Goal: Task Accomplishment & Management: Use online tool/utility

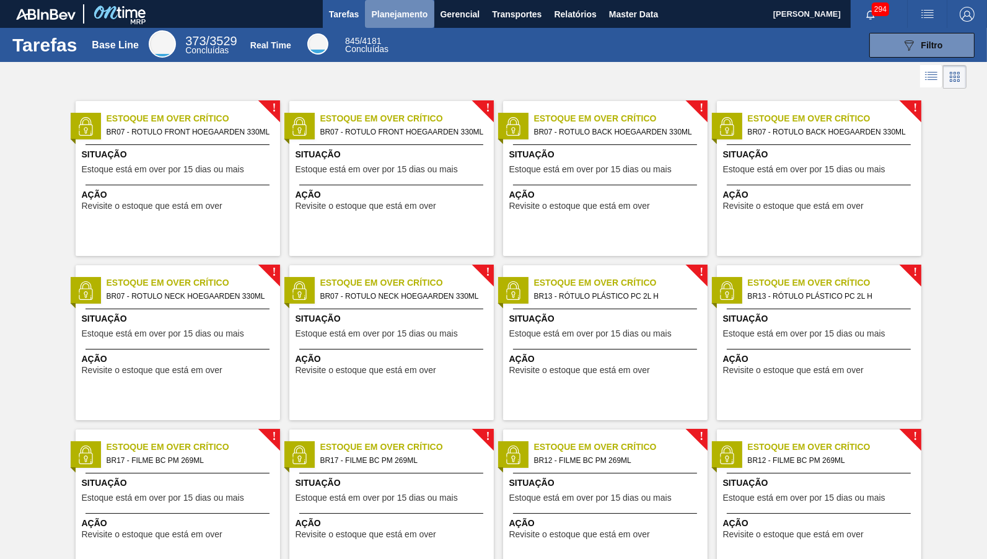
click at [417, 4] on button "Planejamento" at bounding box center [399, 14] width 69 height 28
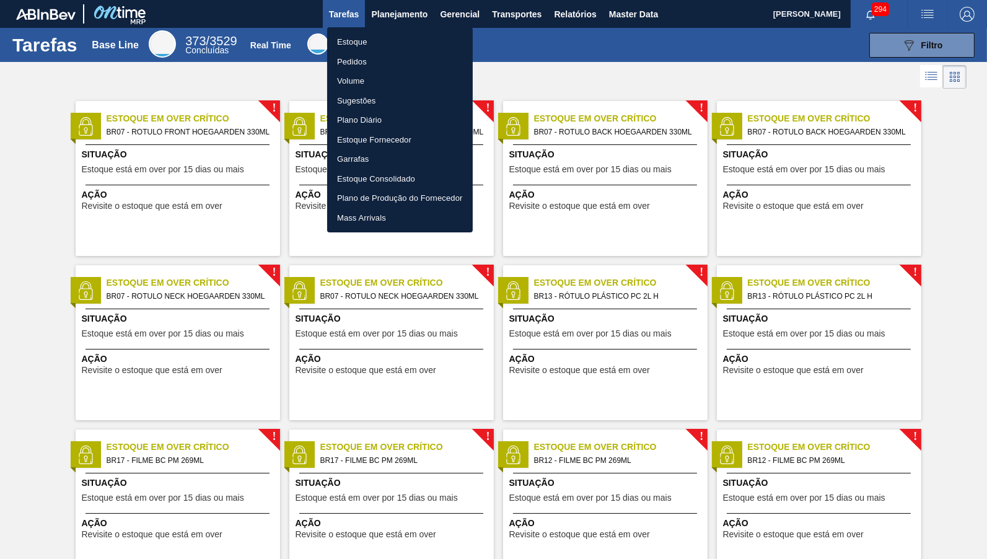
click at [395, 40] on li "Estoque" at bounding box center [400, 42] width 146 height 20
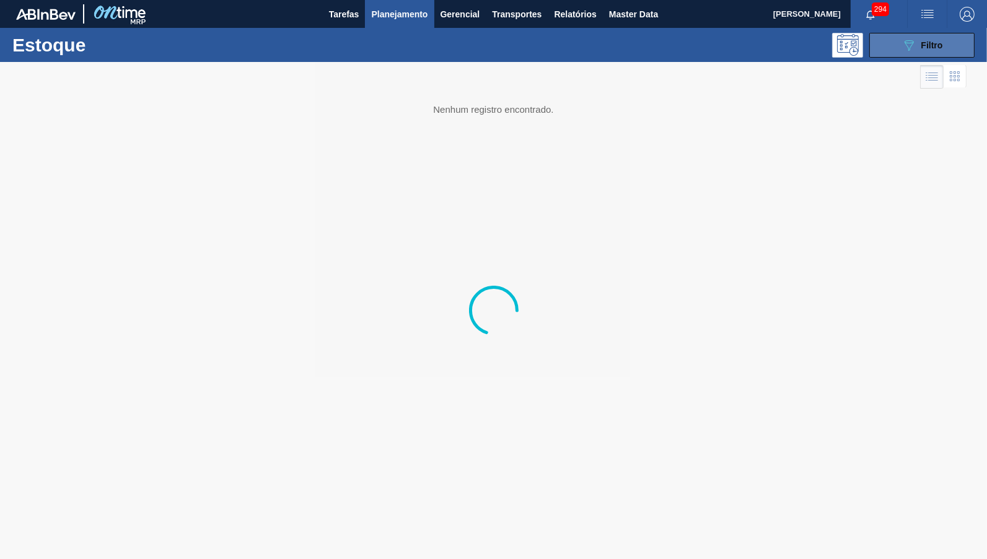
click at [953, 41] on button "089F7B8B-B2A5-4AFE-B5C0-19BA573D28AC Filtro" at bounding box center [921, 45] width 105 height 25
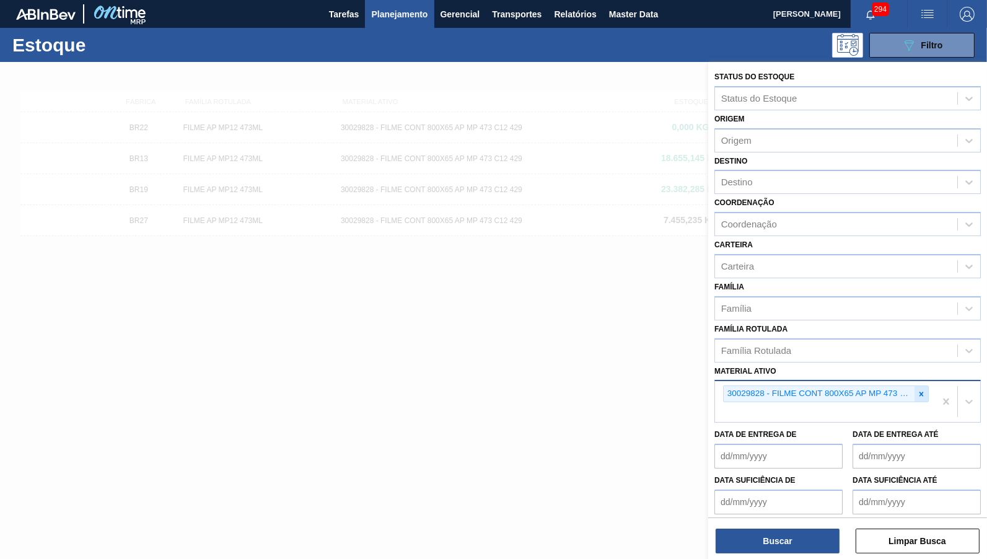
click at [919, 390] on icon at bounding box center [921, 394] width 9 height 9
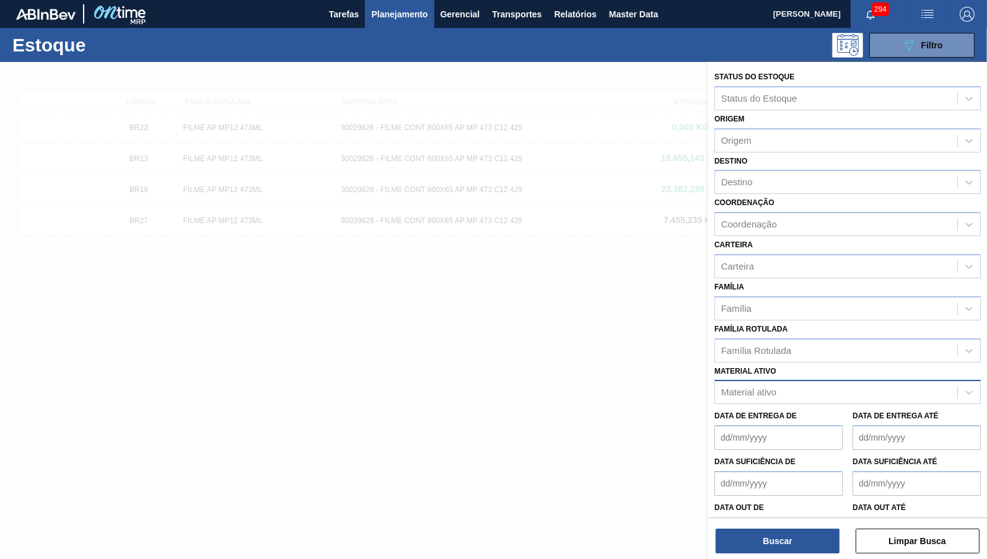
click at [229, 237] on div at bounding box center [493, 341] width 987 height 559
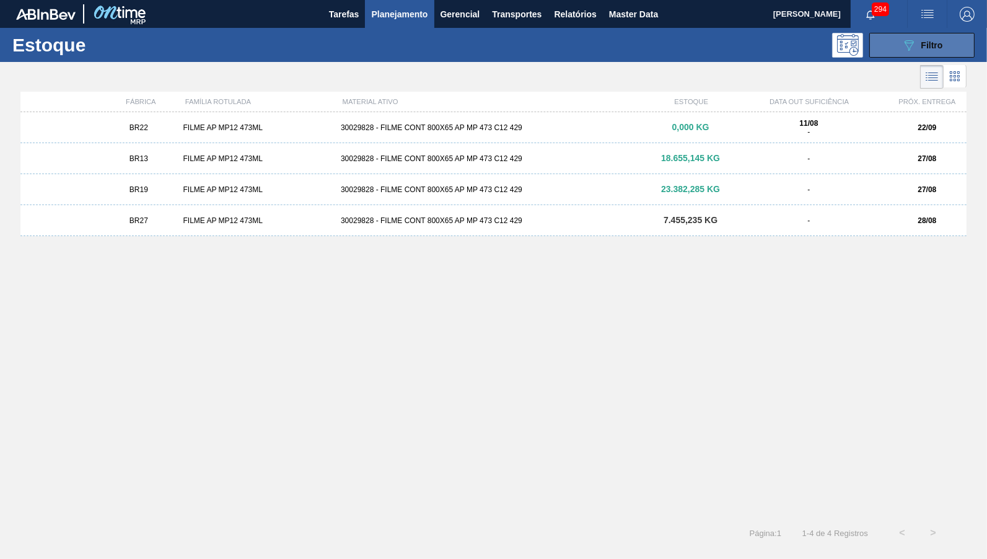
click at [951, 51] on button "089F7B8B-B2A5-4AFE-B5C0-19BA573D28AC Filtro" at bounding box center [921, 45] width 105 height 25
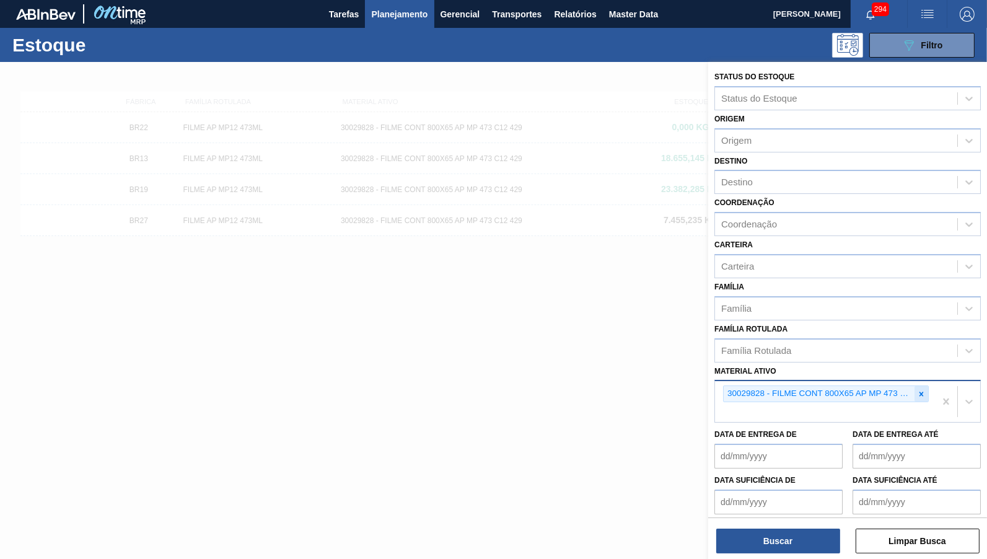
click at [919, 390] on icon at bounding box center [921, 394] width 9 height 9
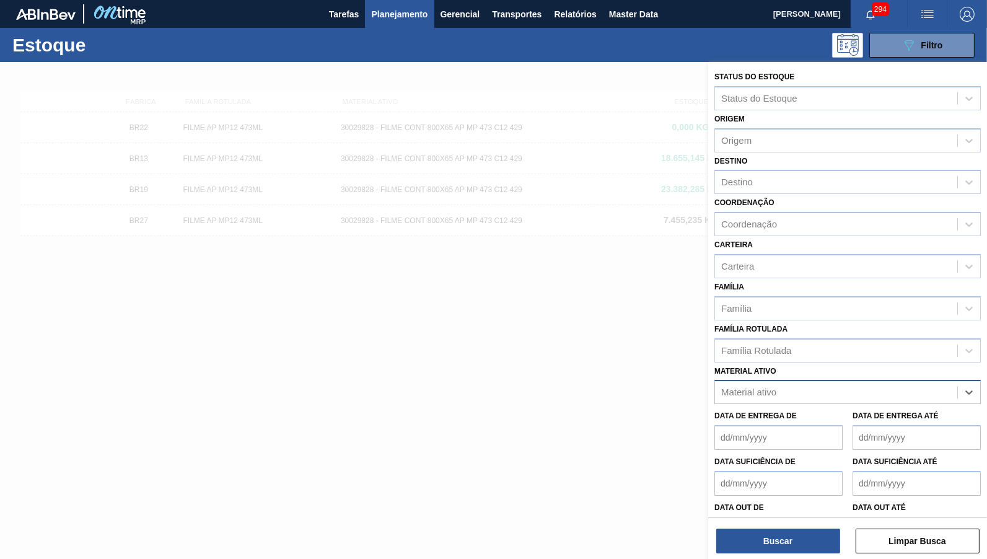
paste ativo "30003606"
type ativo "30003606"
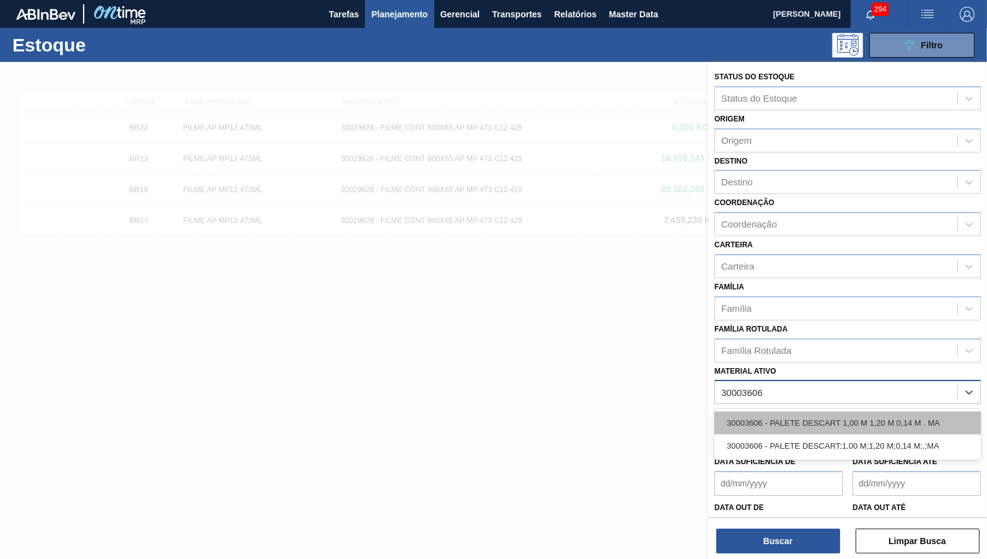
click at [779, 411] on div "30003606 - PALETE DESCART 1,00 M 1,20 M 0,14 M . MA" at bounding box center [847, 422] width 266 height 23
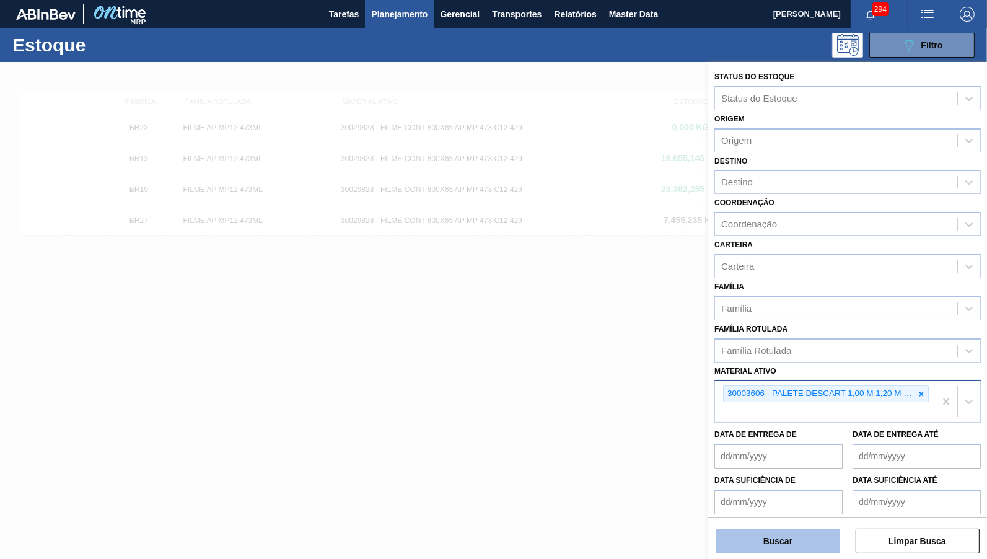
click at [765, 539] on button "Buscar" at bounding box center [778, 541] width 124 height 25
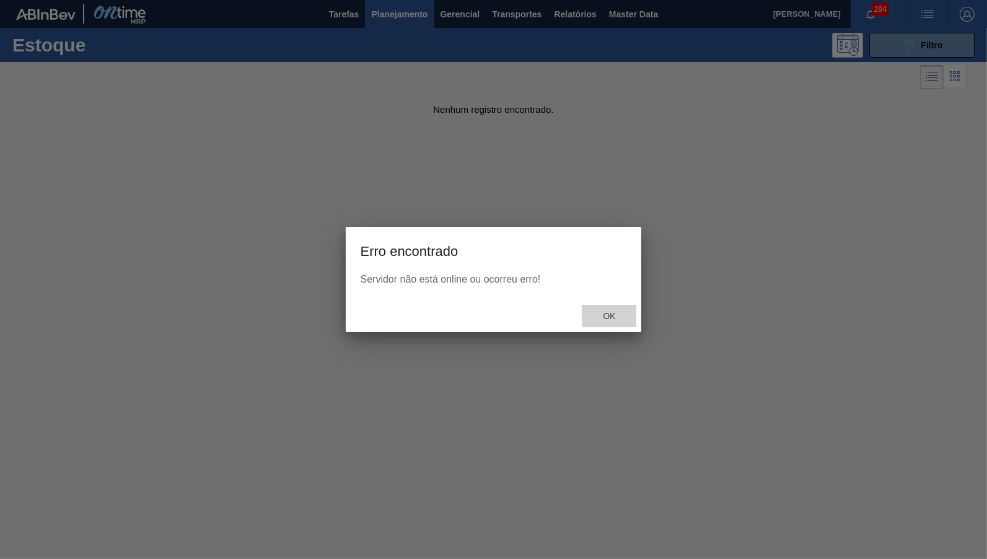
click at [616, 316] on span "Ok" at bounding box center [609, 316] width 32 height 10
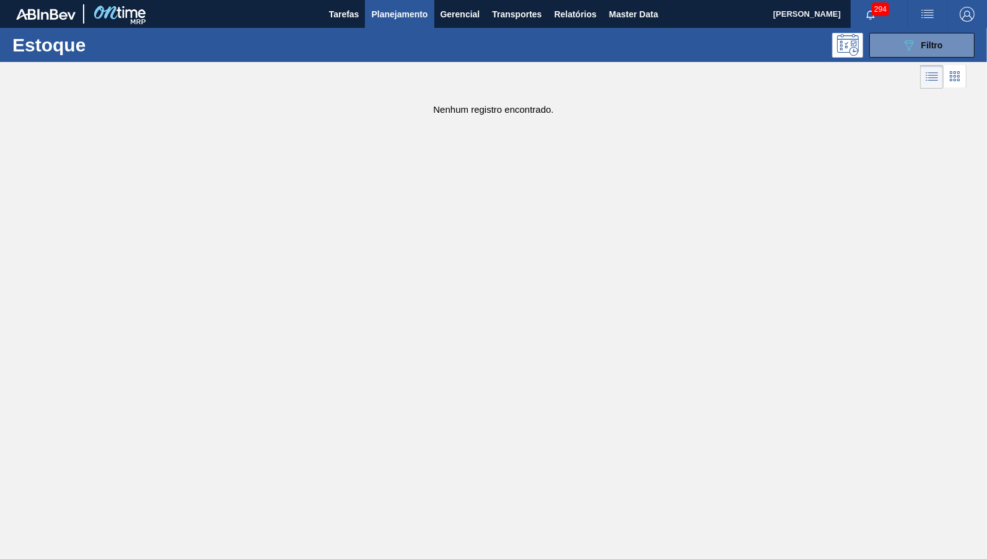
click at [939, 59] on div "Estoque 089F7B8B-B2A5-4AFE-B5C0-19BA573D28AC Filtro" at bounding box center [493, 45] width 987 height 34
click at [935, 57] on button "089F7B8B-B2A5-4AFE-B5C0-19BA573D28AC Filtro" at bounding box center [921, 45] width 105 height 25
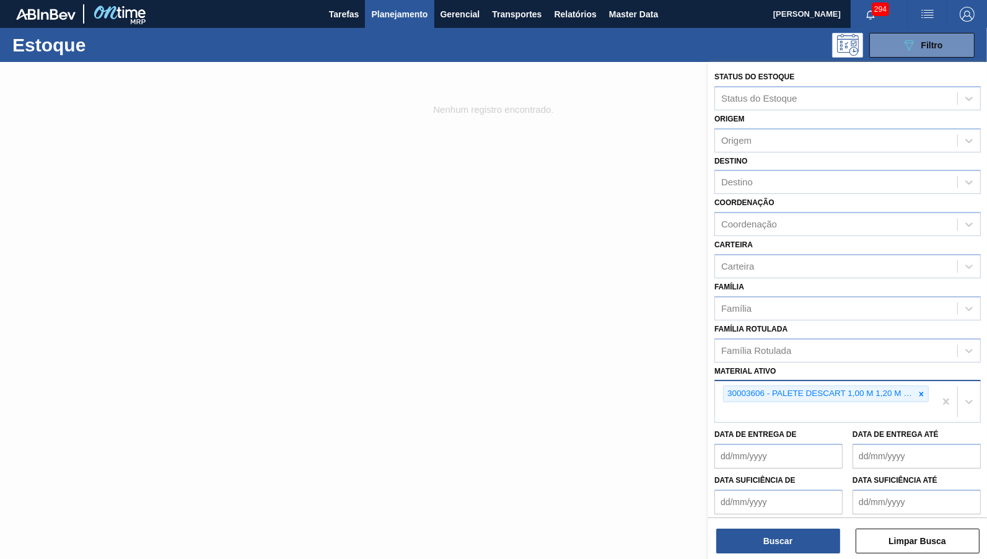
click at [871, 399] on div "30003606 - PALETE DESCART 1,00 M 1,20 M 0,14 M . MA" at bounding box center [825, 401] width 220 height 41
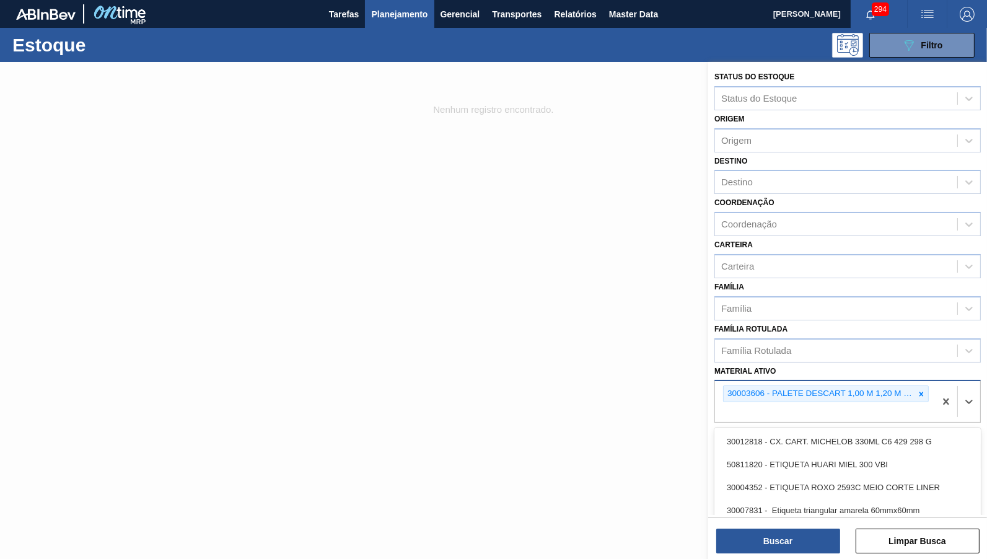
paste ativo "30003606"
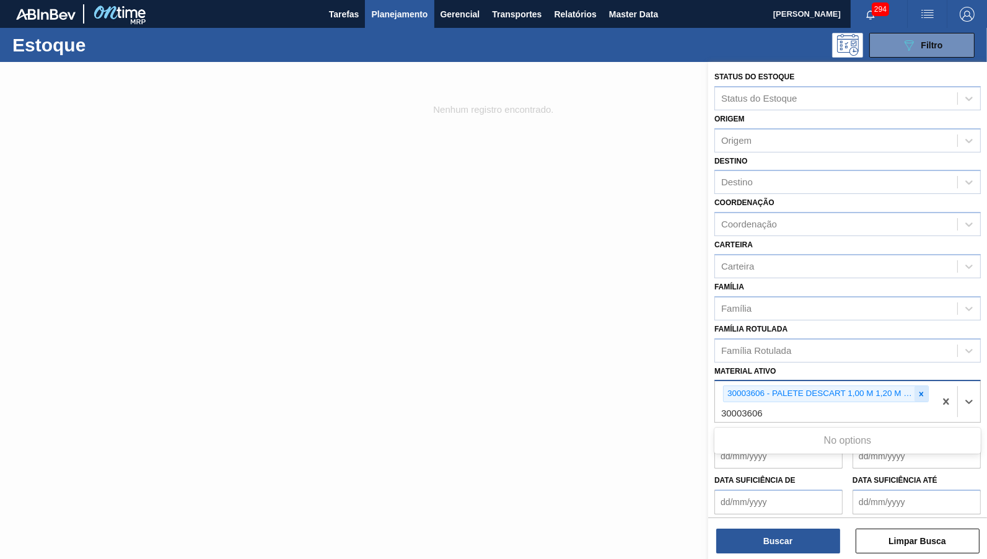
click at [926, 390] on icon at bounding box center [921, 394] width 9 height 9
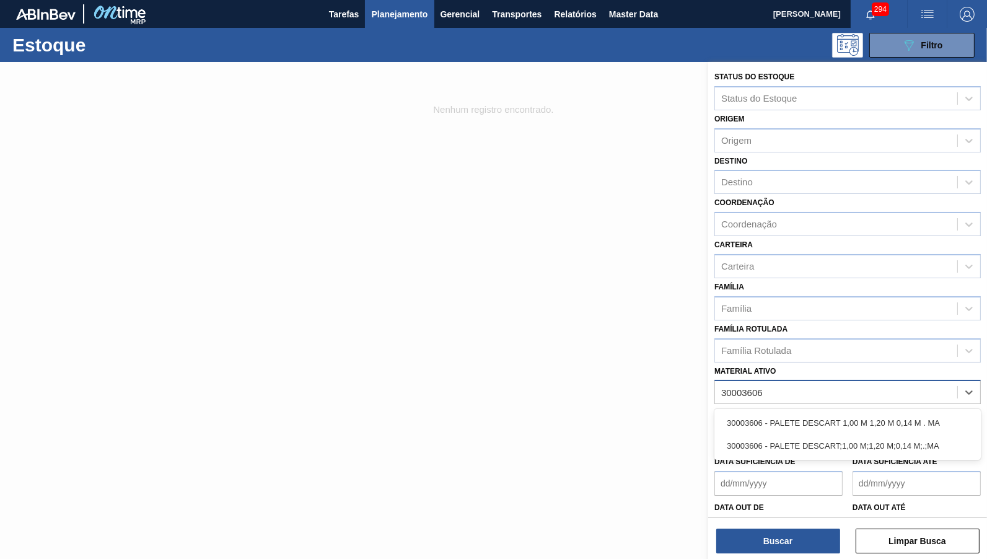
paste ativo "30003606"
type ativo "3000360630003606"
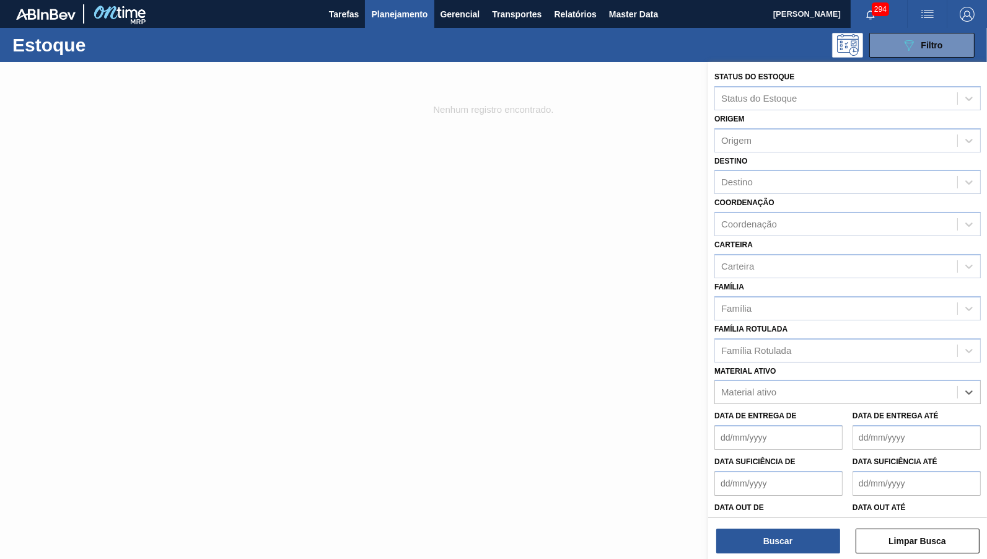
drag, startPoint x: 843, startPoint y: 384, endPoint x: 713, endPoint y: 385, distance: 130.1
click at [713, 385] on div "Status do Estoque Status do Estoque Origem Origem Destino Destino Coordenação C…" at bounding box center [847, 305] width 279 height 486
paste ativo "30003606"
type ativo "30003606"
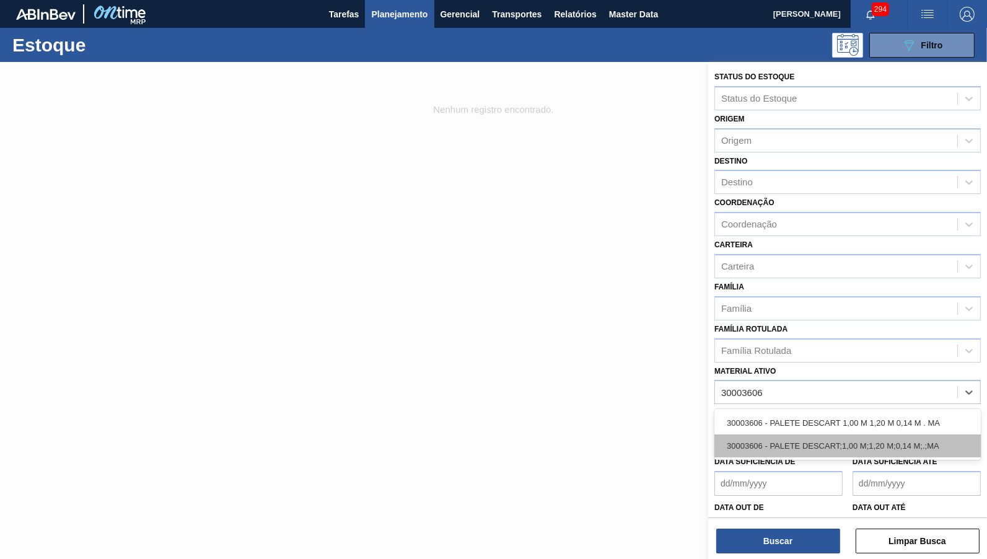
click at [811, 434] on div "30003606 - PALETE DESCART;1,00 M;1,20 M;0,14 M;.;MA" at bounding box center [847, 445] width 266 height 23
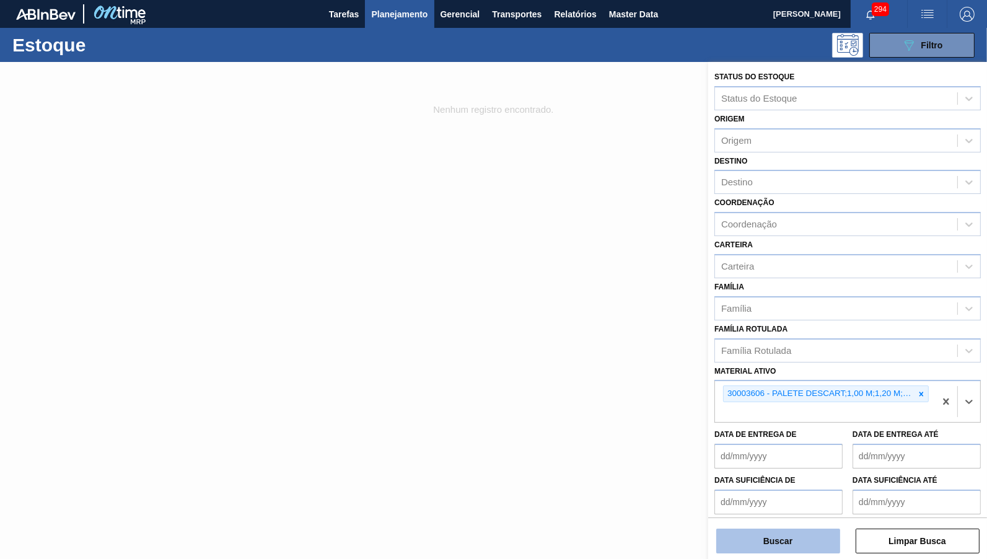
click at [784, 548] on button "Buscar" at bounding box center [778, 541] width 124 height 25
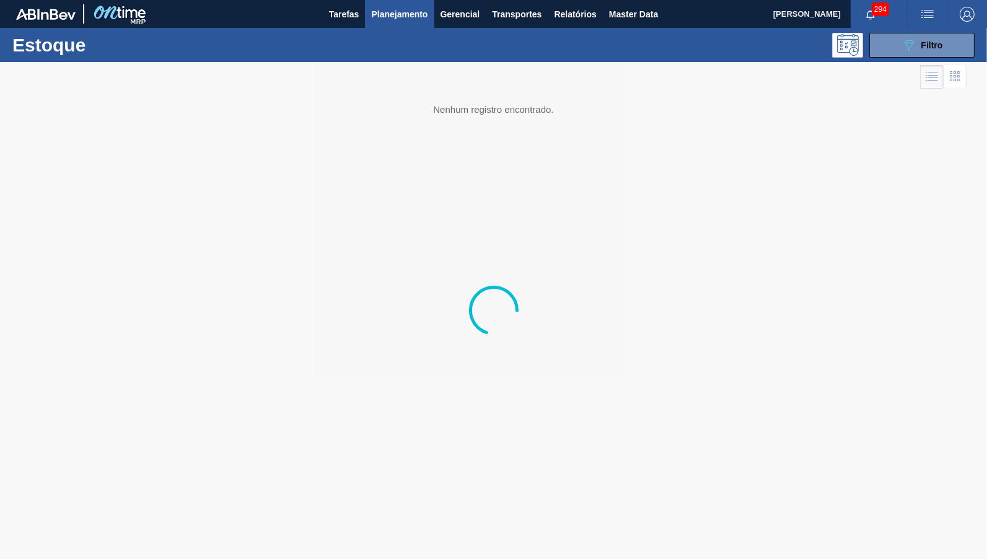
click at [973, 17] on img "button" at bounding box center [967, 14] width 15 height 15
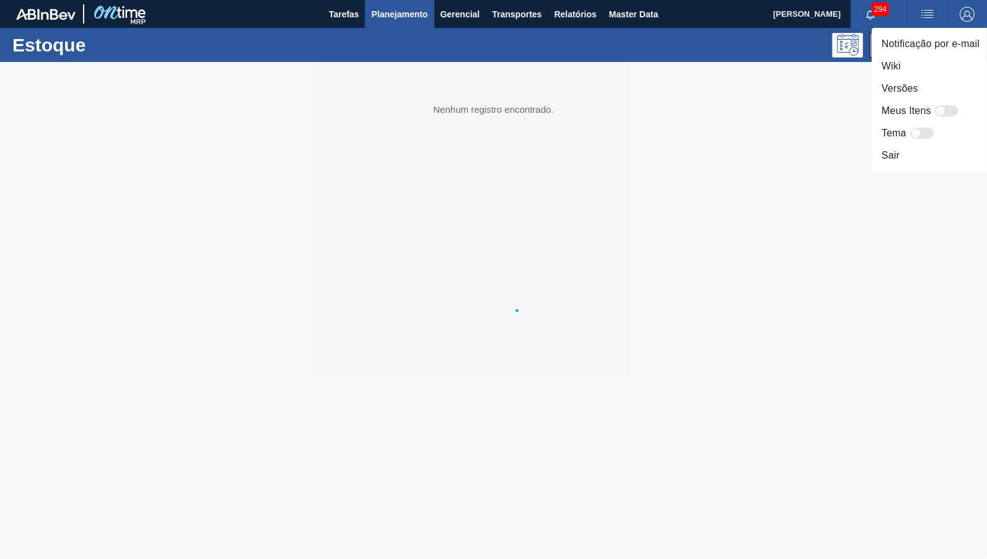
click at [515, 274] on div at bounding box center [493, 279] width 987 height 559
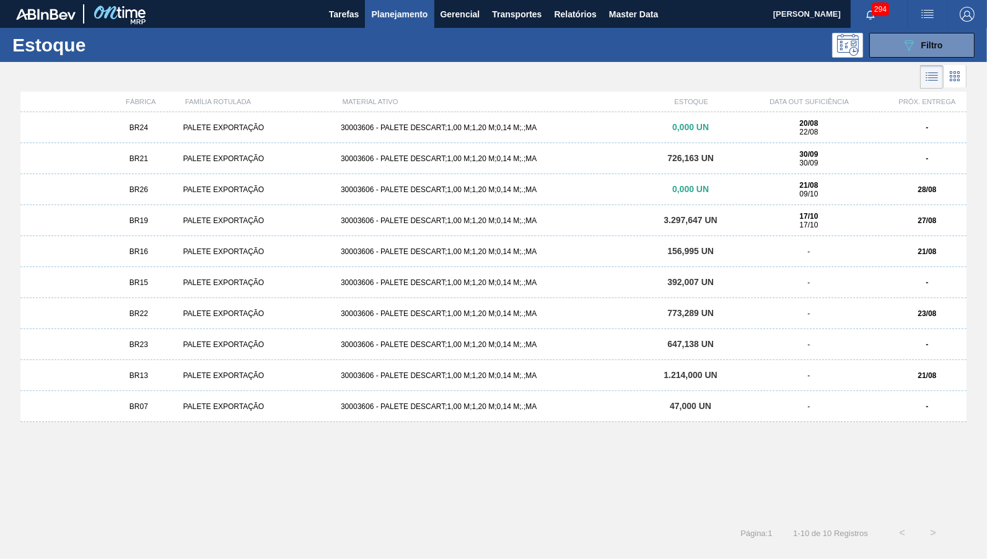
click at [174, 131] on div "BR24" at bounding box center [138, 127] width 79 height 9
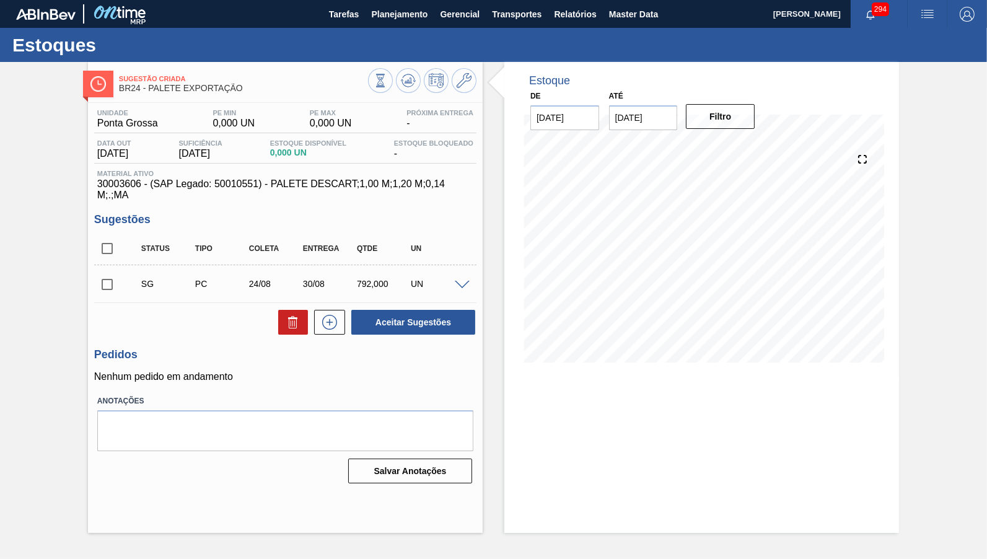
click at [462, 281] on span at bounding box center [462, 285] width 15 height 9
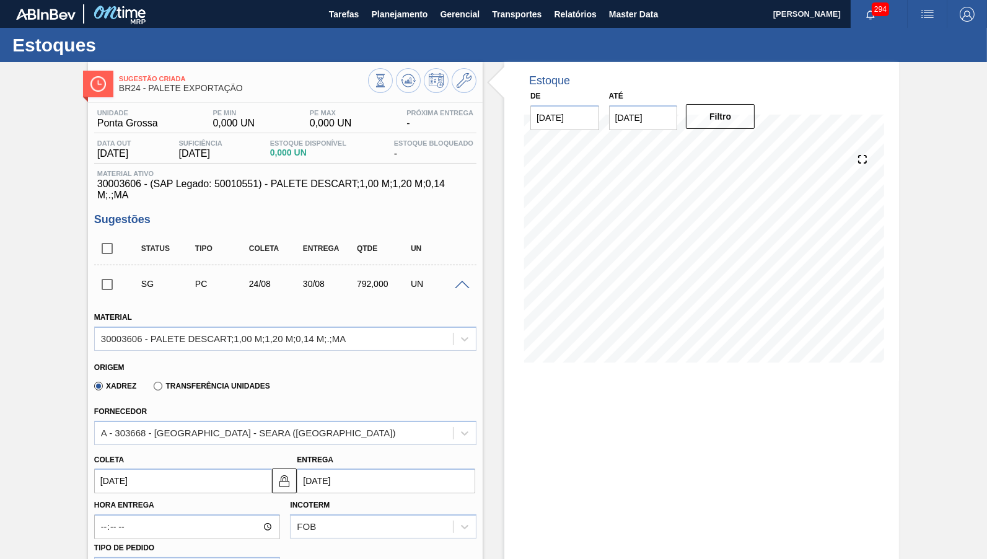
click at [463, 281] on span at bounding box center [462, 285] width 15 height 9
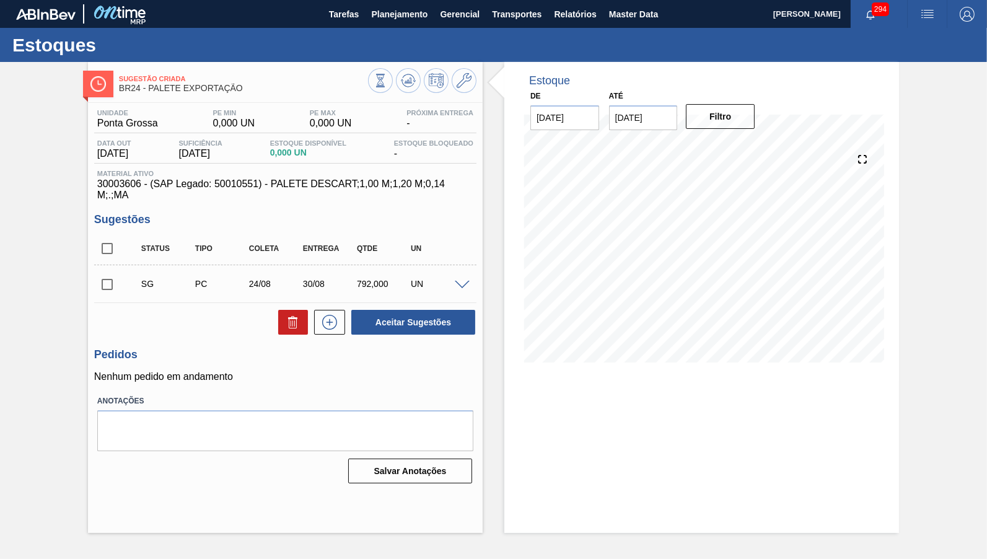
click at [456, 279] on div "UN" at bounding box center [437, 284] width 59 height 10
click at [460, 279] on div at bounding box center [464, 283] width 25 height 9
click at [460, 281] on span at bounding box center [462, 285] width 15 height 9
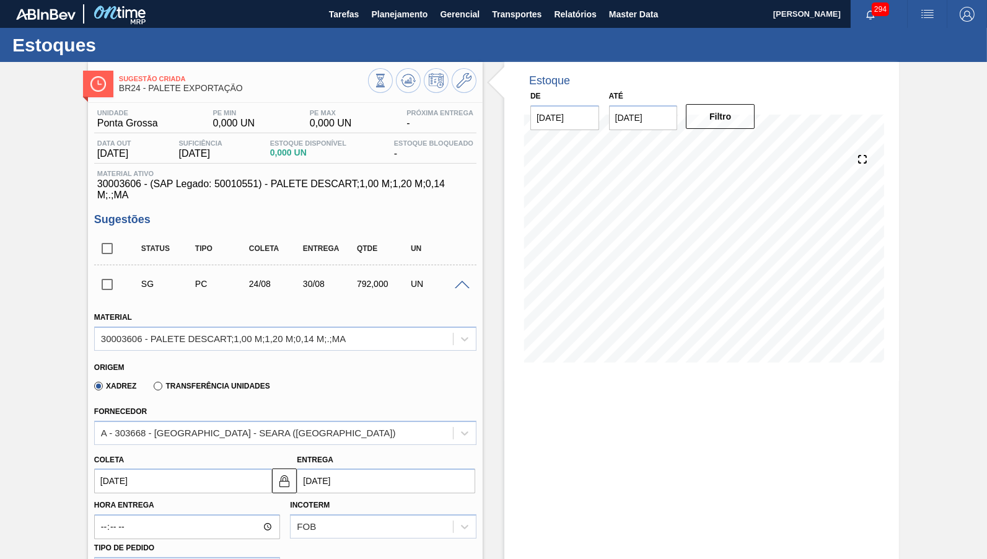
scroll to position [289, 0]
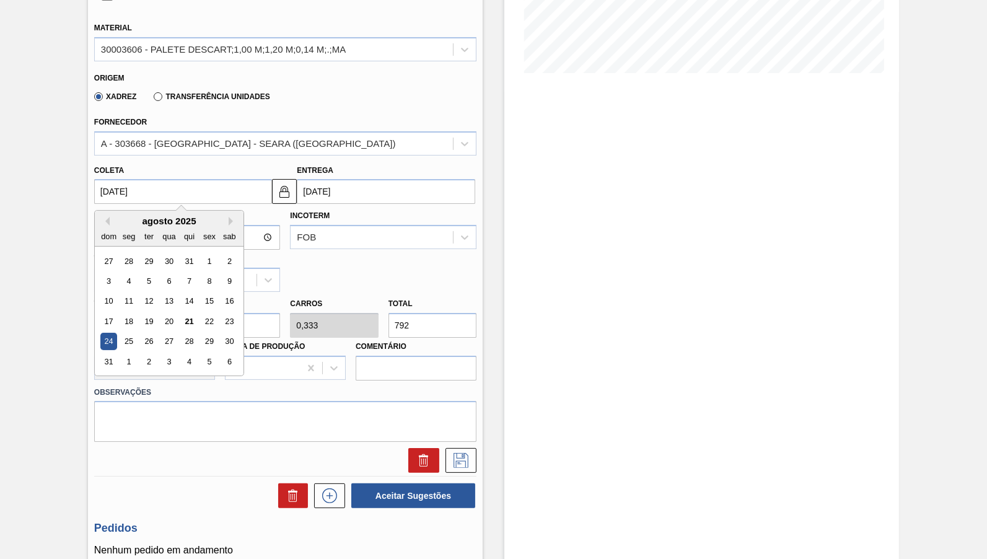
click at [174, 179] on input "24/08/2025" at bounding box center [183, 191] width 178 height 25
click at [181, 313] on div "21" at bounding box center [189, 321] width 17 height 17
type input "[DATE]"
type input "27/08/2025"
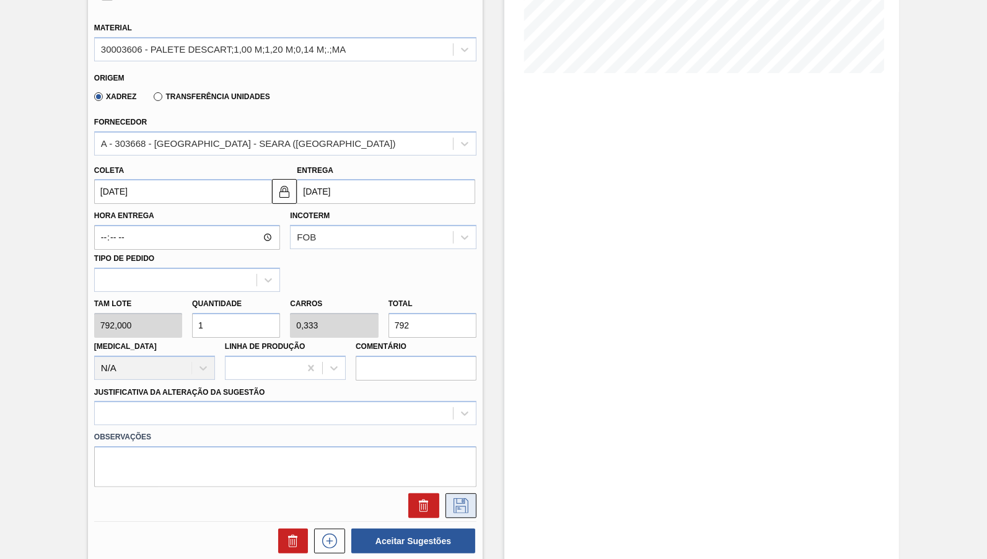
click at [469, 498] on icon at bounding box center [461, 505] width 20 height 15
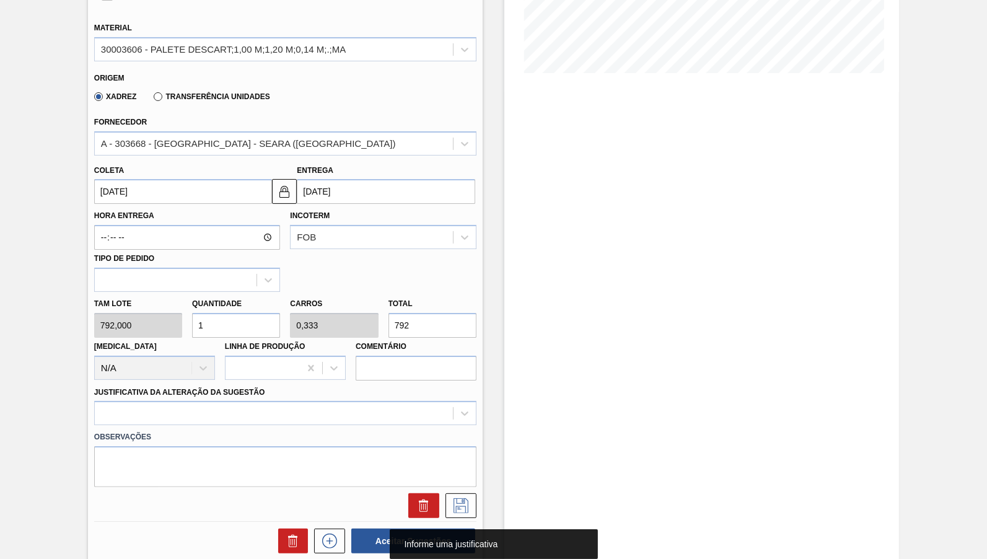
click at [394, 425] on div "Observações" at bounding box center [285, 456] width 392 height 62
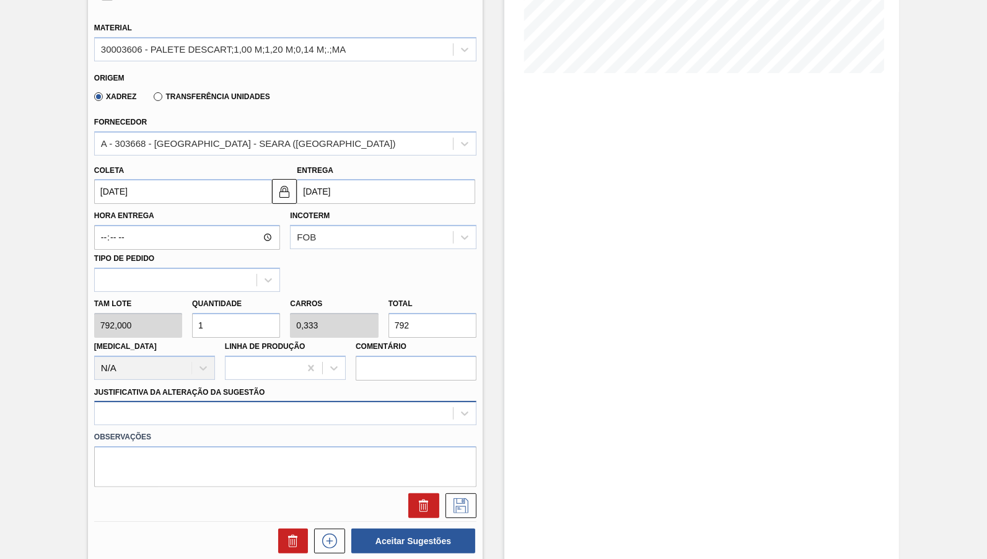
scroll to position [322, 0]
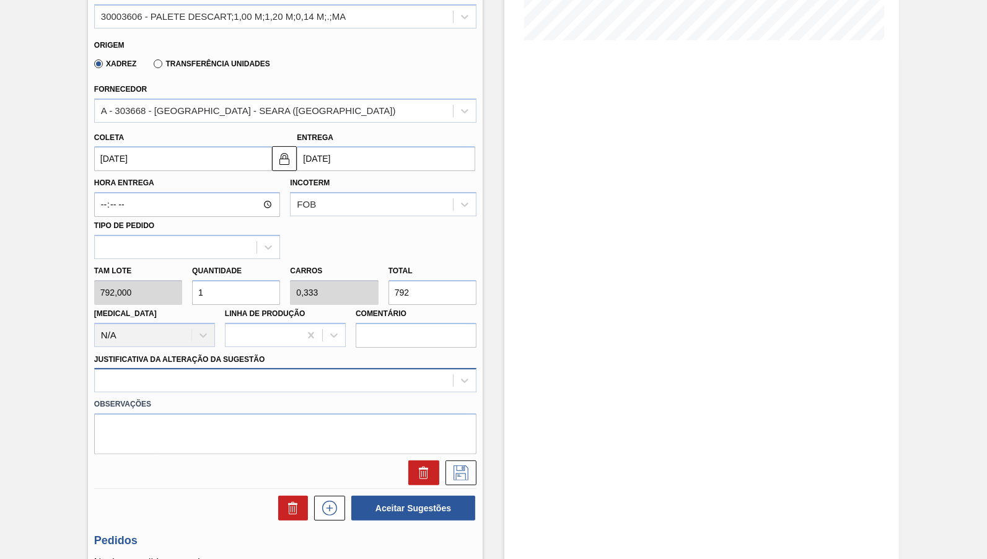
click at [376, 387] on div at bounding box center [285, 380] width 382 height 24
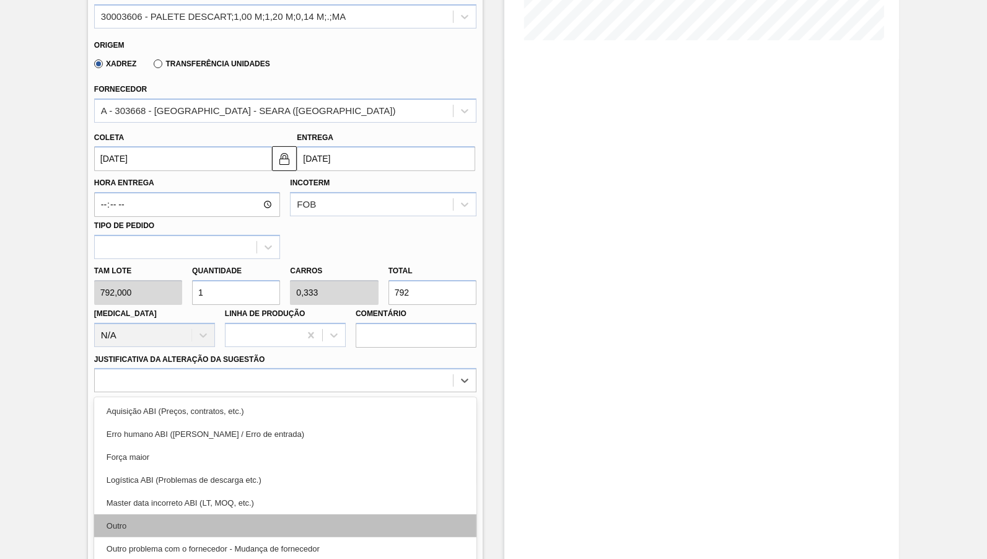
click at [120, 514] on div "Outro" at bounding box center [285, 525] width 382 height 23
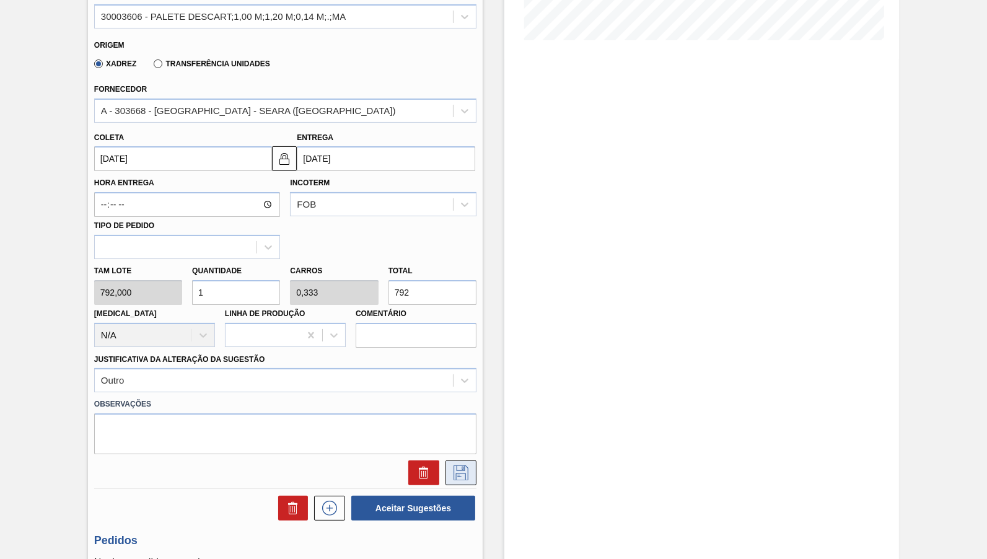
click at [475, 460] on button at bounding box center [460, 472] width 31 height 25
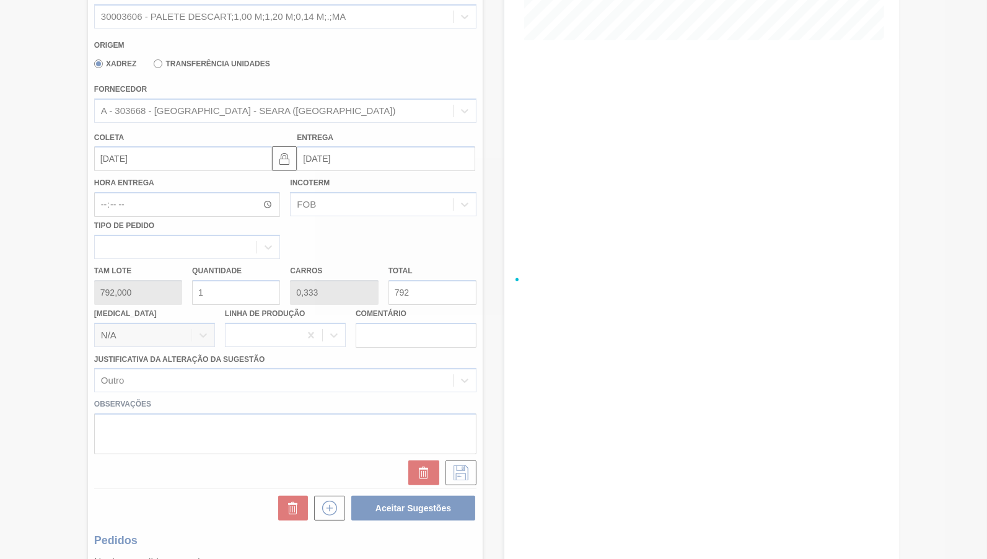
click at [470, 433] on div at bounding box center [493, 279] width 987 height 559
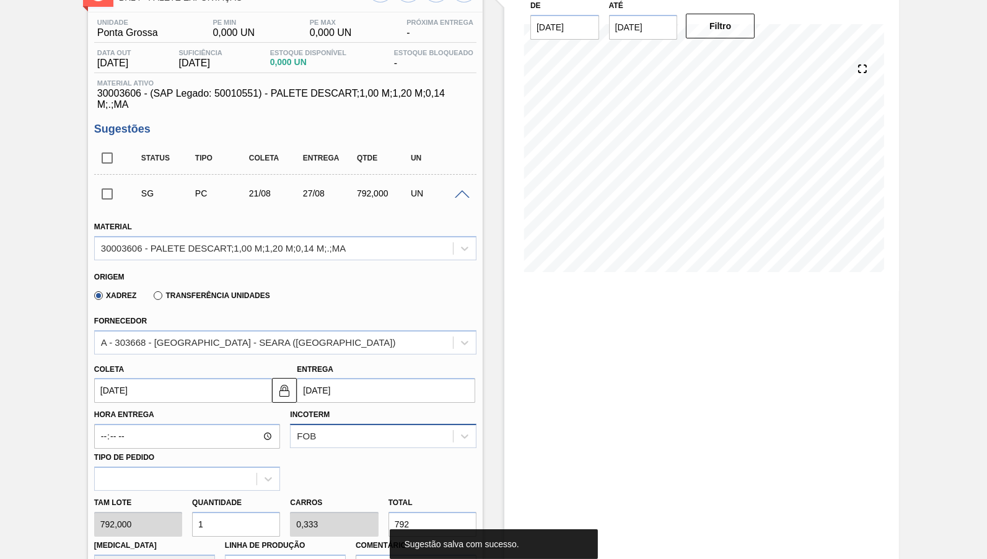
scroll to position [0, 0]
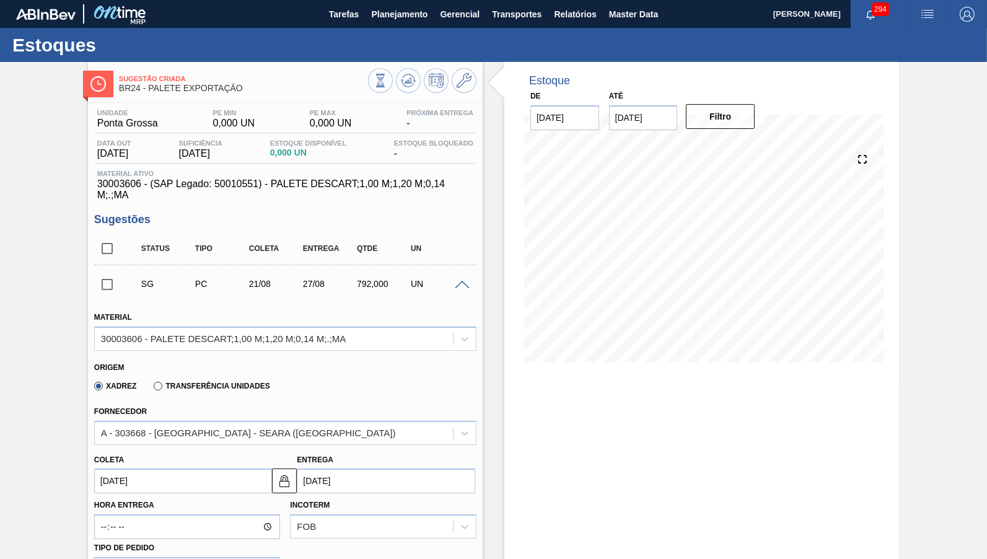
click at [474, 268] on div "SG PC 21/08 27/08 792,000 UN" at bounding box center [285, 283] width 382 height 31
click at [463, 279] on div at bounding box center [464, 283] width 25 height 9
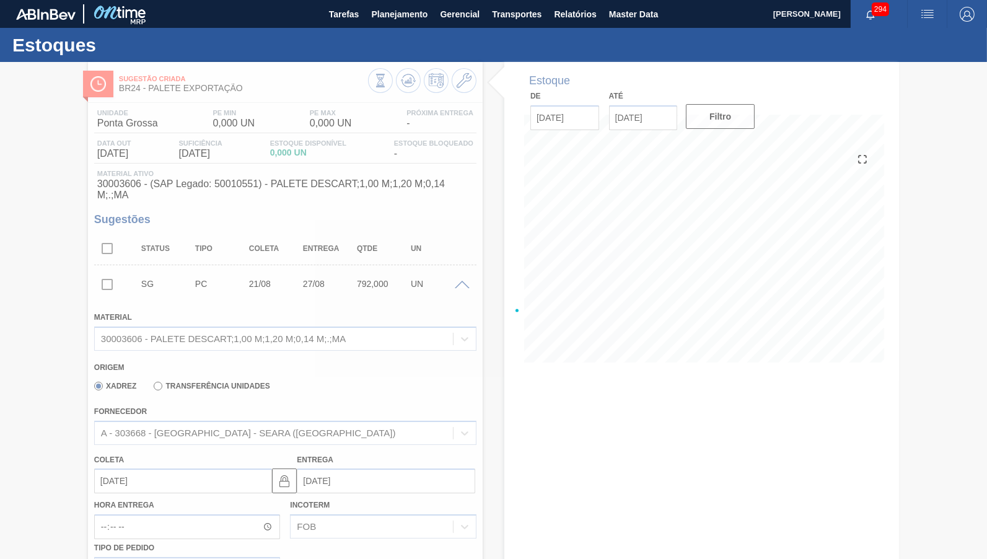
click at [463, 266] on div at bounding box center [493, 310] width 987 height 497
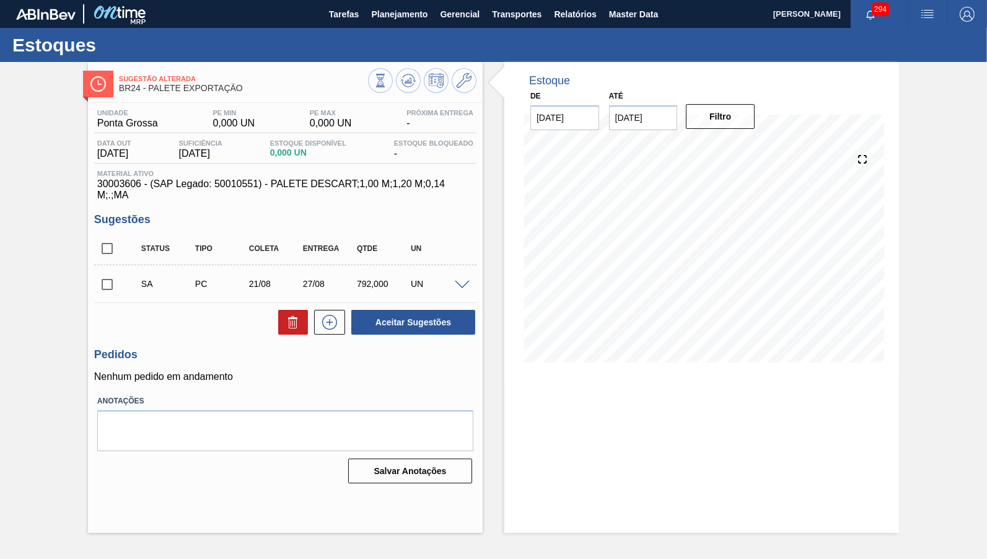
click at [115, 196] on div "Unidade Ponta Grossa PE MIN 0,000 UN PE MAX 0,000 UN Próxima Entrega - Data out…" at bounding box center [285, 295] width 395 height 385
click at [115, 185] on span "30003606 - (SAP Legado: 50010551) - PALETE DESCART;1,00 M;1,20 M;0,14 M;.;MA" at bounding box center [285, 189] width 376 height 22
copy span "30003606"
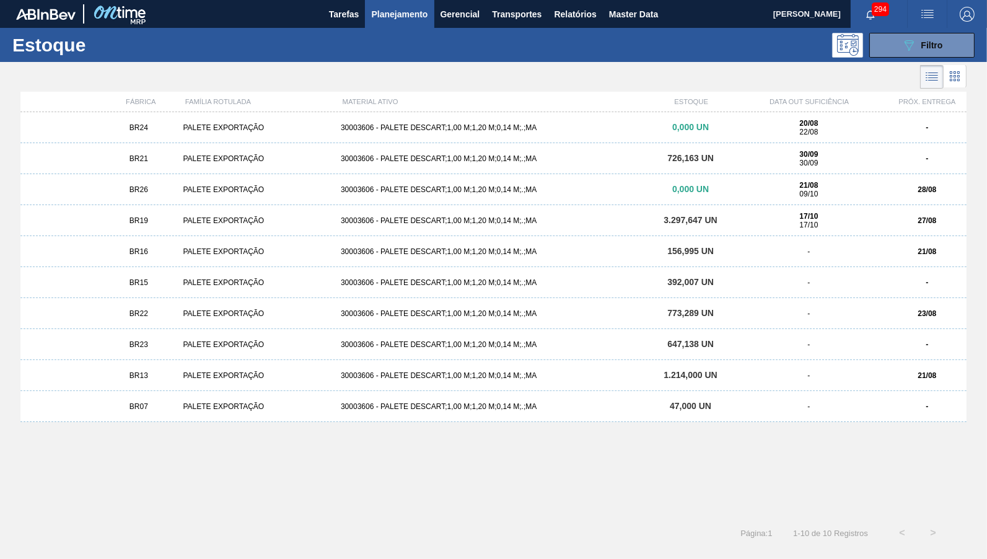
click at [418, 185] on div "30003606 - PALETE DESCART;1,00 M;1,20 M;0,14 M;.;MA" at bounding box center [493, 189] width 315 height 9
click at [802, 413] on div "BR07 PALETE EXPORTAÇÃO 30003606 - PALETE DESCART;1,00 M;1,20 M;0,14 M;.;MA 47,0…" at bounding box center [493, 406] width 946 height 31
click at [358, 138] on div "BR24 PALETE EXPORTAÇÃO 30003606 - PALETE DESCART;1,00 M;1,20 M;0,14 M;.;MA 0,00…" at bounding box center [493, 127] width 946 height 31
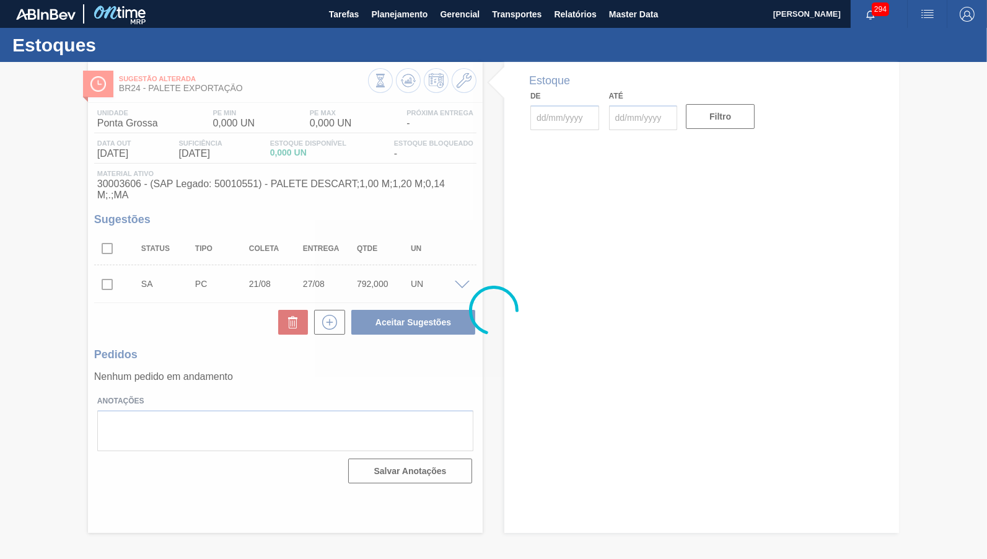
type input "[DATE]"
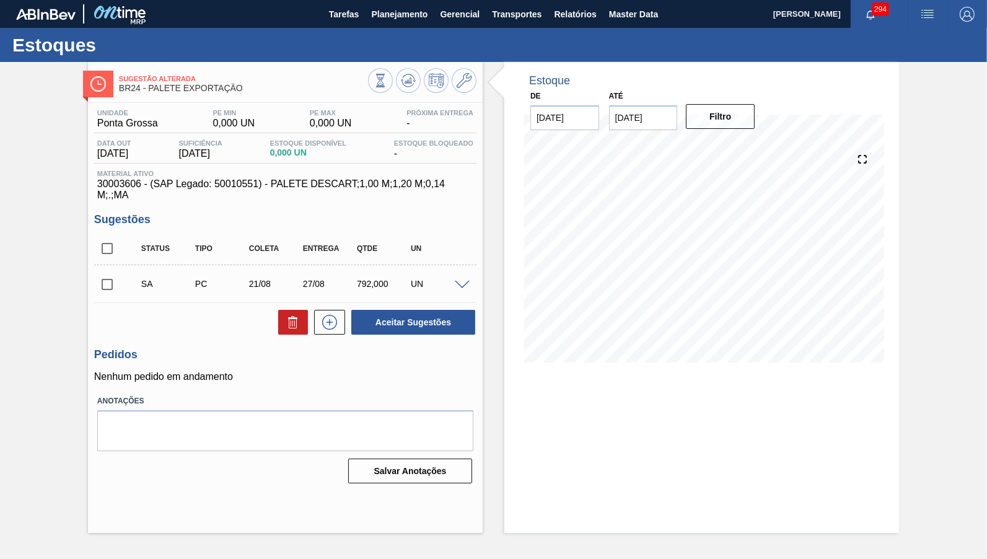
click at [454, 279] on div "UN" at bounding box center [437, 284] width 59 height 10
click at [465, 281] on span at bounding box center [462, 285] width 15 height 9
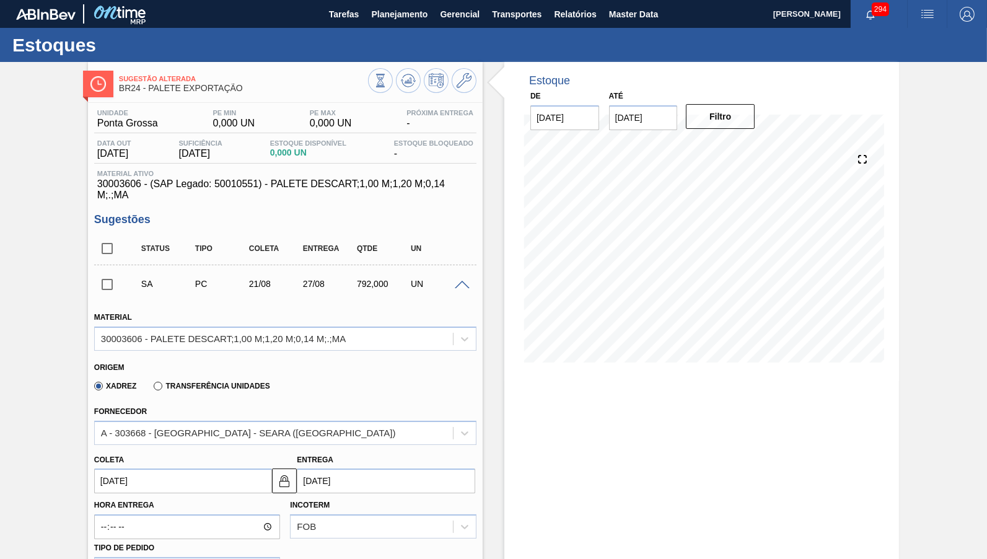
scroll to position [289, 0]
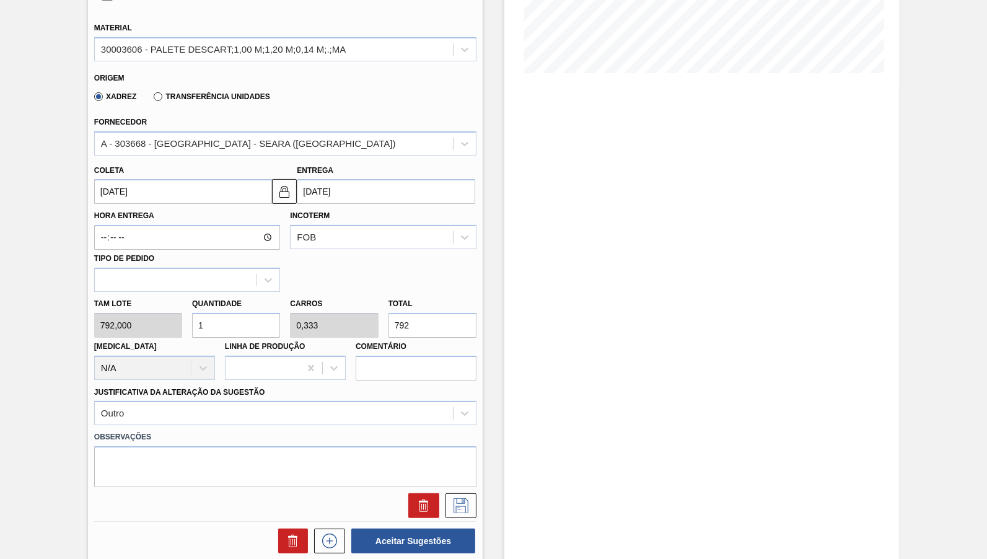
click at [421, 313] on input "792" at bounding box center [432, 325] width 88 height 25
click at [471, 493] on button at bounding box center [460, 505] width 31 height 25
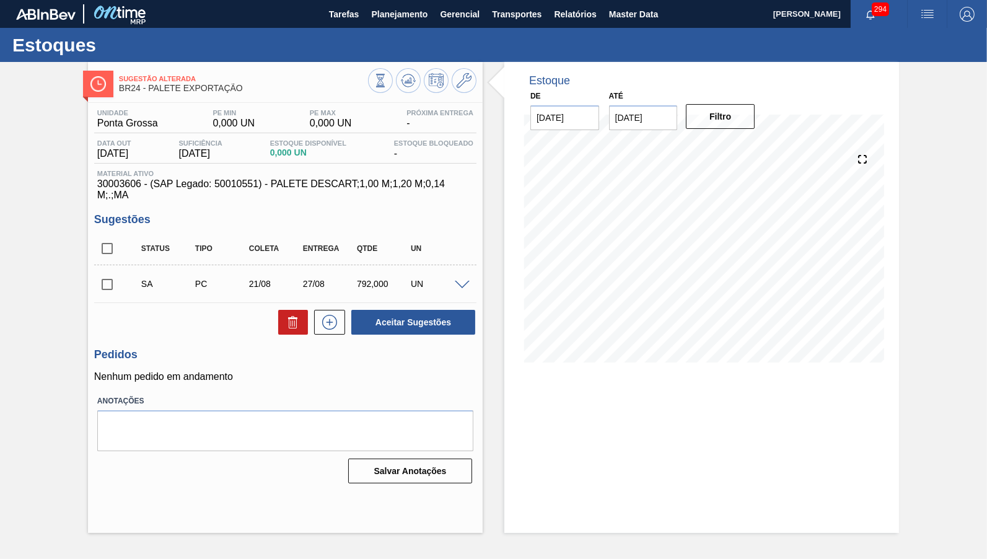
scroll to position [0, 0]
click at [462, 279] on div at bounding box center [464, 283] width 25 height 9
click at [472, 279] on div at bounding box center [464, 283] width 25 height 9
click at [468, 281] on span at bounding box center [462, 285] width 15 height 9
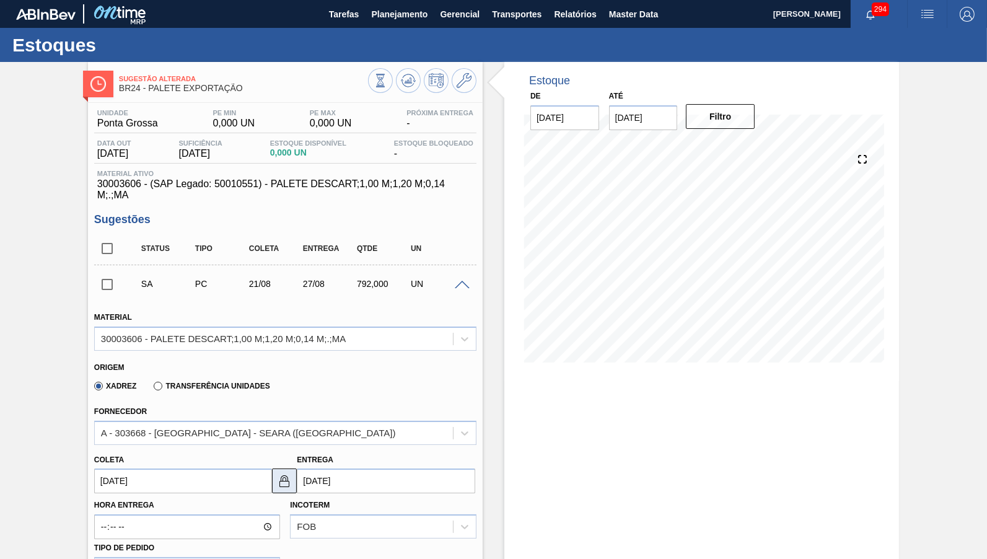
click at [276, 468] on button at bounding box center [284, 480] width 25 height 25
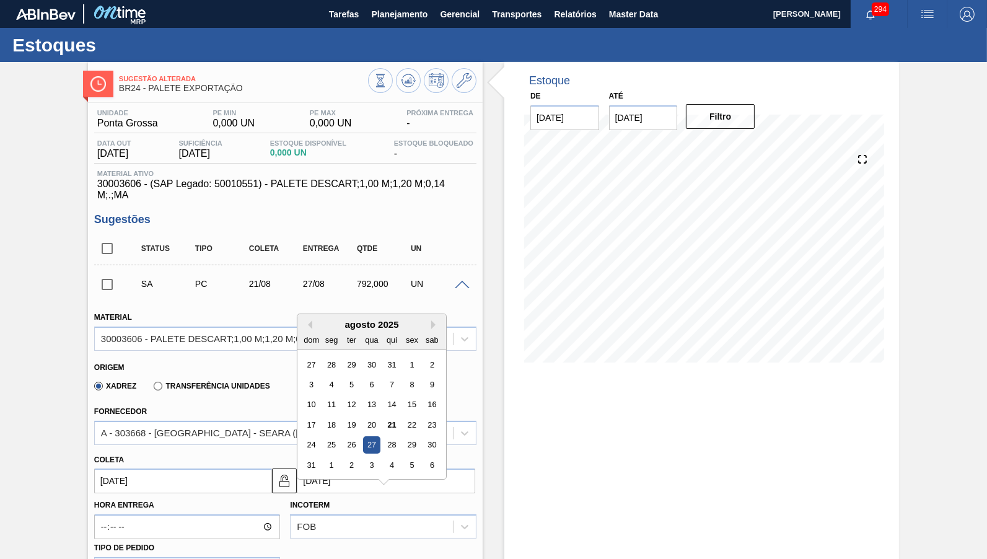
click at [311, 468] on input "27/08/2025" at bounding box center [386, 480] width 178 height 25
click at [404, 416] on div "22" at bounding box center [412, 424] width 17 height 17
type input "[DATE]"
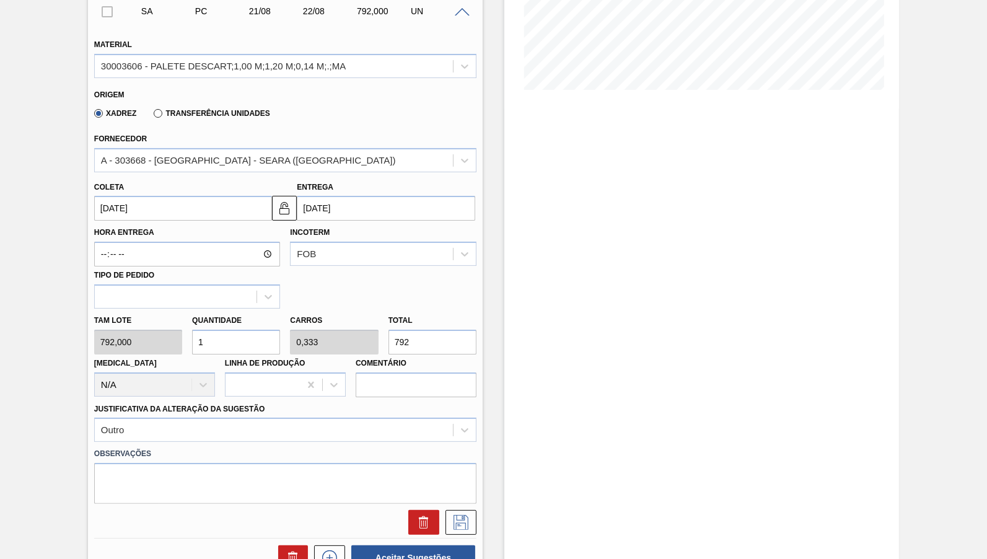
scroll to position [289, 0]
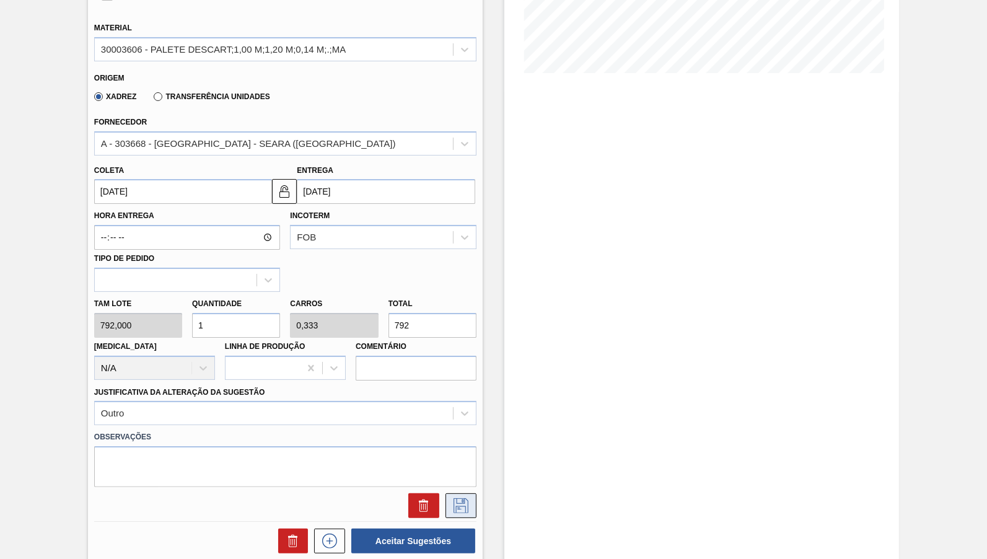
click at [447, 493] on button at bounding box center [460, 505] width 31 height 25
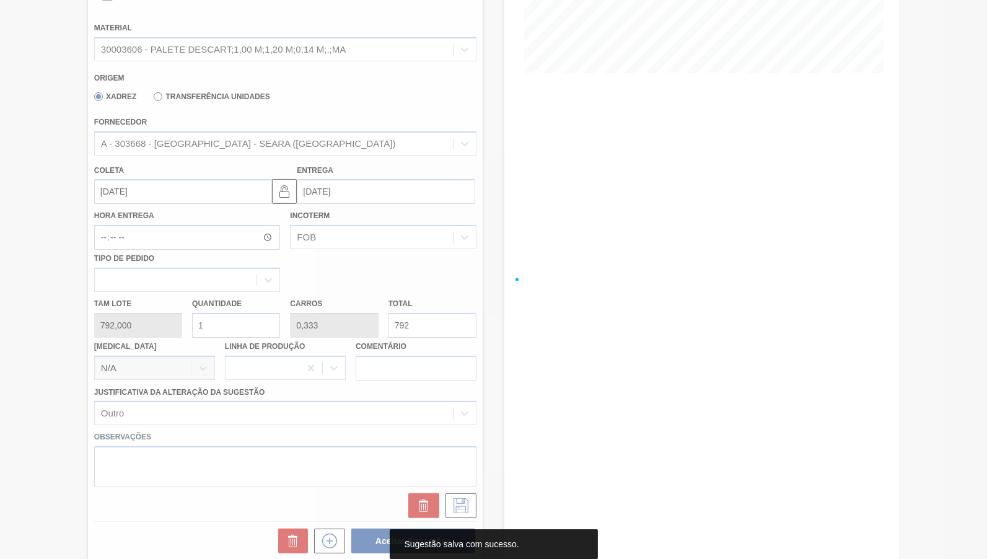
scroll to position [0, 0]
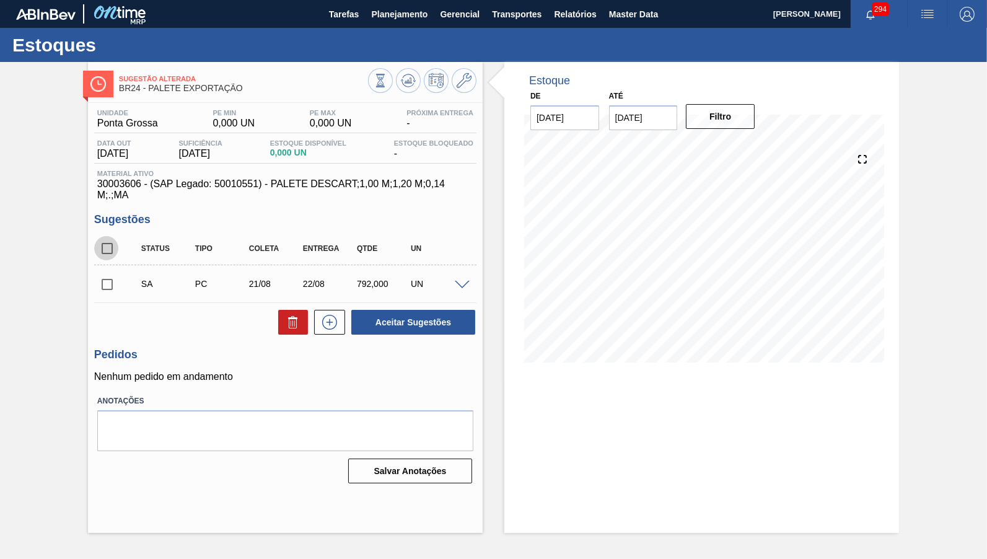
click at [102, 240] on input "checkbox" at bounding box center [107, 248] width 26 height 26
checkbox input "true"
click at [403, 310] on button "Aceitar Sugestões" at bounding box center [413, 322] width 124 height 25
checkbox input "false"
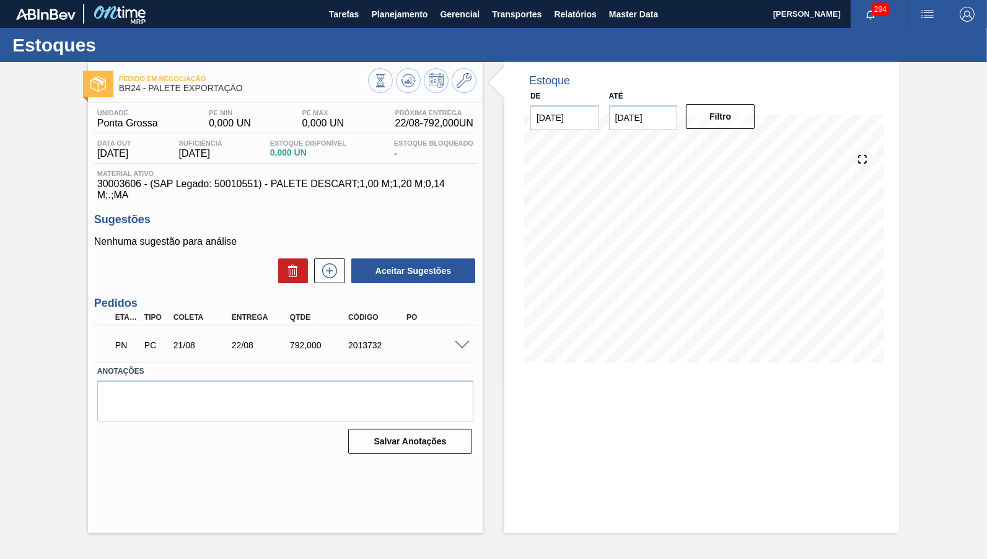
click at [460, 341] on span at bounding box center [462, 345] width 15 height 9
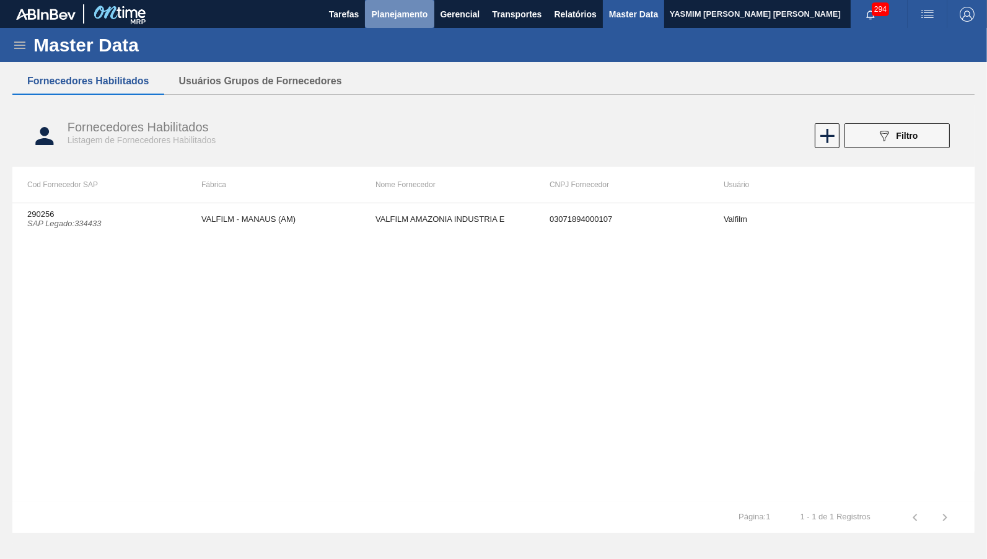
click at [389, 28] on button "Planejamento" at bounding box center [399, 14] width 69 height 28
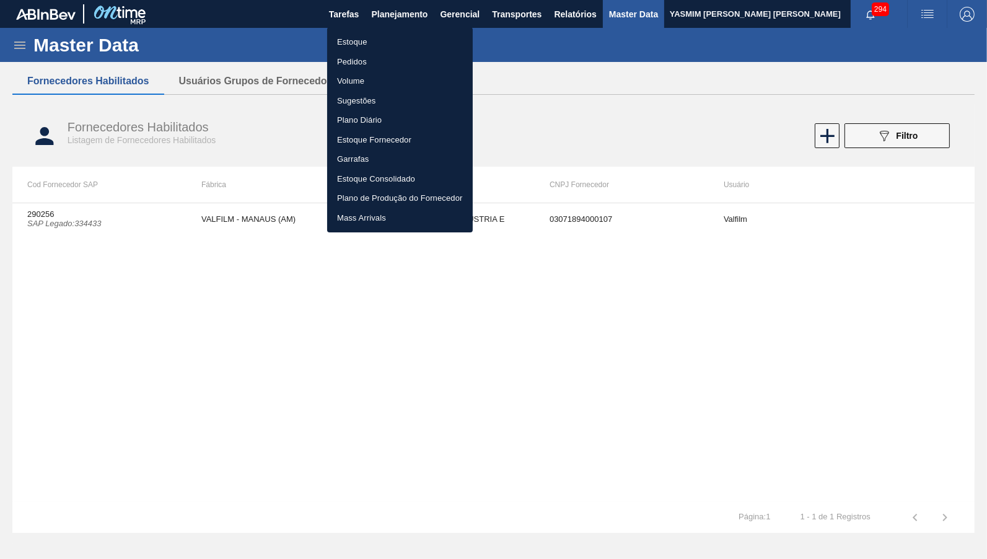
click at [374, 45] on li "Estoque" at bounding box center [400, 42] width 146 height 20
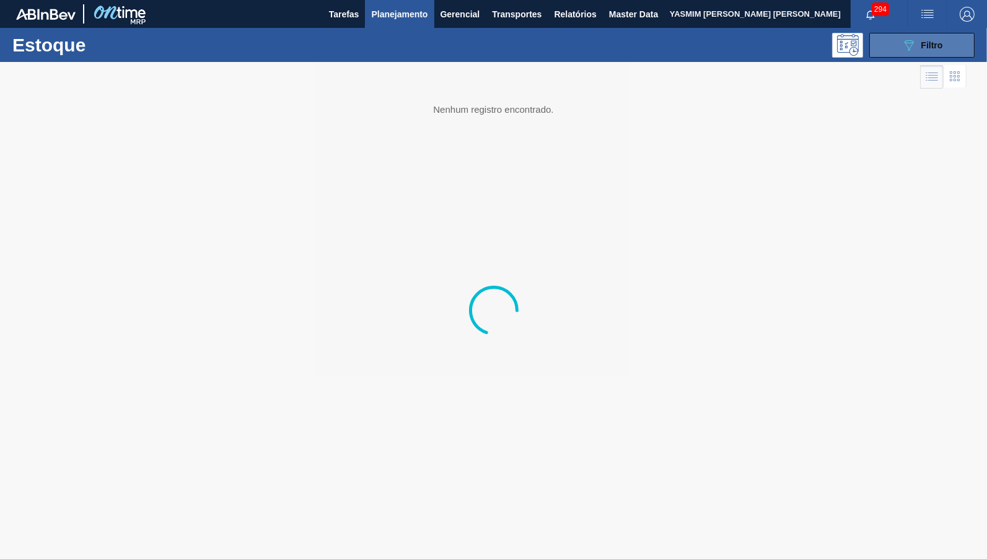
click at [958, 42] on button "089F7B8B-B2A5-4AFE-B5C0-19BA573D28AC Filtro" at bounding box center [921, 45] width 105 height 25
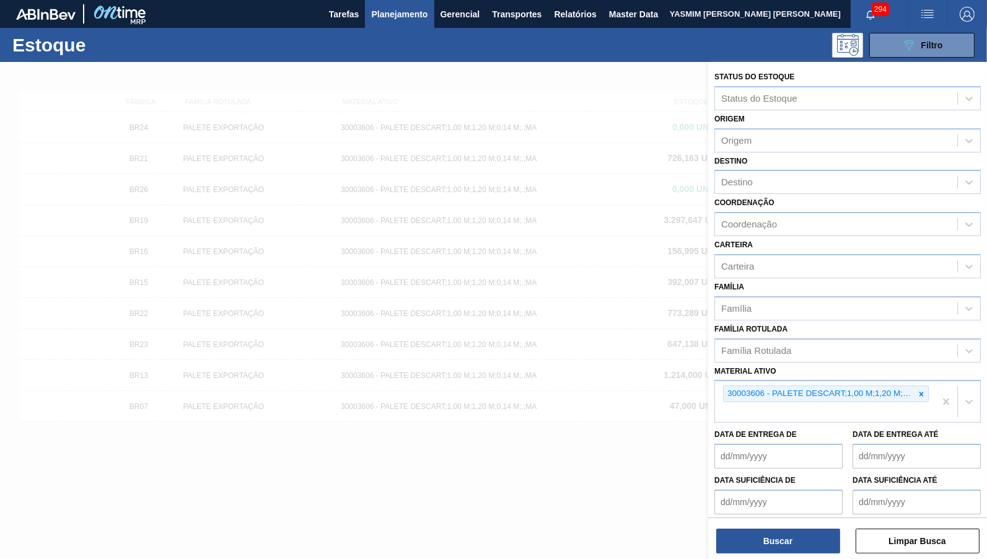
click at [922, 390] on icon at bounding box center [921, 394] width 9 height 9
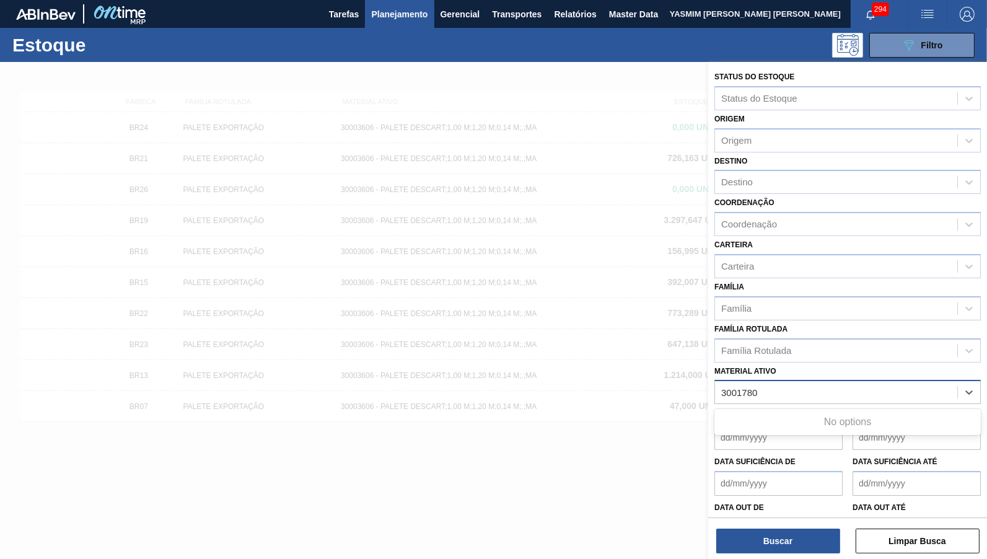
type ativo "3001780"
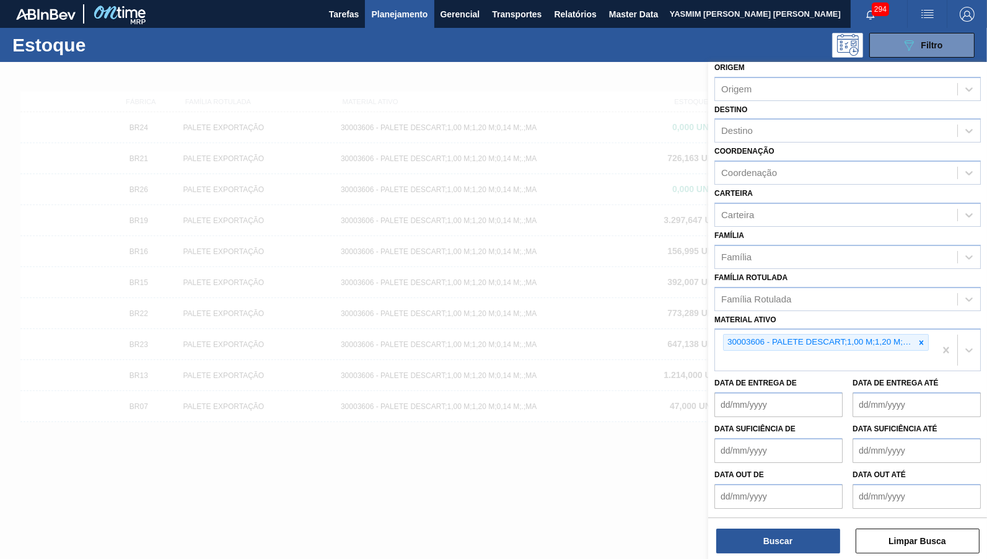
scroll to position [25, 0]
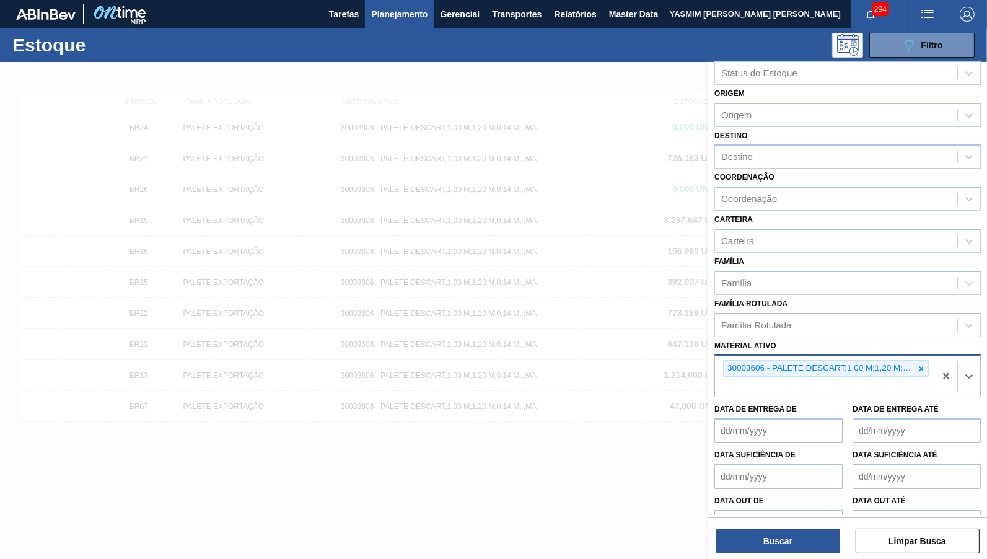
click at [916, 356] on div "30003606 - PALETE DESCART;1,00 M;1,20 M;0,14 M;.;MA" at bounding box center [825, 376] width 220 height 41
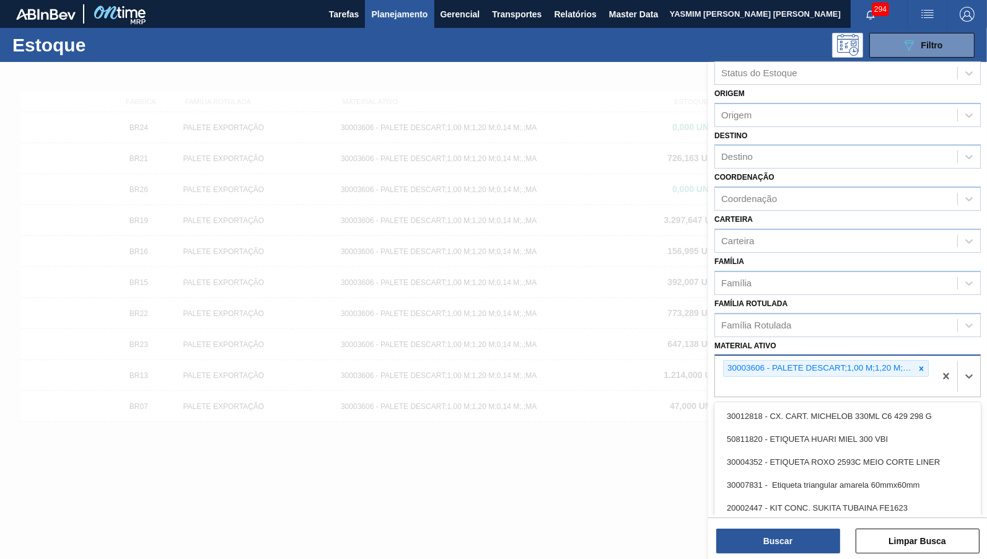
click at [918, 356] on div "30003606 - PALETE DESCART;1,00 M;1,20 M;0,14 M;.;MA" at bounding box center [825, 376] width 220 height 41
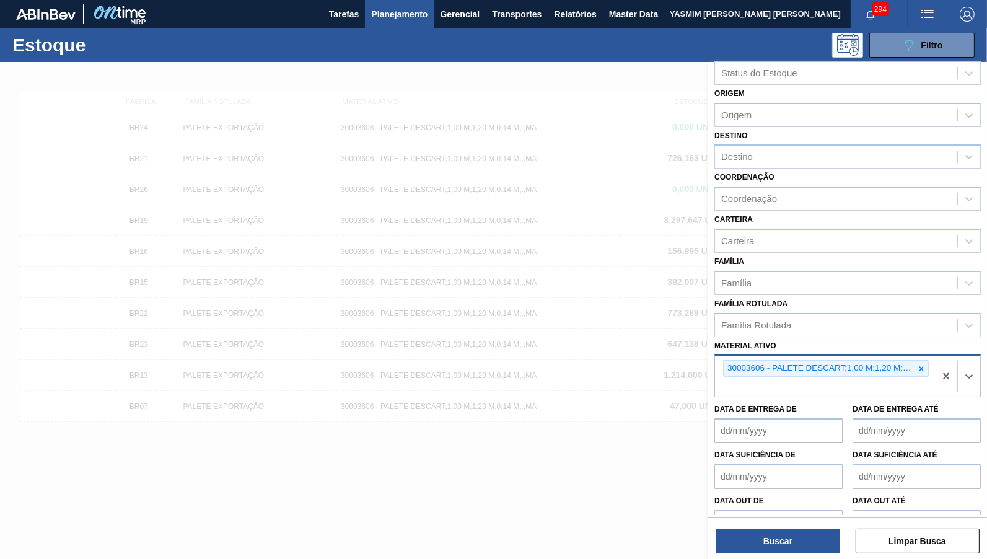
scroll to position [7, 0]
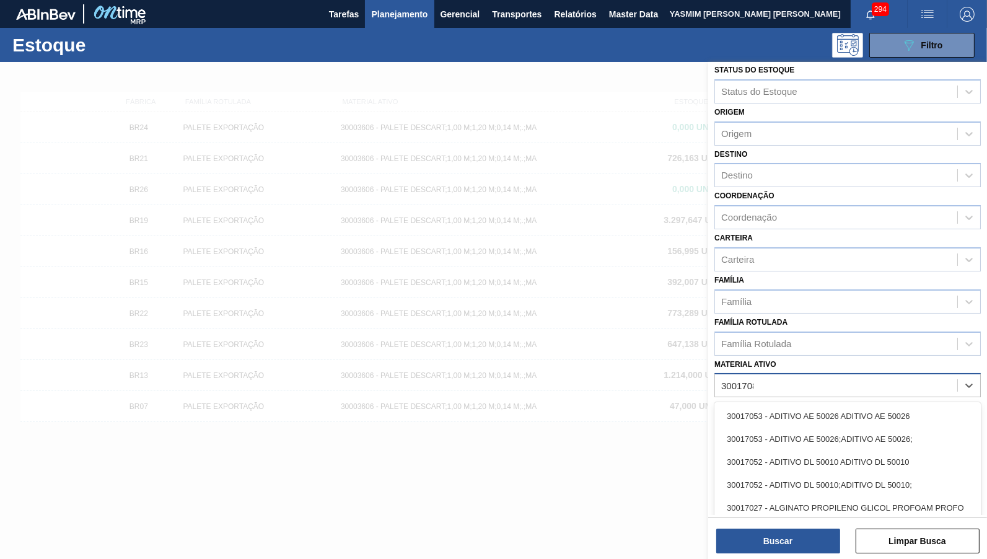
type ativo "30017080"
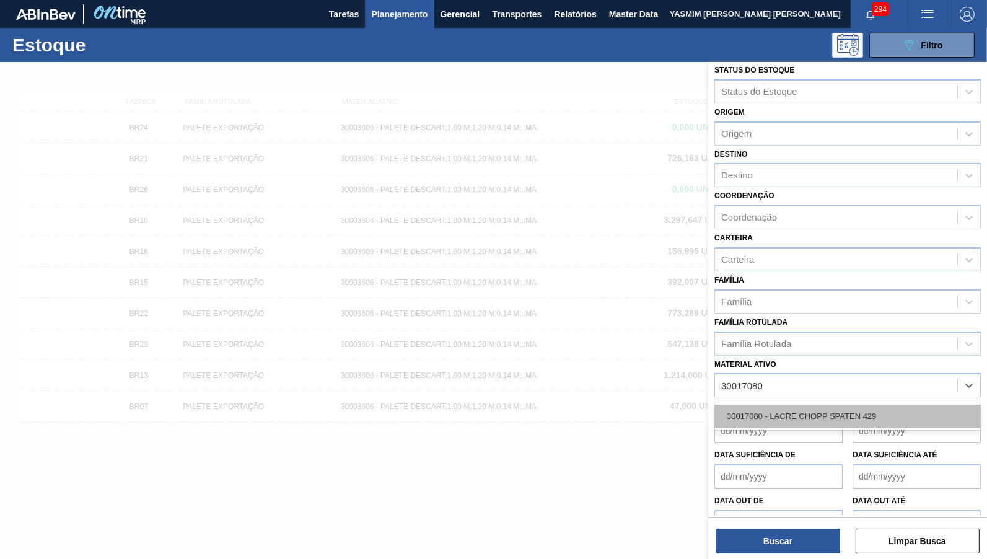
click at [733, 405] on div "30017080 - LACRE CHOPP SPATEN 429" at bounding box center [847, 416] width 266 height 23
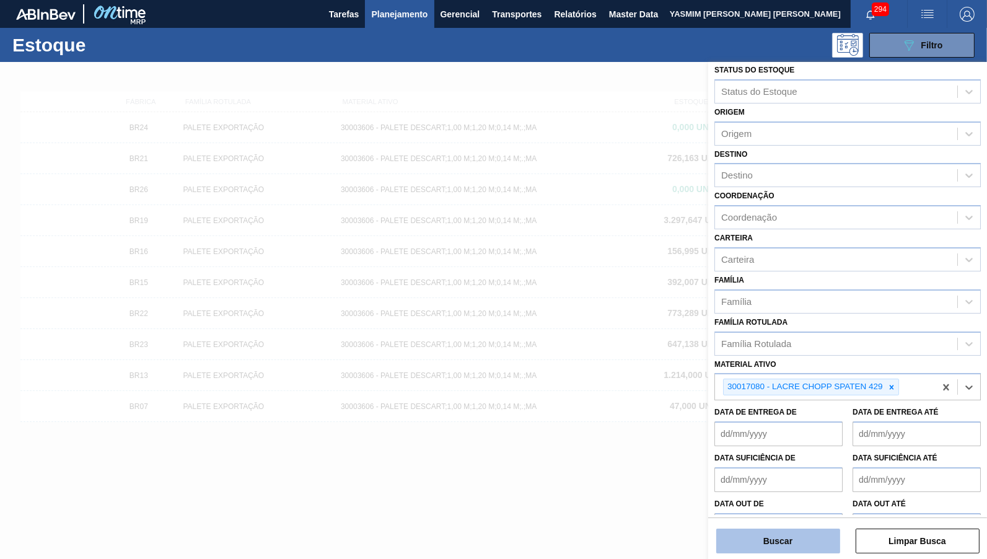
click at [771, 541] on button "Buscar" at bounding box center [778, 541] width 124 height 25
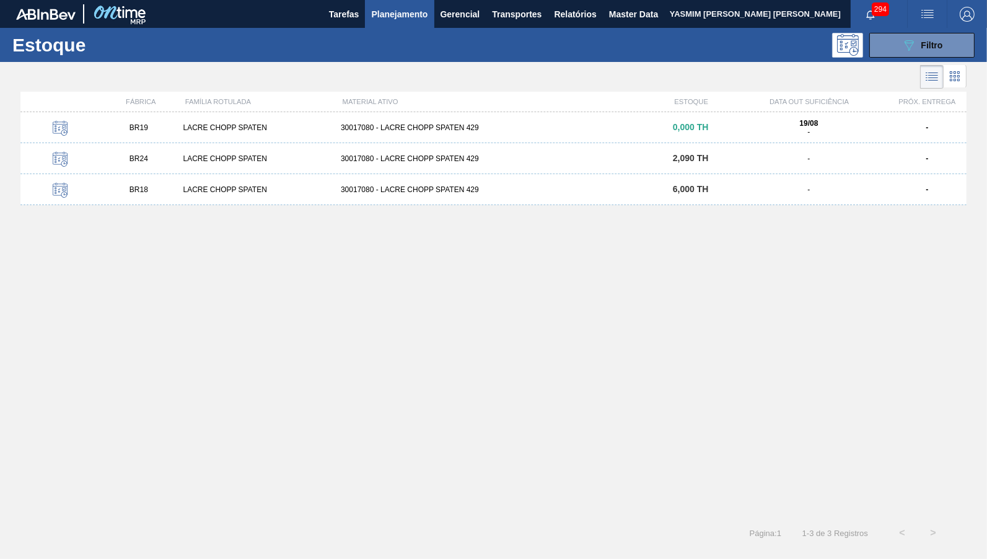
click at [702, 160] on span "2,090 TH" at bounding box center [691, 158] width 36 height 10
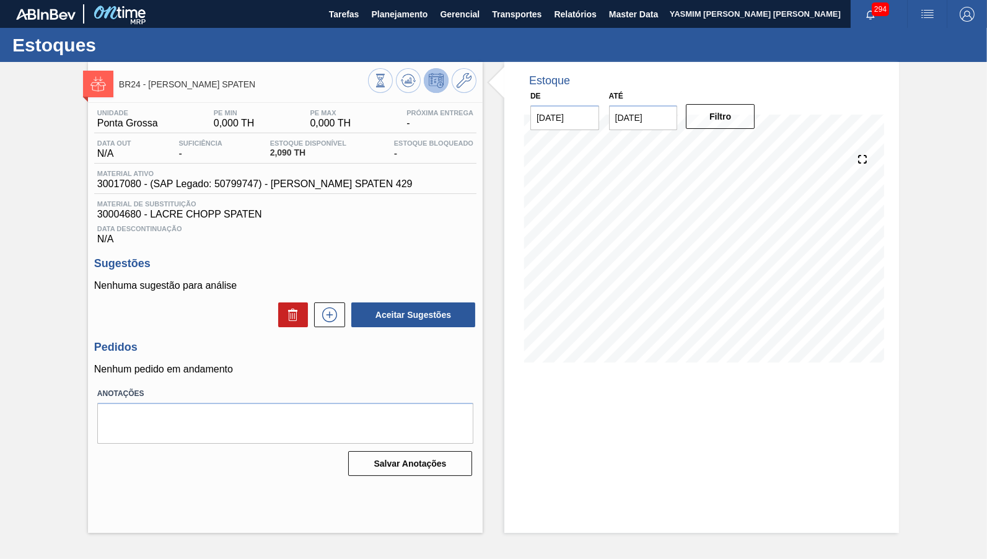
click at [322, 167] on div "Unidade Ponta Grossa PE MIN 0,000 TH PE MAX 0,000 TH Próxima Entrega - Data out…" at bounding box center [285, 177] width 382 height 136
click at [317, 195] on div "Unidade Ponta Grossa PE MIN 0,000 TH PE MAX 0,000 TH Próxima Entrega - Data out…" at bounding box center [285, 177] width 382 height 136
click at [331, 309] on icon at bounding box center [330, 314] width 20 height 15
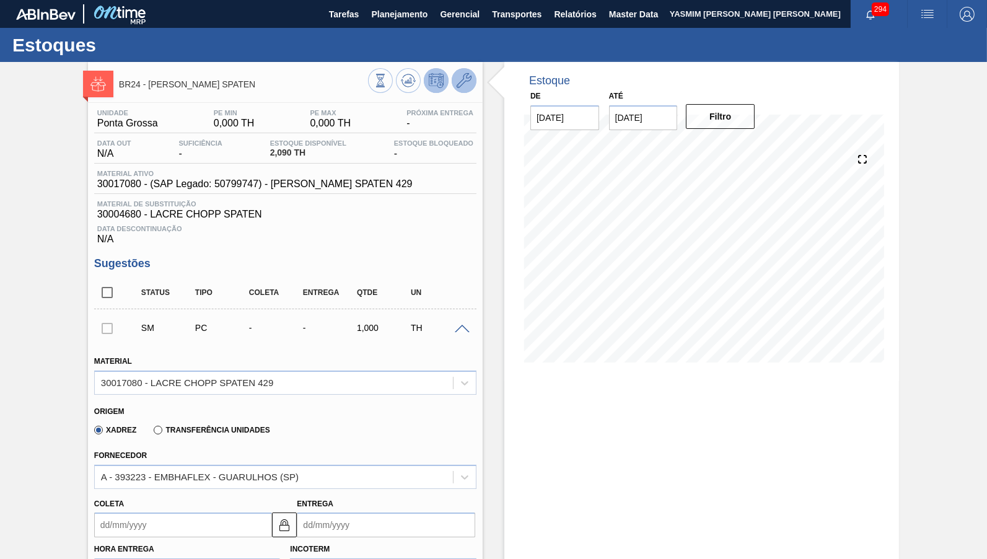
click at [459, 86] on icon at bounding box center [464, 80] width 15 height 15
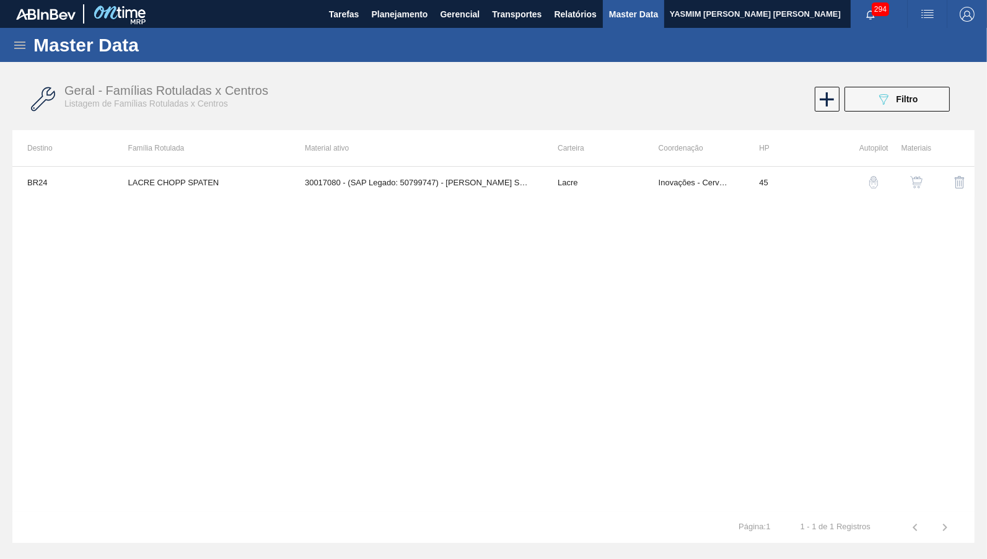
click at [926, 182] on button "button" at bounding box center [917, 182] width 30 height 30
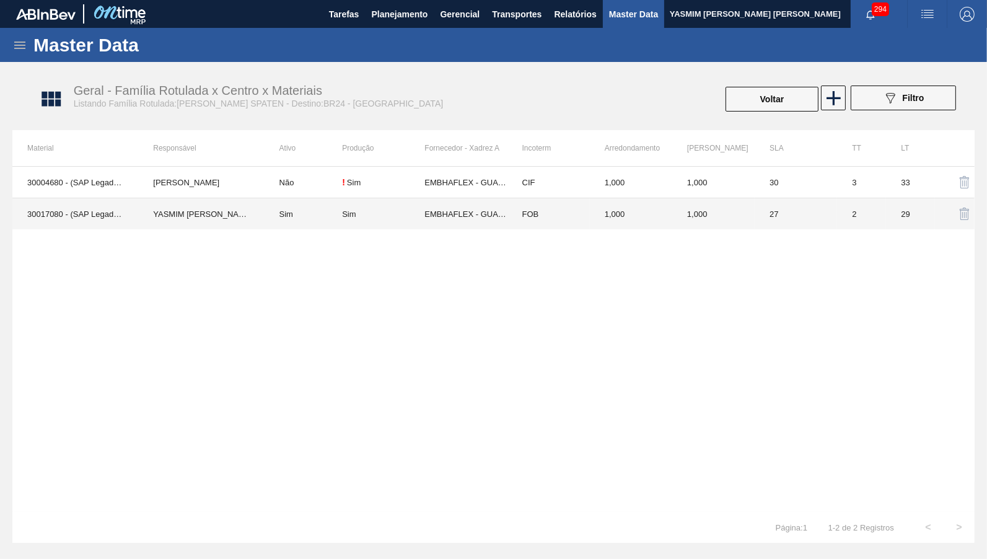
click at [656, 204] on td "1,000" at bounding box center [631, 214] width 82 height 32
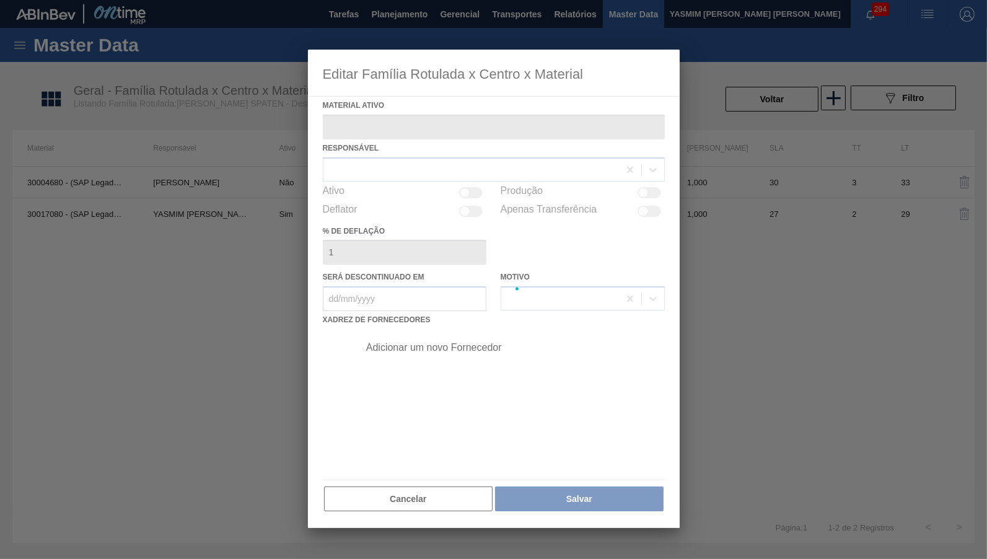
type ativo "30017080 - (SAP Legado: 50799747) - LACRE CHOPP SPATEN 429"
checkbox input "true"
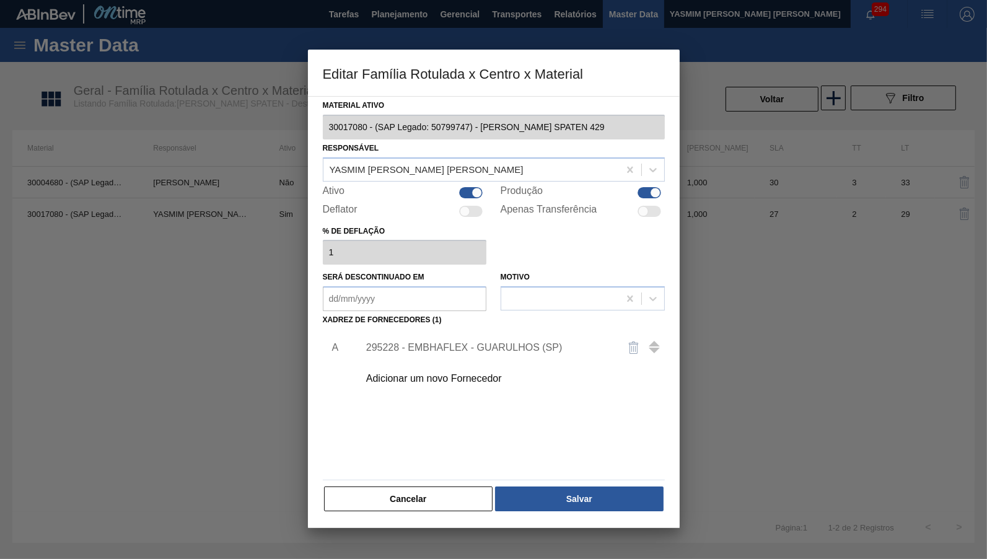
click at [524, 342] on div "295228 - EMBHAFLEX - GUARULHOS (SP)" at bounding box center [487, 347] width 243 height 11
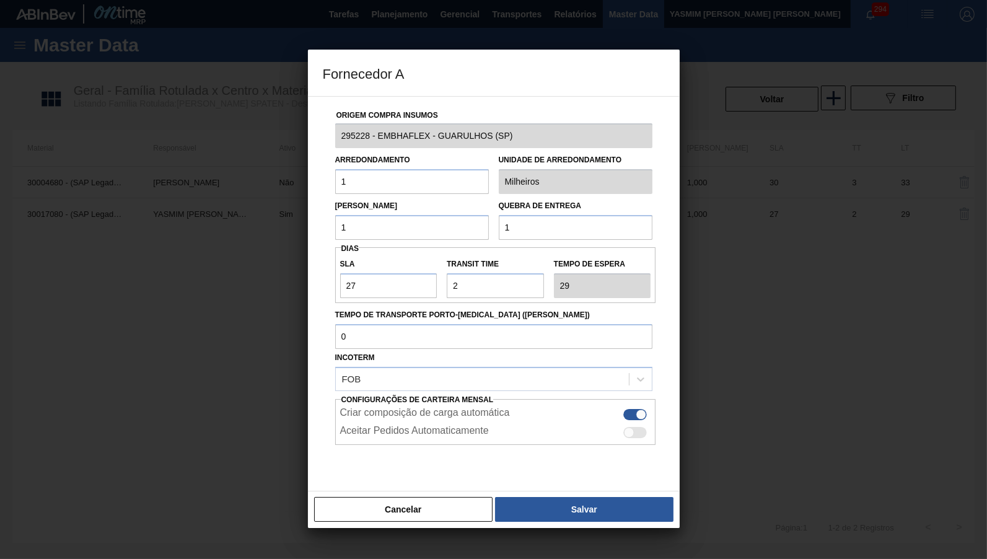
drag, startPoint x: 389, startPoint y: 507, endPoint x: 384, endPoint y: 511, distance: 6.7
click at [385, 511] on button "Cancelar" at bounding box center [403, 509] width 179 height 25
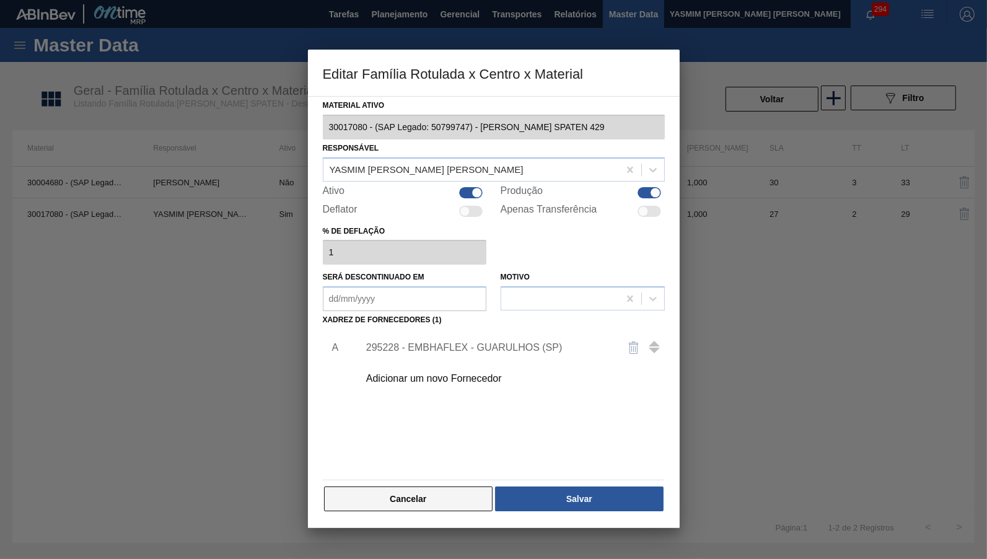
click at [409, 486] on button "Cancelar" at bounding box center [408, 498] width 169 height 25
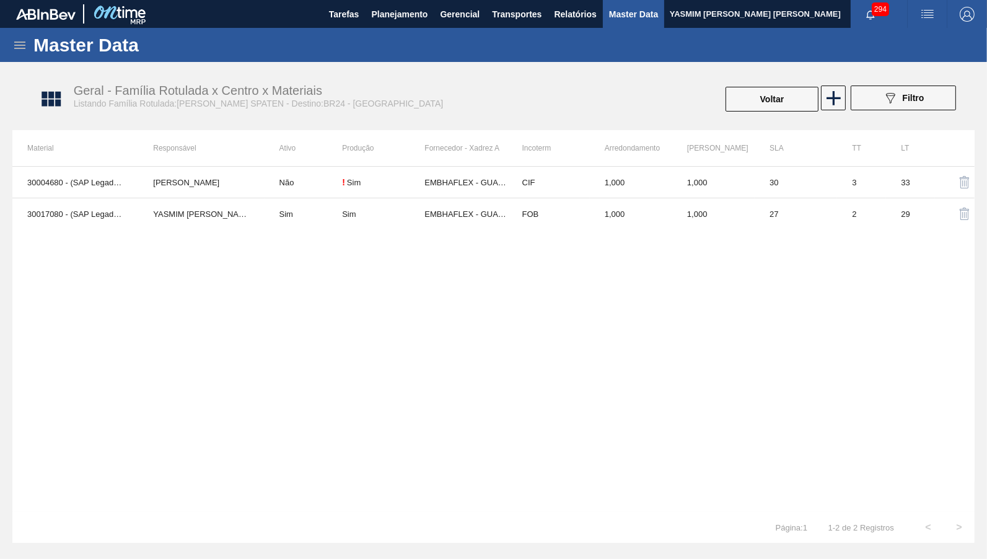
click at [171, 274] on div "30004680 - (SAP Legado: 50759537) - LACRE CHOPP SPATEN Leticia Marquesini Bande…" at bounding box center [493, 339] width 962 height 346
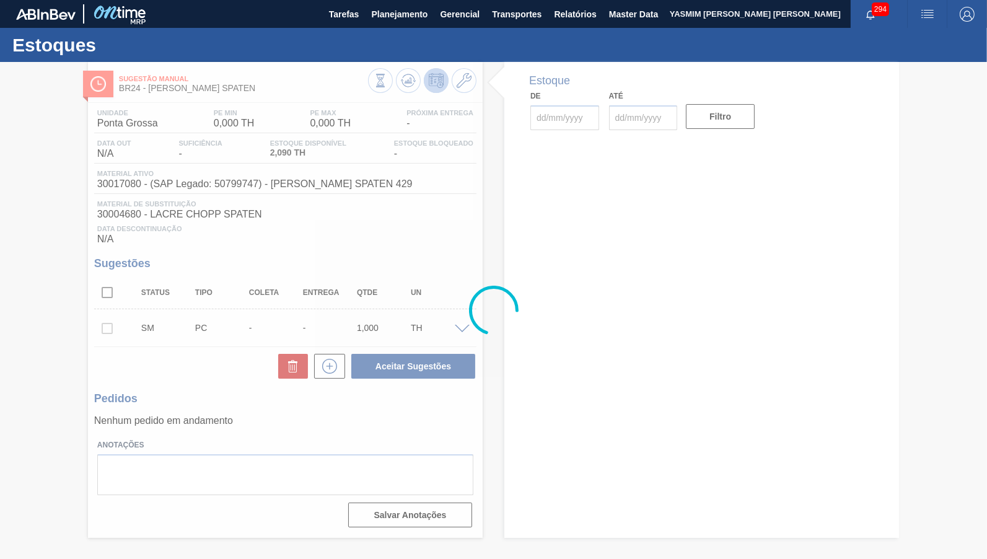
type input "[DATE]"
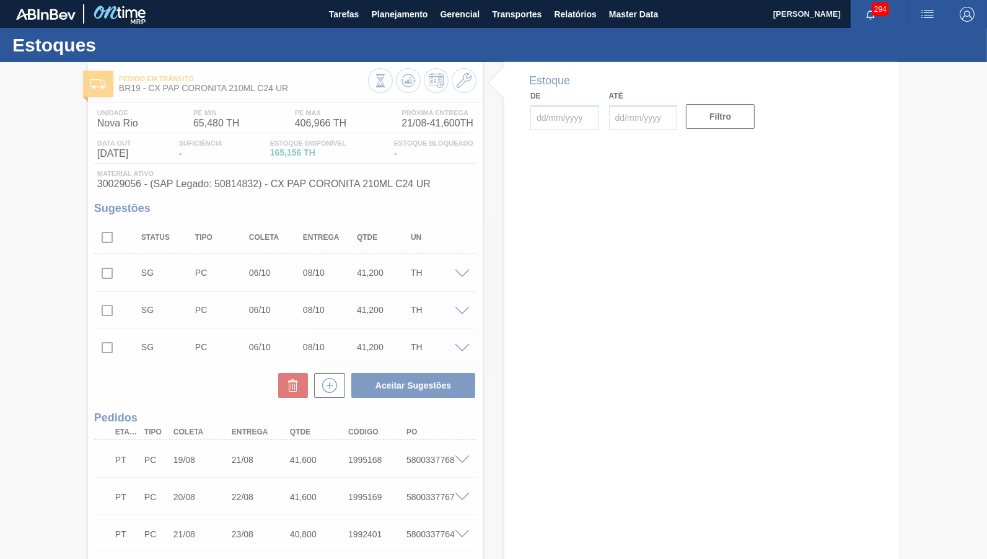
type input "[DATE]"
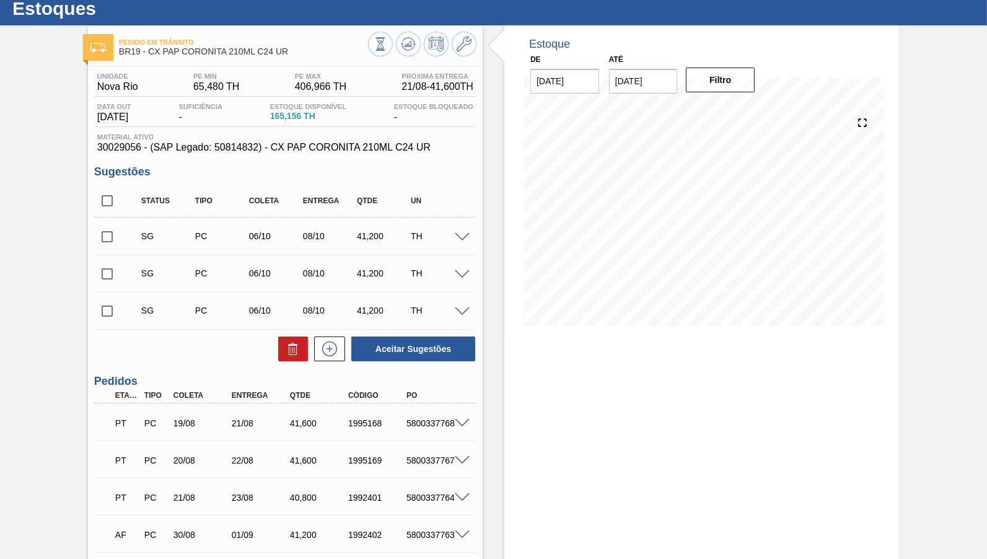
scroll to position [58, 0]
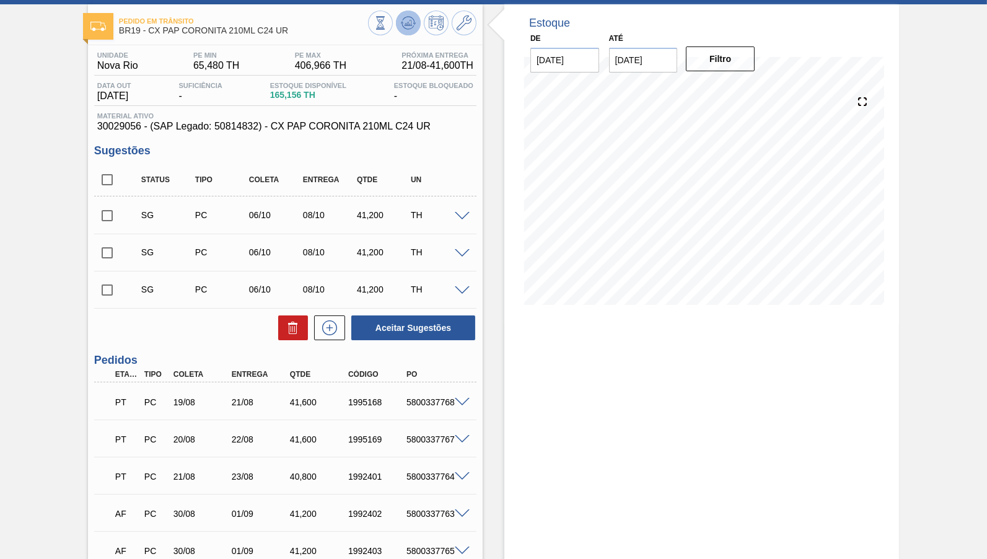
click at [403, 32] on button at bounding box center [408, 23] width 25 height 25
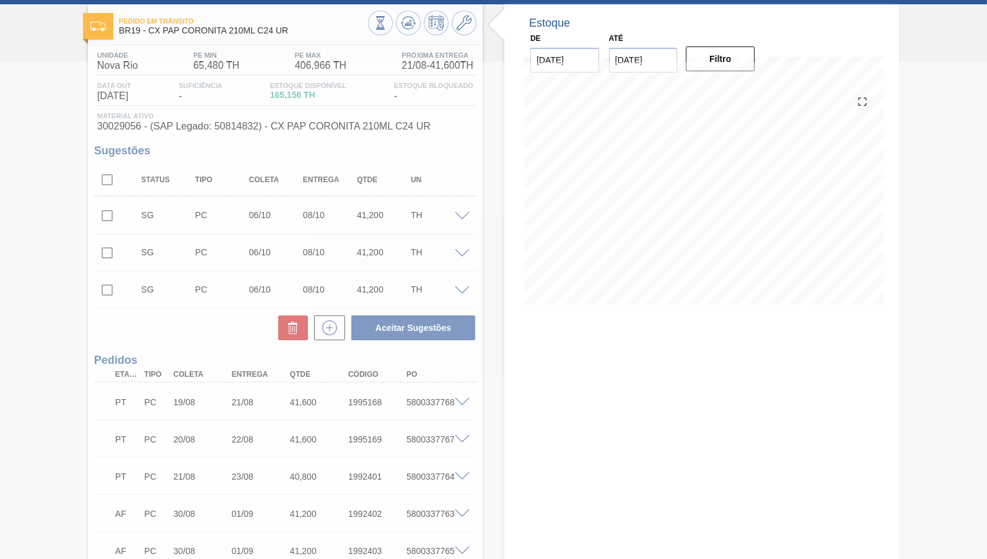
click at [358, 135] on div at bounding box center [493, 310] width 987 height 497
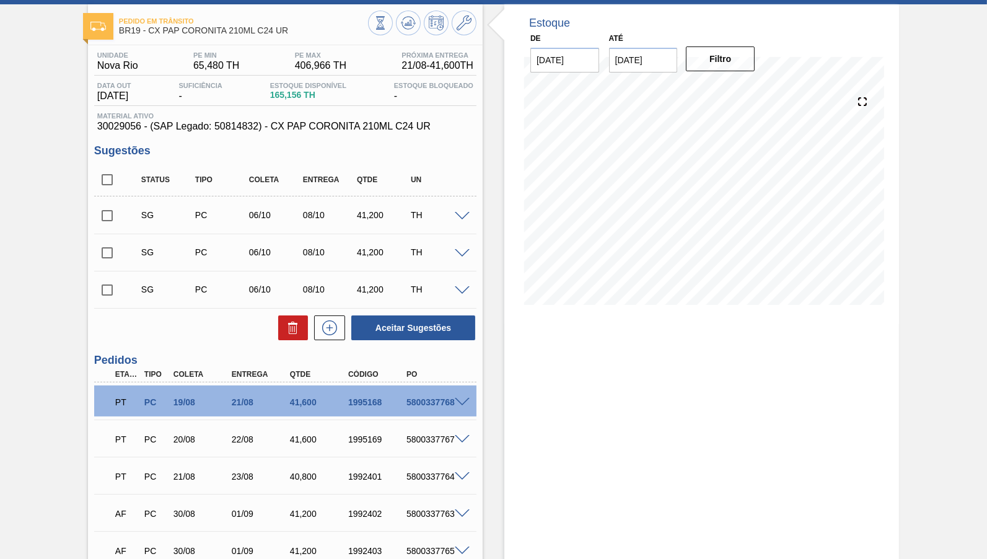
scroll to position [166, 0]
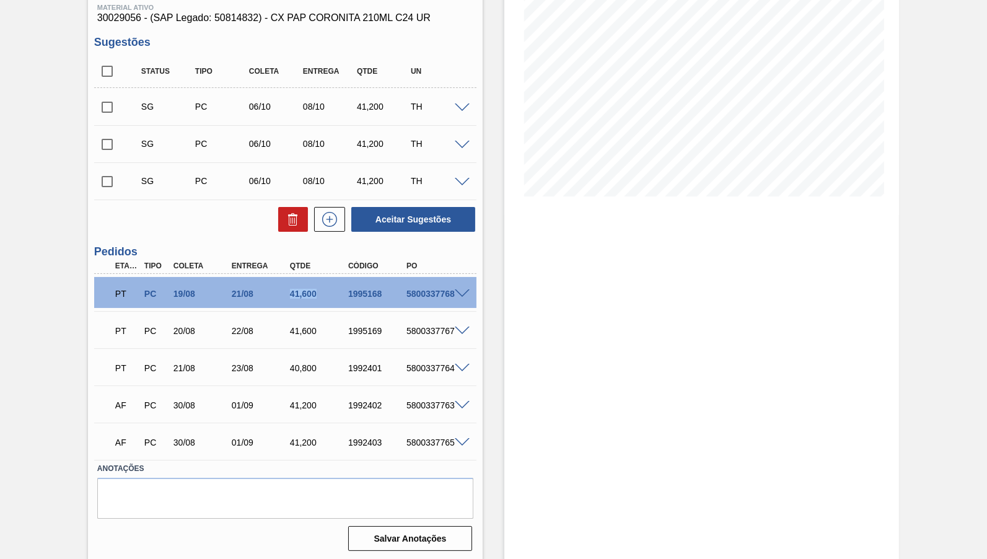
drag, startPoint x: 284, startPoint y: 296, endPoint x: 317, endPoint y: 290, distance: 33.9
click at [293, 290] on div "21/08" at bounding box center [261, 294] width 64 height 10
click at [466, 445] on div "5800337765" at bounding box center [435, 442] width 64 height 10
click at [463, 440] on span at bounding box center [462, 442] width 15 height 9
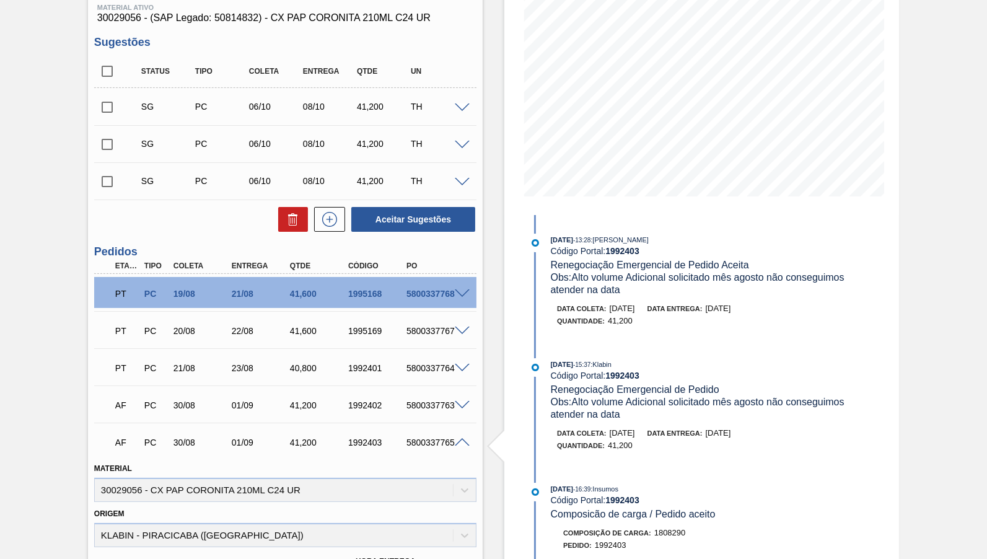
scroll to position [0, 0]
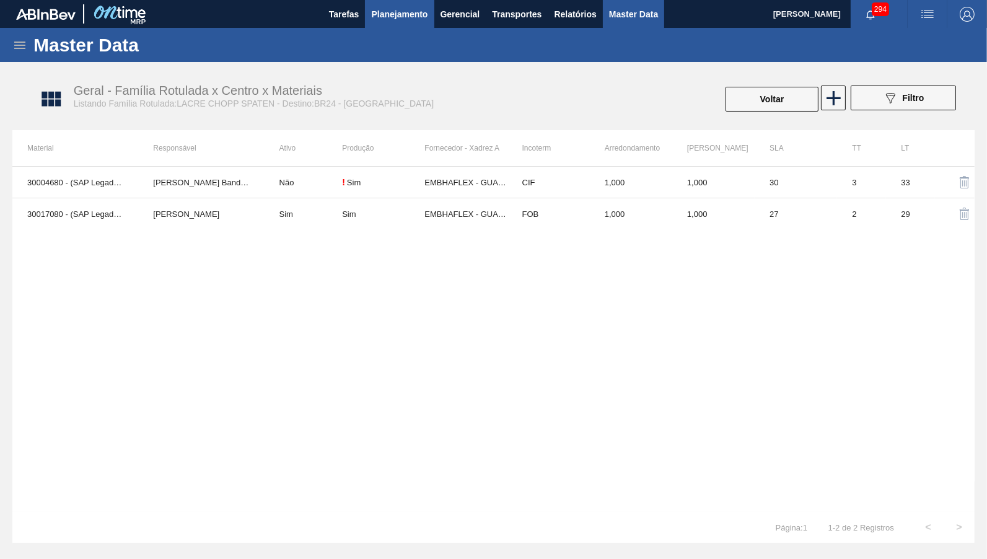
click at [383, 9] on span "Planejamento" at bounding box center [399, 14] width 56 height 15
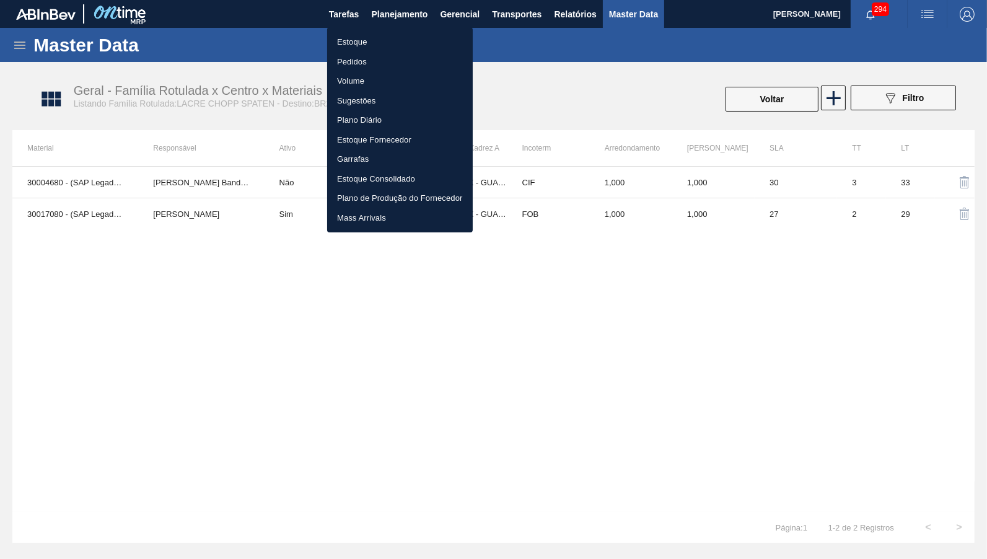
click at [370, 40] on li "Estoque" at bounding box center [400, 42] width 146 height 20
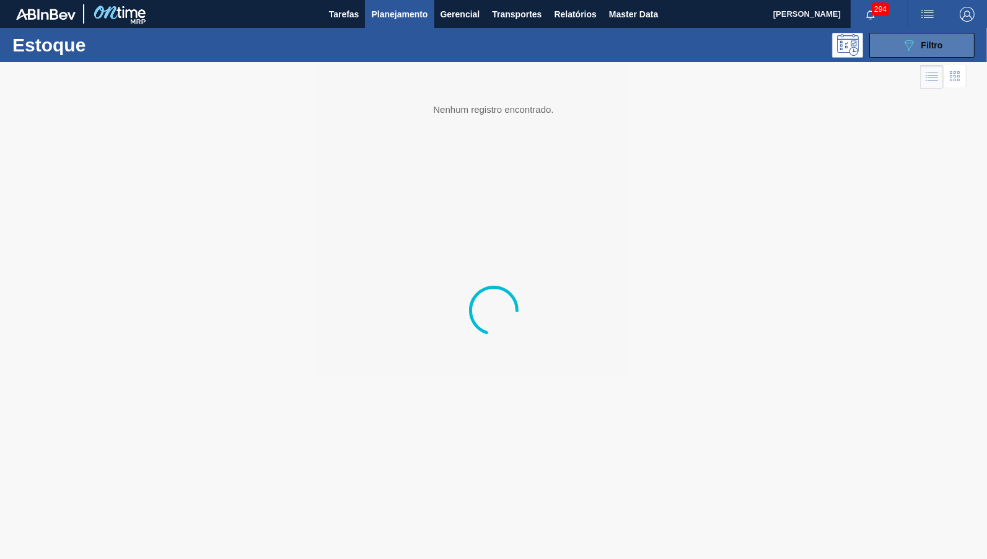
click at [940, 56] on button "089F7B8B-B2A5-4AFE-B5C0-19BA573D28AC Filtro" at bounding box center [921, 45] width 105 height 25
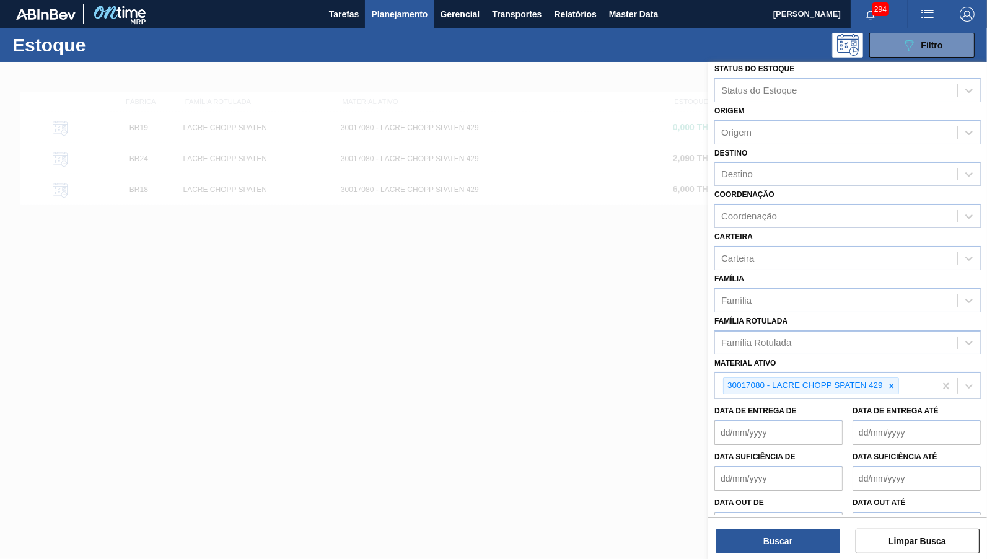
scroll to position [9, 0]
click at [882, 375] on div "30017080 - LACRE CHOPP SPATEN 429" at bounding box center [825, 384] width 220 height 25
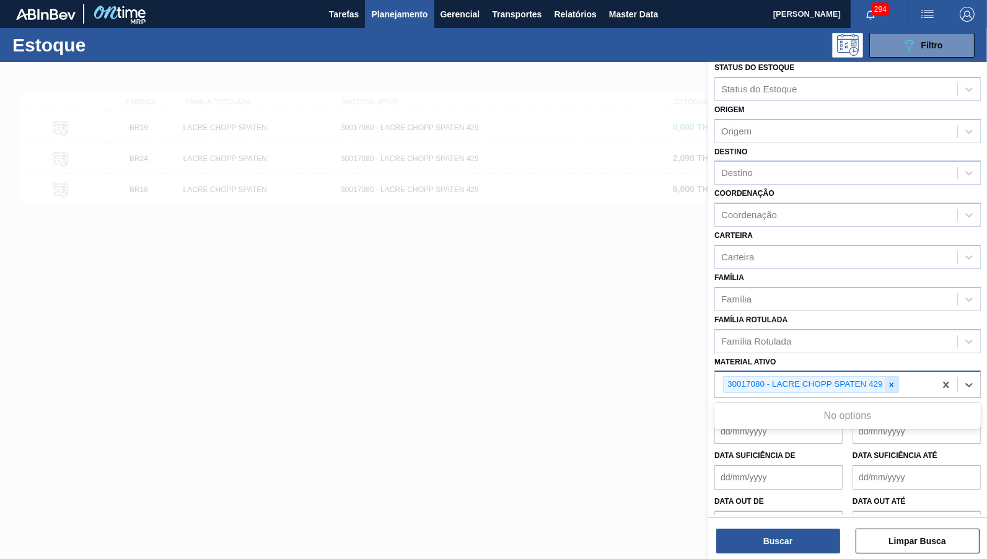
click at [887, 377] on div at bounding box center [892, 384] width 14 height 15
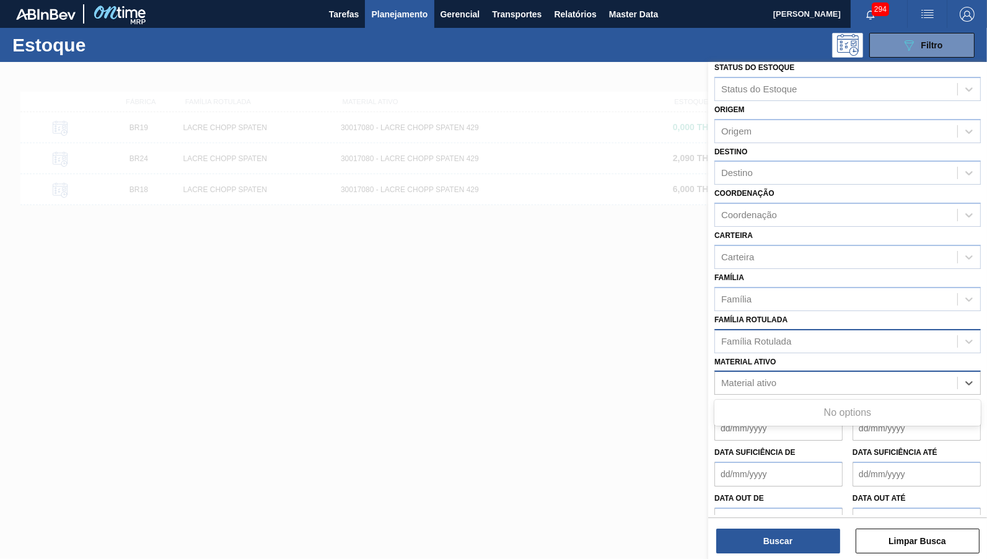
scroll to position [7, 0]
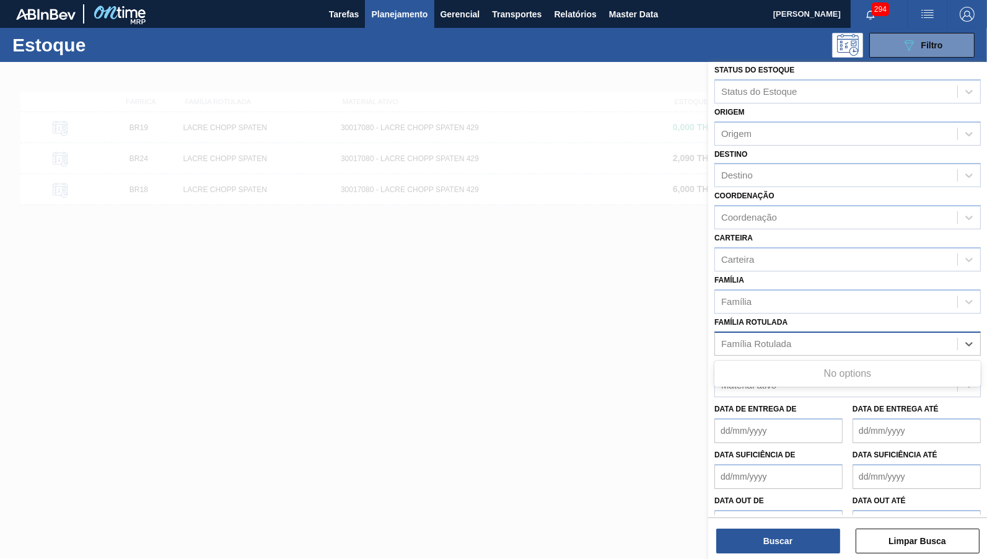
click at [838, 335] on div "Família Rotulada" at bounding box center [836, 344] width 242 height 18
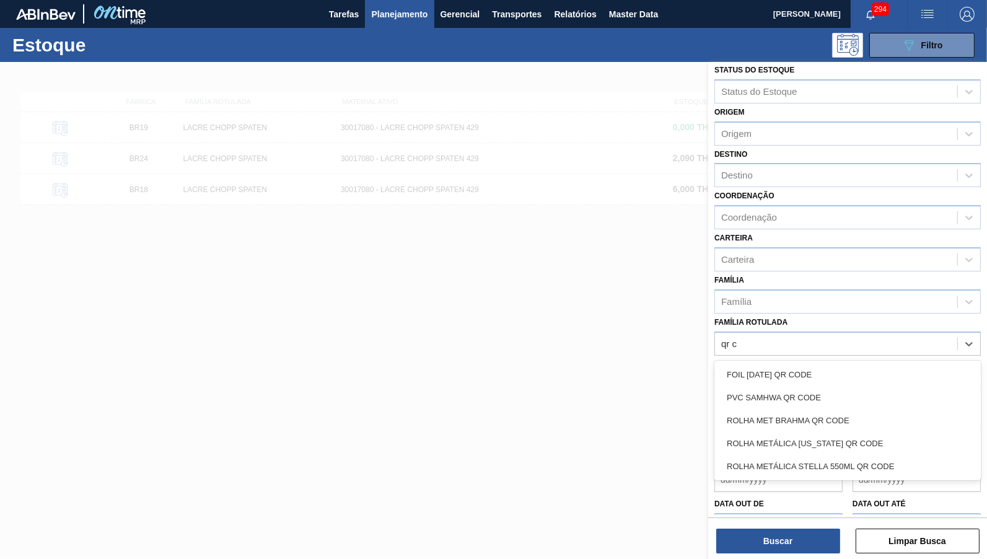
type Rotulada "qr co"
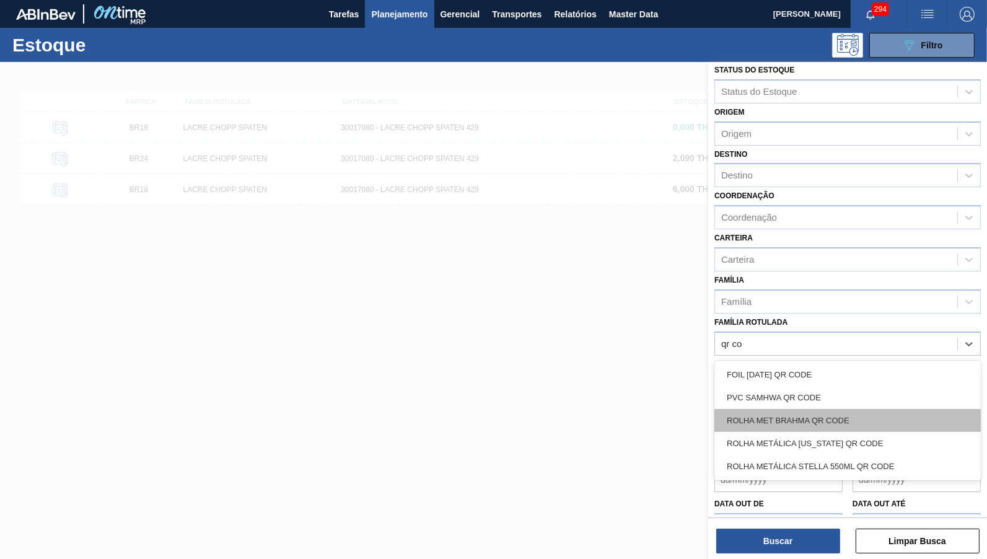
drag, startPoint x: 859, startPoint y: 390, endPoint x: 866, endPoint y: 400, distance: 11.5
click at [866, 400] on div "FOIL [DATE] QR CODE PVC SAMHWA QR CODE ROLHA MET BRAHMA QR CODE ROLHA METÁLICA …" at bounding box center [847, 421] width 266 height 120
click at [866, 409] on div "ROLHA MET BRAHMA QR CODE" at bounding box center [847, 420] width 266 height 23
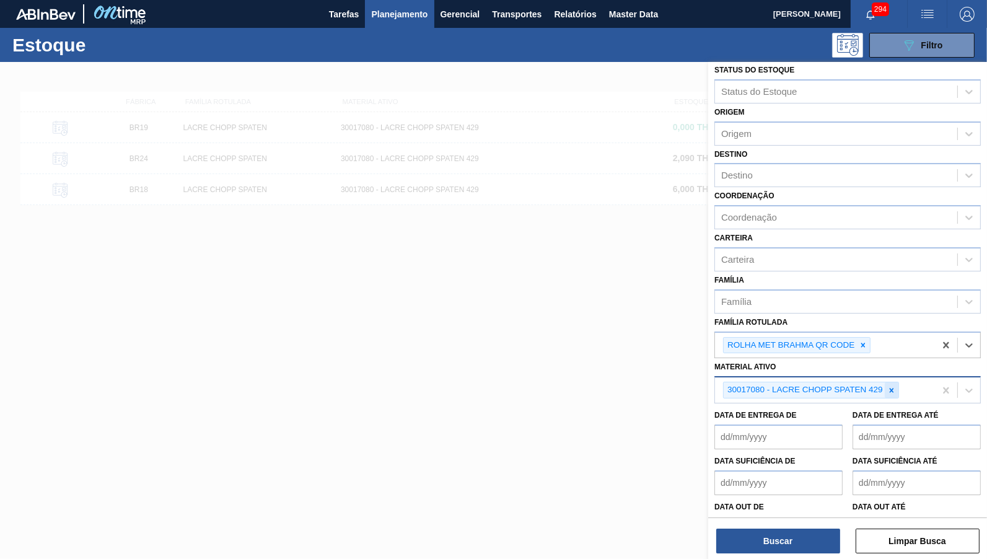
click at [890, 382] on div at bounding box center [892, 389] width 14 height 15
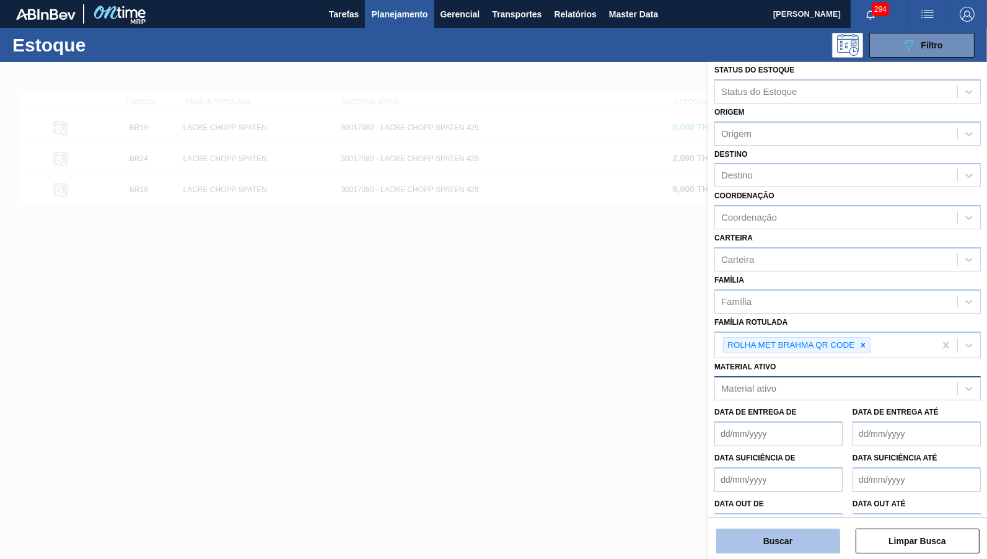
click at [786, 532] on button "Buscar" at bounding box center [778, 541] width 124 height 25
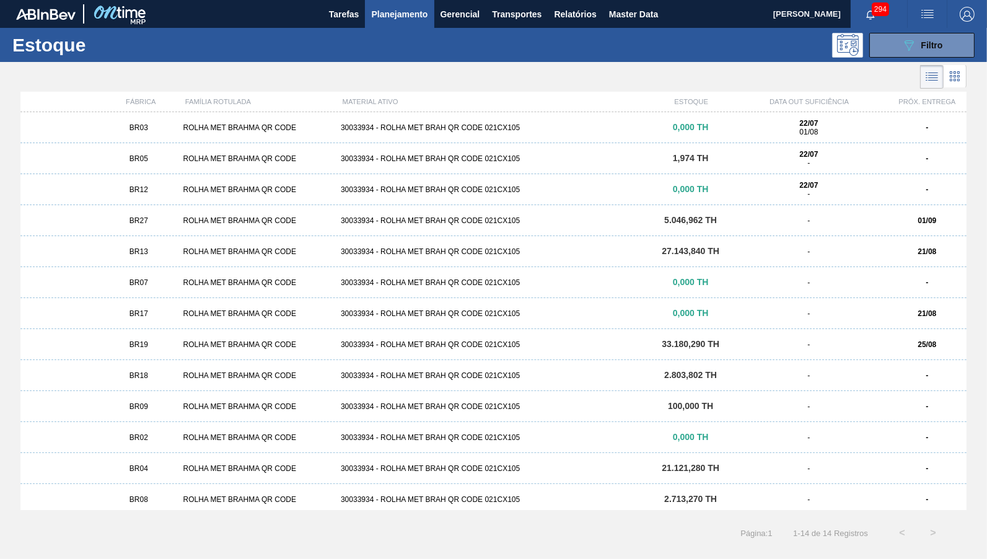
scroll to position [36, 0]
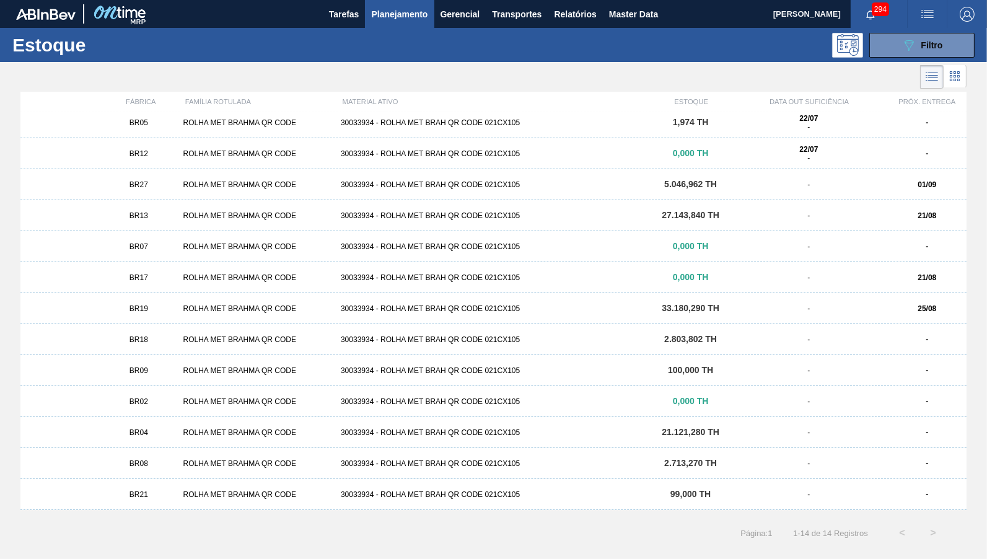
click at [249, 218] on div "ROLHA MET BRAHMA QR CODE" at bounding box center [257, 215] width 158 height 9
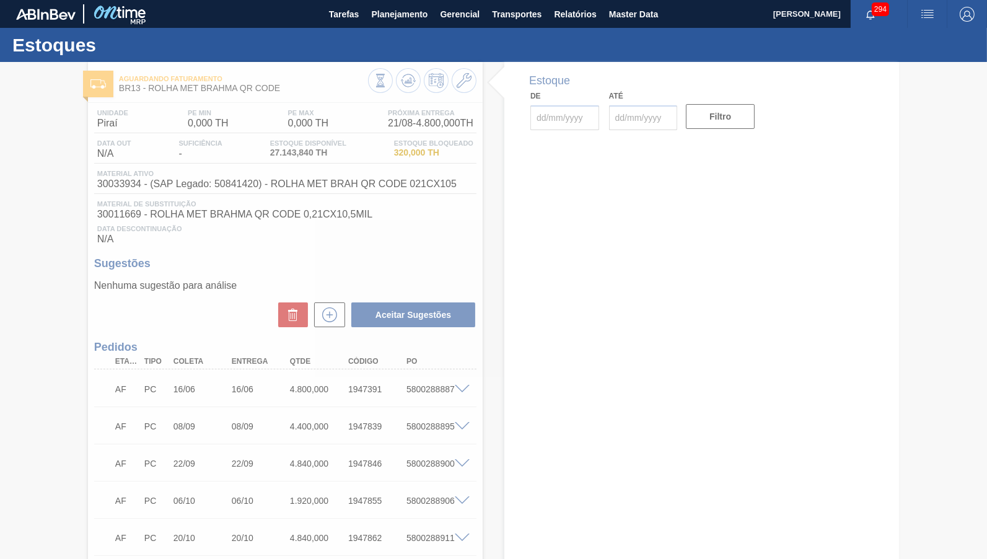
type input "[DATE]"
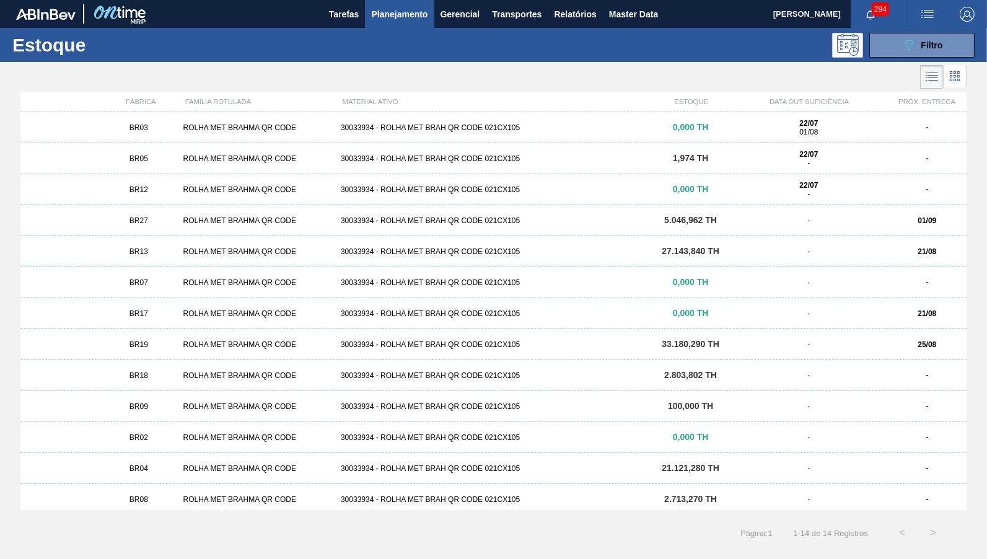
click at [247, 123] on div "ROLHA MET BRAHMA QR CODE" at bounding box center [257, 127] width 158 height 9
click at [876, 120] on main "Tarefas Planejamento Gerencial Transportes Relatórios Master Data [PERSON_NAME]…" at bounding box center [493, 279] width 987 height 559
click at [852, 133] on main "Tarefas Planejamento Gerencial Transportes Relatórios Master Data [PERSON_NAME]…" at bounding box center [493, 279] width 987 height 559
click at [473, 501] on main "Tarefas Planejamento Gerencial Transportes Relatórios Master Data [PERSON_NAME]…" at bounding box center [493, 279] width 987 height 559
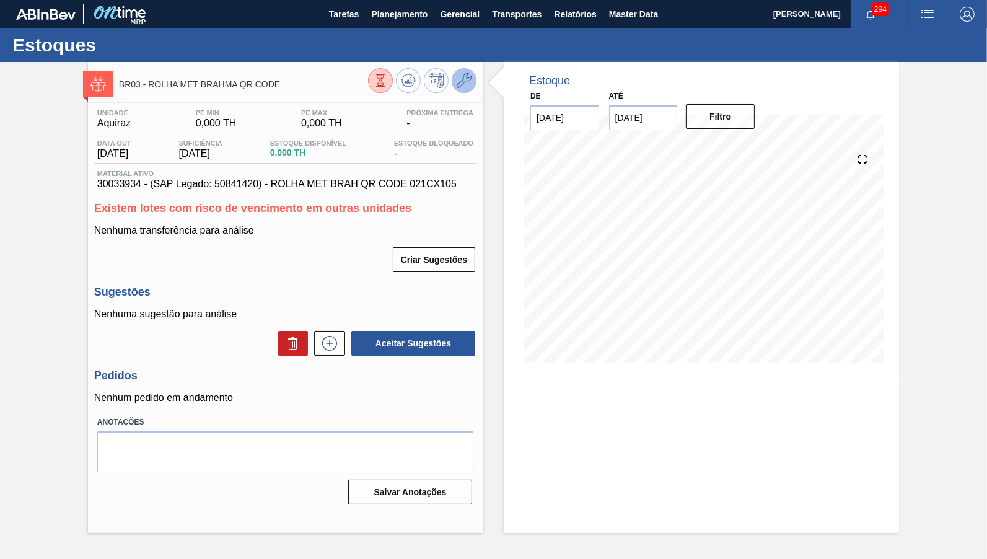
click at [472, 81] on icon at bounding box center [464, 80] width 15 height 15
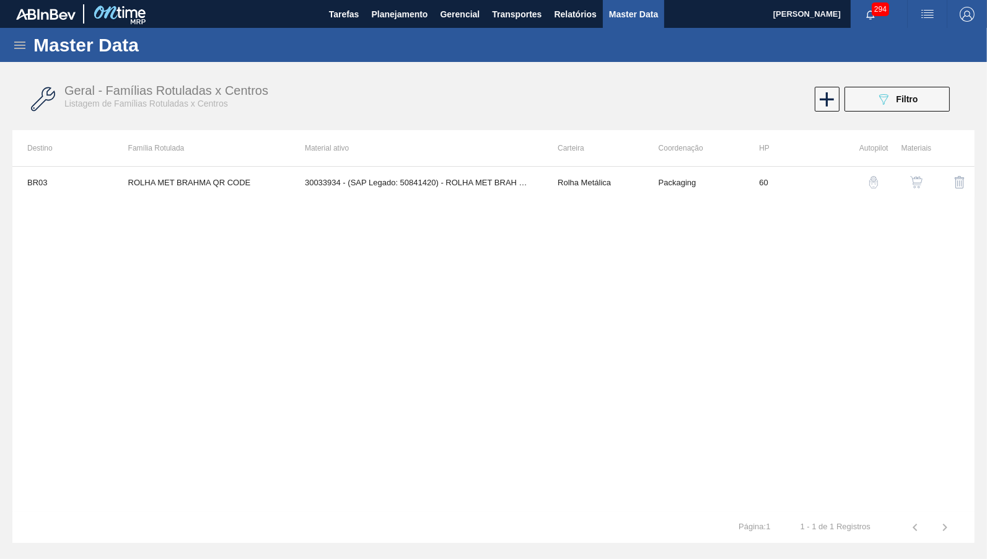
click at [905, 181] on button "button" at bounding box center [917, 182] width 30 height 30
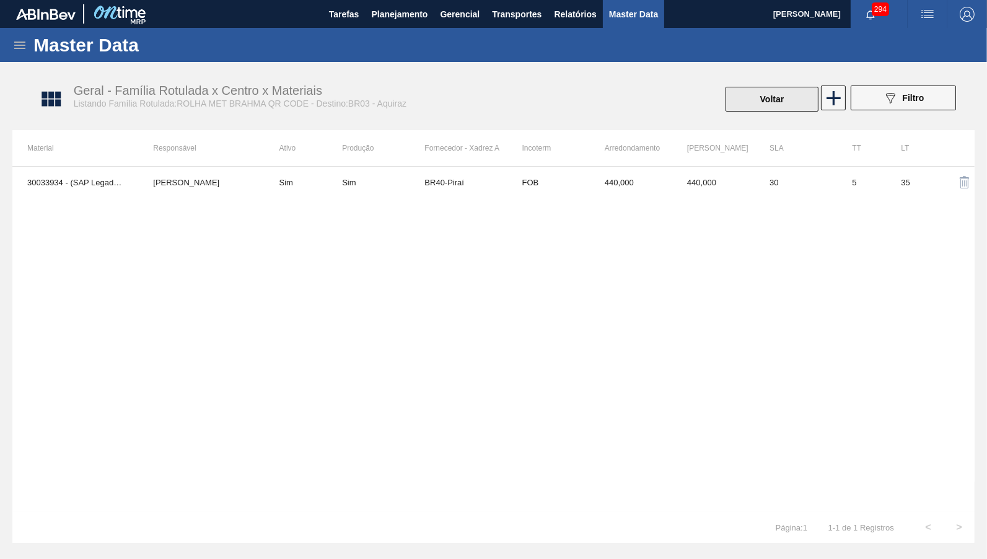
click at [790, 92] on button "Voltar" at bounding box center [772, 99] width 93 height 25
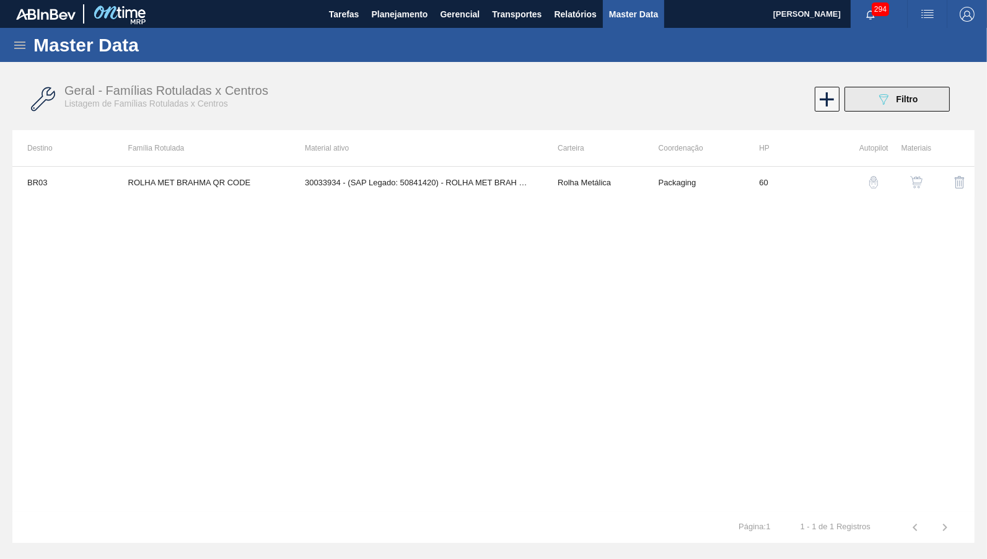
click at [902, 102] on span "Filtro" at bounding box center [907, 99] width 22 height 10
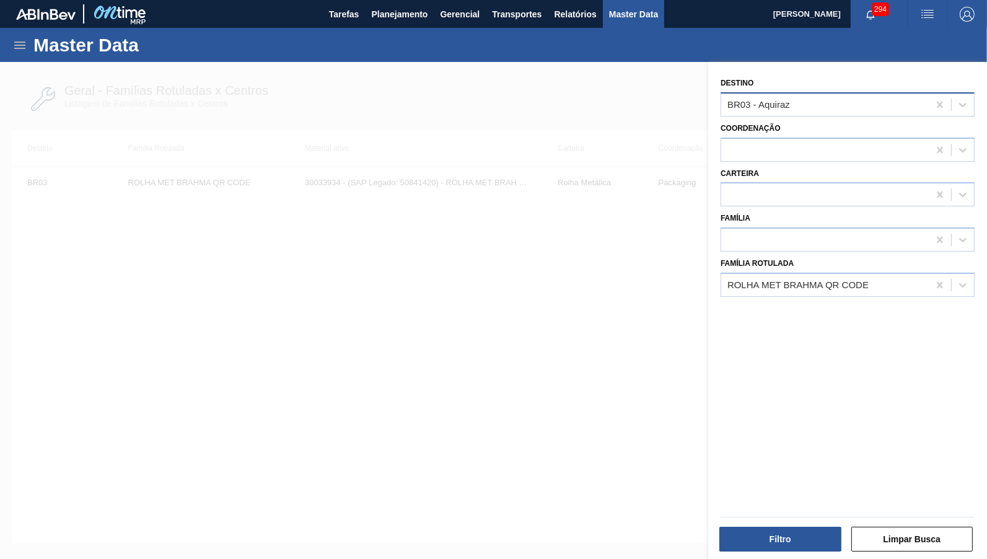
click at [951, 102] on div at bounding box center [951, 105] width 45 height 22
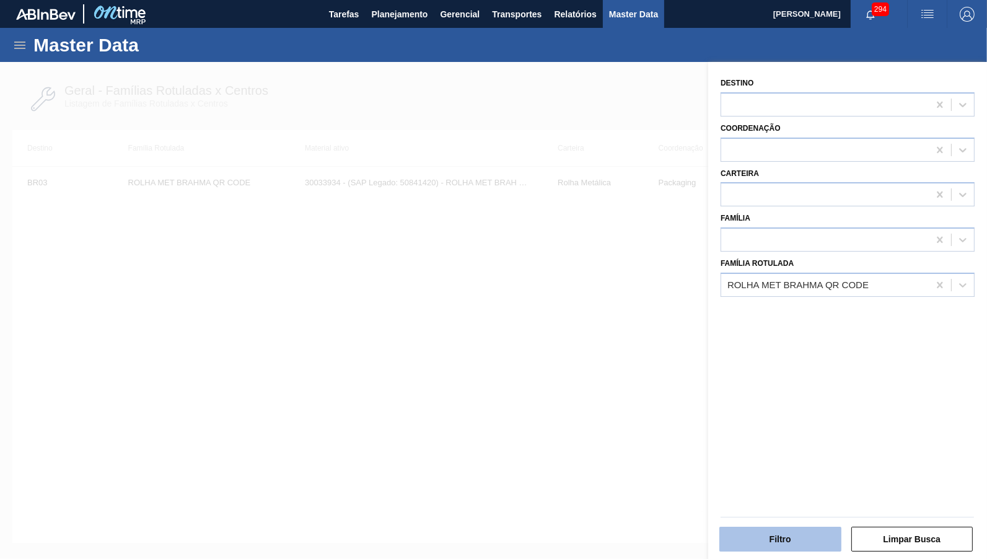
click at [824, 535] on button "Filtro" at bounding box center [780, 539] width 122 height 25
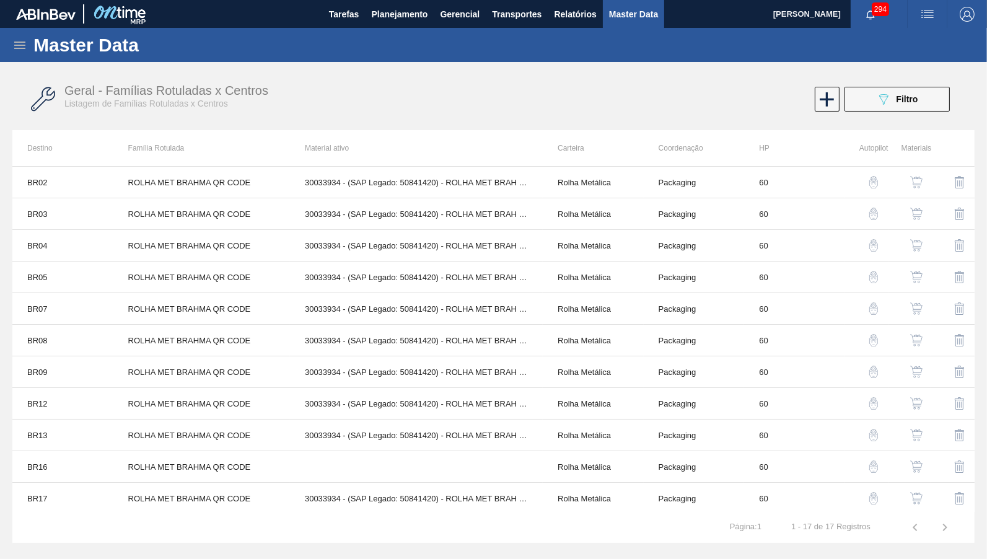
scroll to position [191, 0]
click at [919, 266] on button "button" at bounding box center [917, 276] width 30 height 30
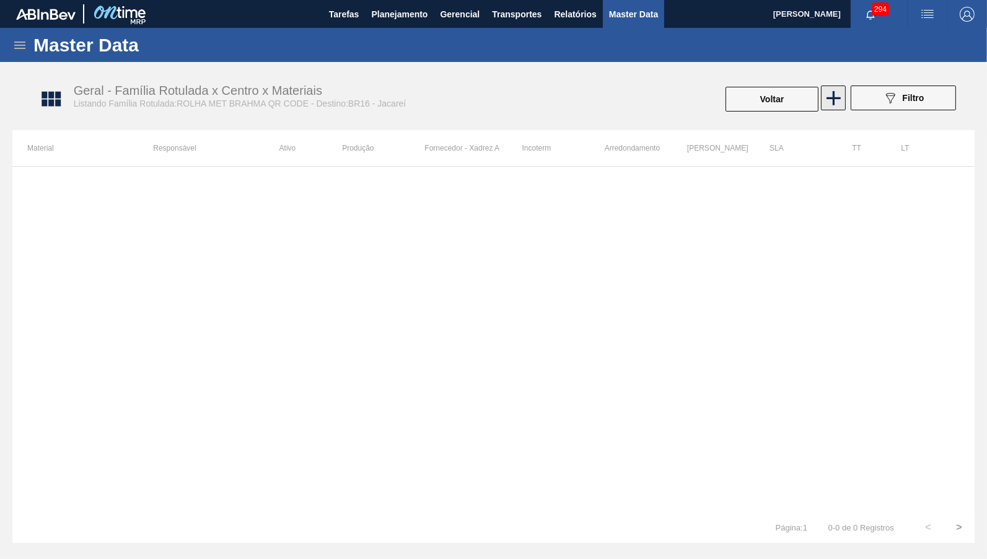
click at [822, 105] on button at bounding box center [833, 98] width 25 height 25
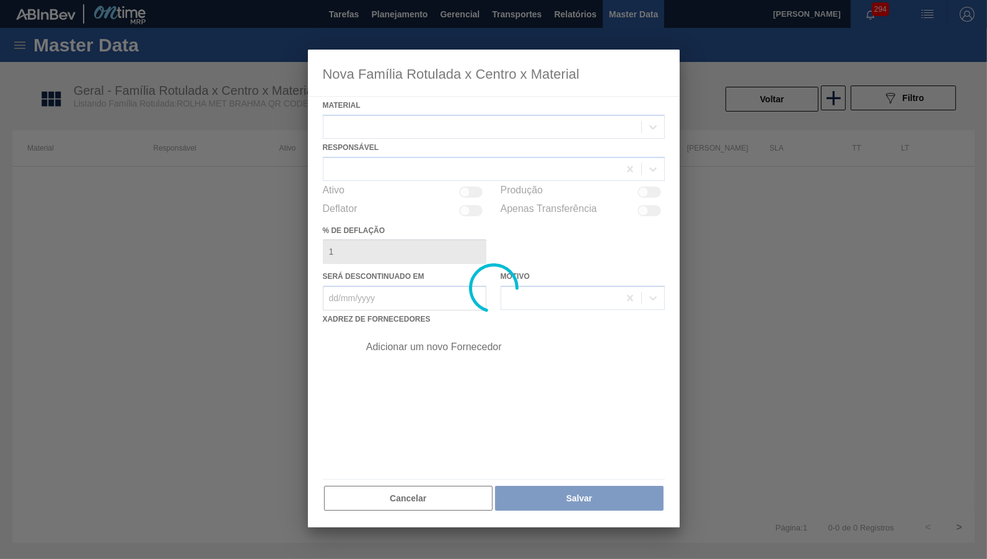
click at [393, 122] on div at bounding box center [494, 289] width 372 height 478
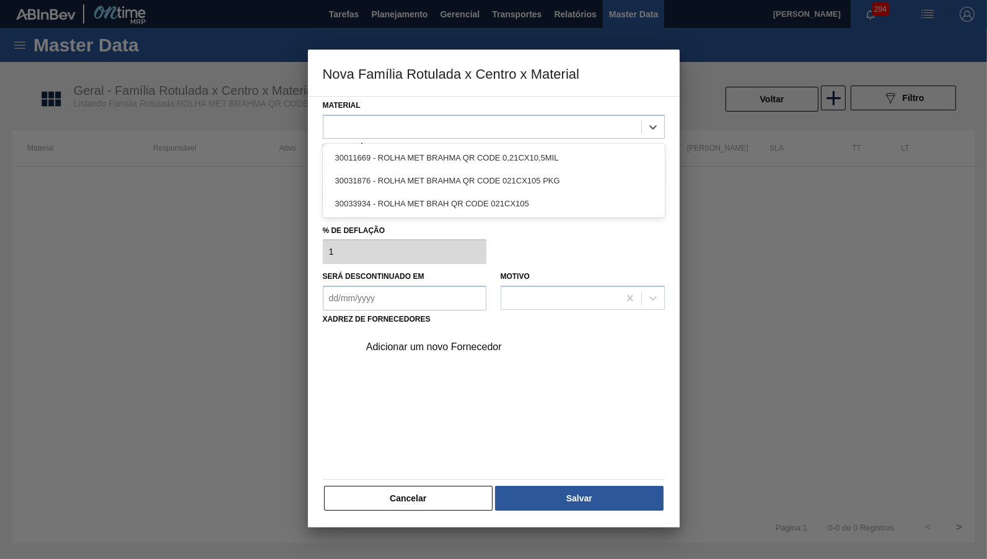
click at [399, 136] on div at bounding box center [494, 127] width 342 height 24
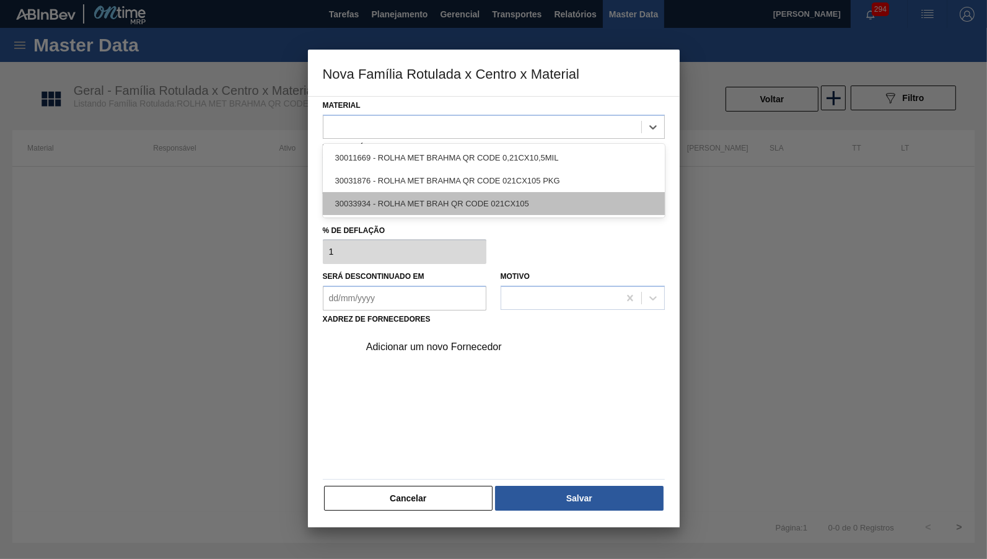
click at [588, 192] on div "30033934 - ROLHA MET BRAH QR CODE 021CX105" at bounding box center [494, 203] width 342 height 23
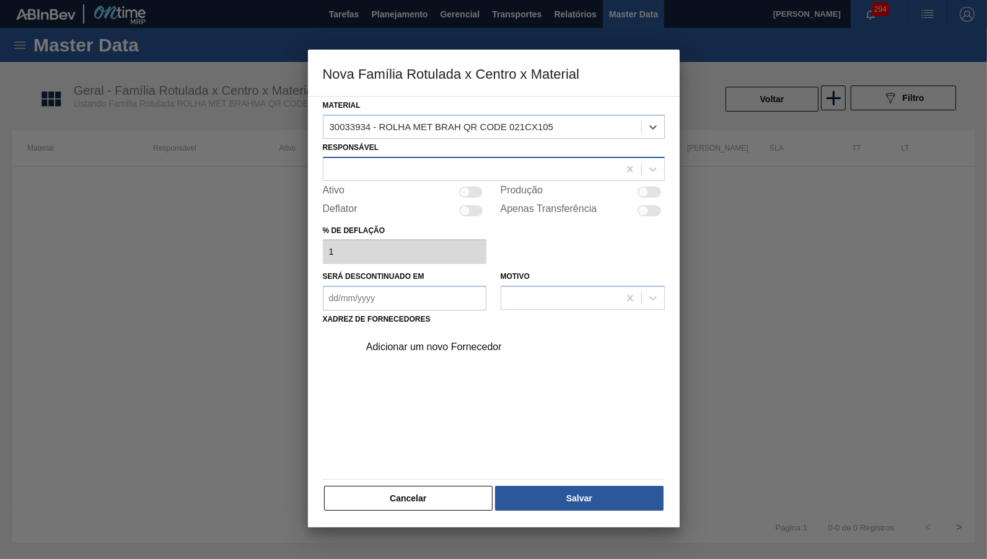
click at [527, 160] on div at bounding box center [471, 169] width 296 height 18
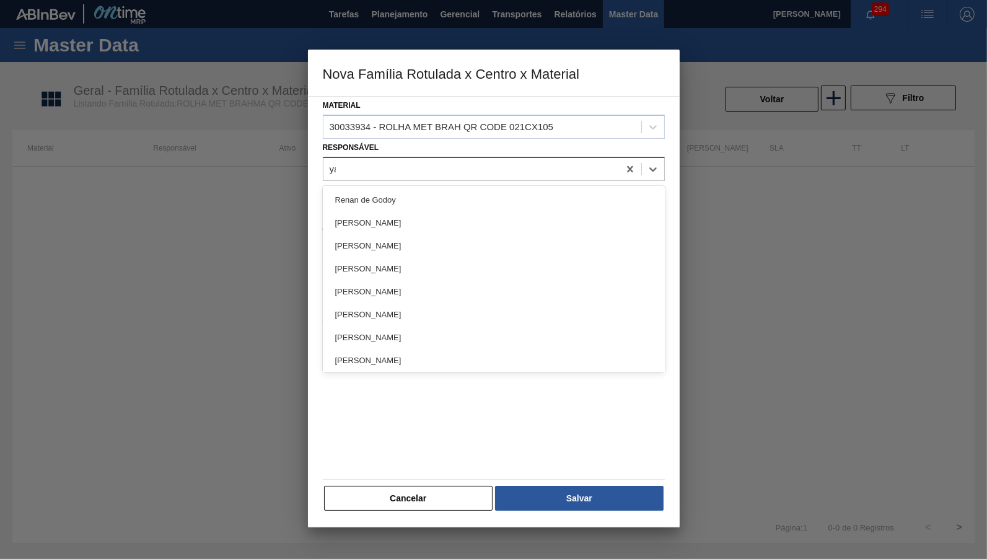
type input "yas"
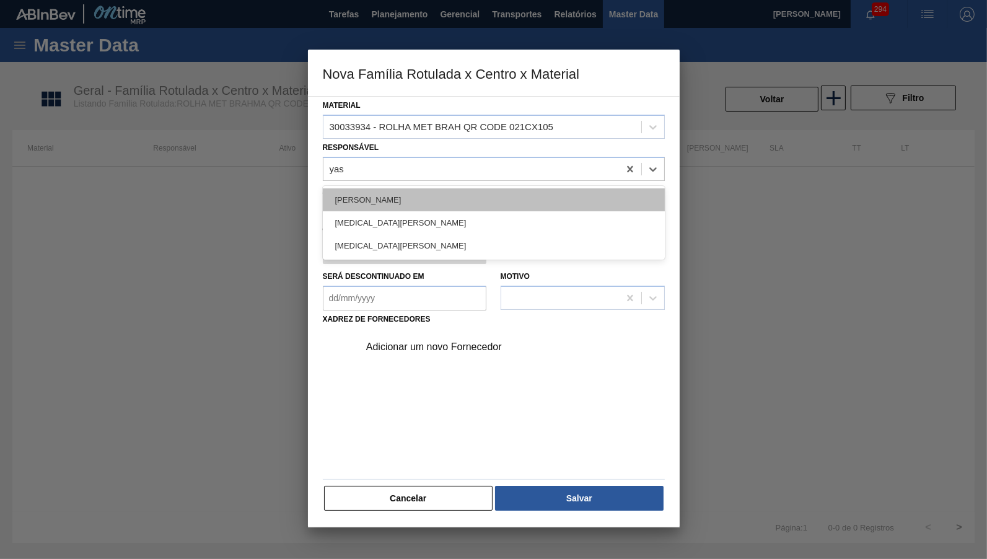
click at [522, 201] on div "[PERSON_NAME]" at bounding box center [494, 199] width 342 height 23
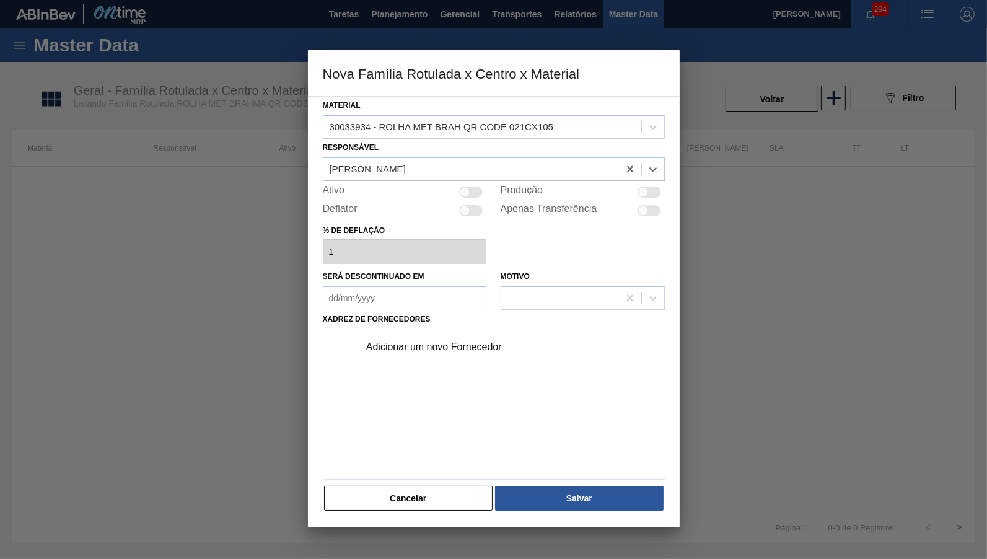
click at [473, 186] on div at bounding box center [472, 191] width 24 height 11
checkbox input "true"
click at [639, 205] on div at bounding box center [643, 210] width 11 height 11
checkbox input "true"
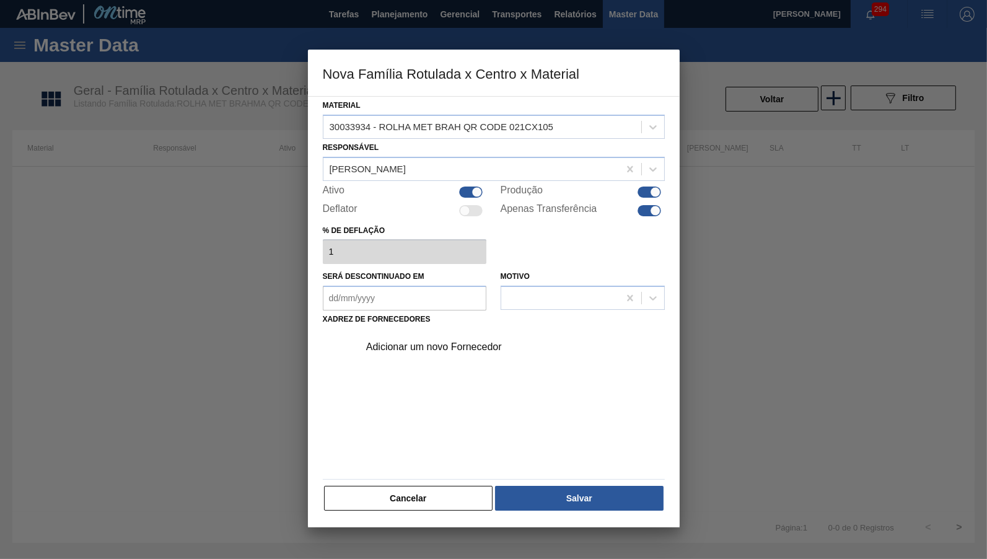
click at [399, 350] on div "Adicionar um novo Fornecedor" at bounding box center [508, 346] width 313 height 31
click at [437, 344] on div "Adicionar um novo Fornecedor" at bounding box center [508, 346] width 313 height 31
click at [435, 331] on div "Adicionar um novo Fornecedor" at bounding box center [508, 346] width 313 height 31
click at [454, 344] on div "Adicionar um novo Fornecedor" at bounding box center [508, 346] width 313 height 31
click at [452, 341] on div "Adicionar um novo Fornecedor" at bounding box center [487, 346] width 243 height 11
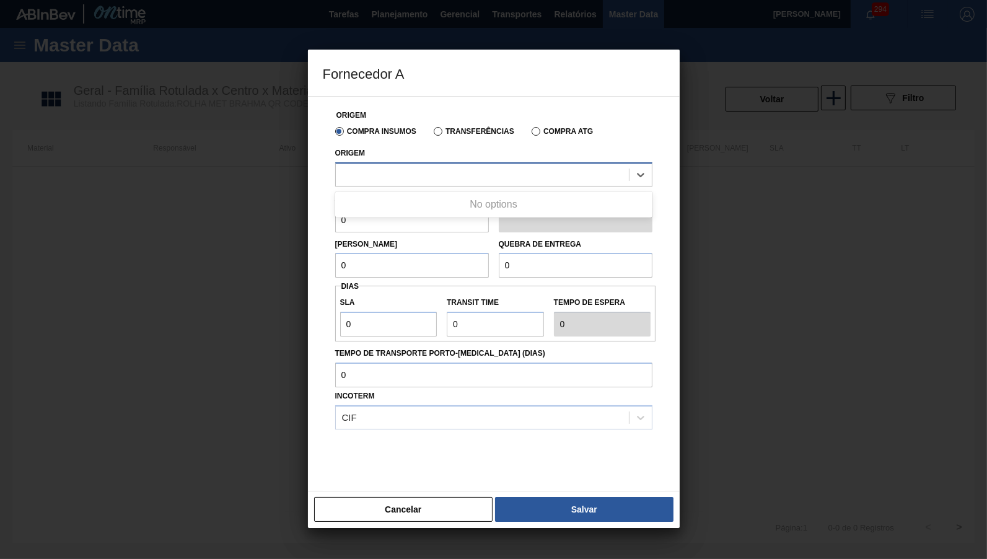
click at [422, 169] on div at bounding box center [482, 174] width 293 height 18
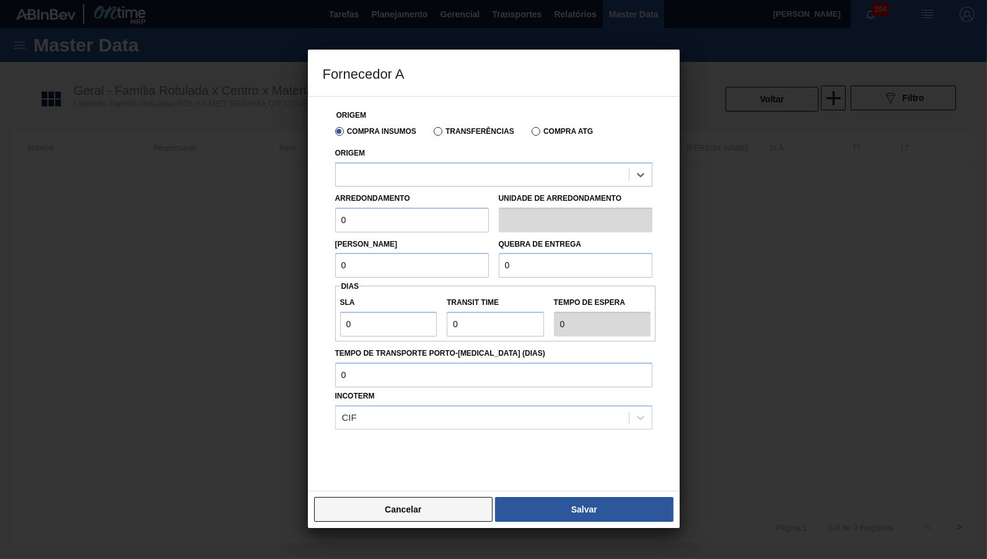
click at [423, 509] on button "Cancelar" at bounding box center [403, 509] width 179 height 25
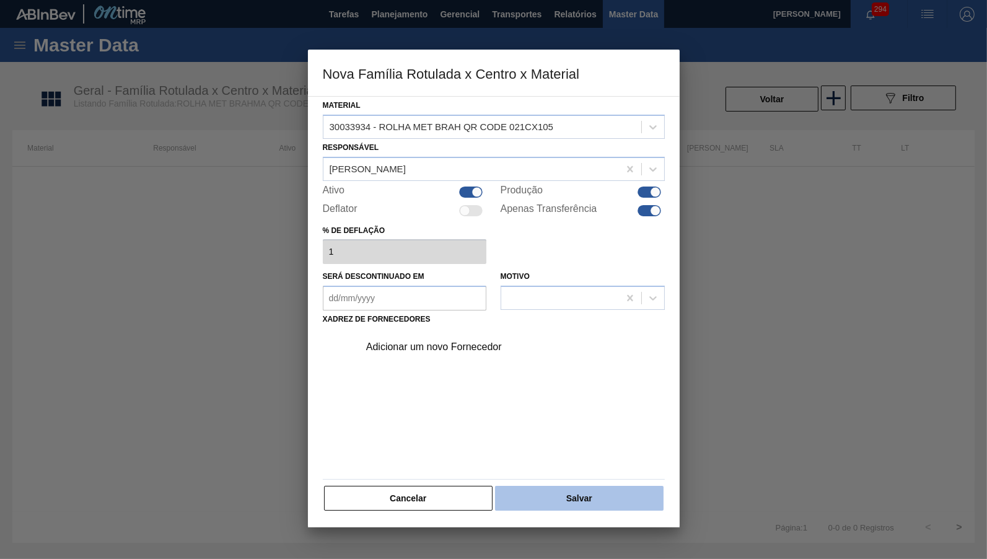
click at [589, 490] on button "Salvar" at bounding box center [579, 498] width 168 height 25
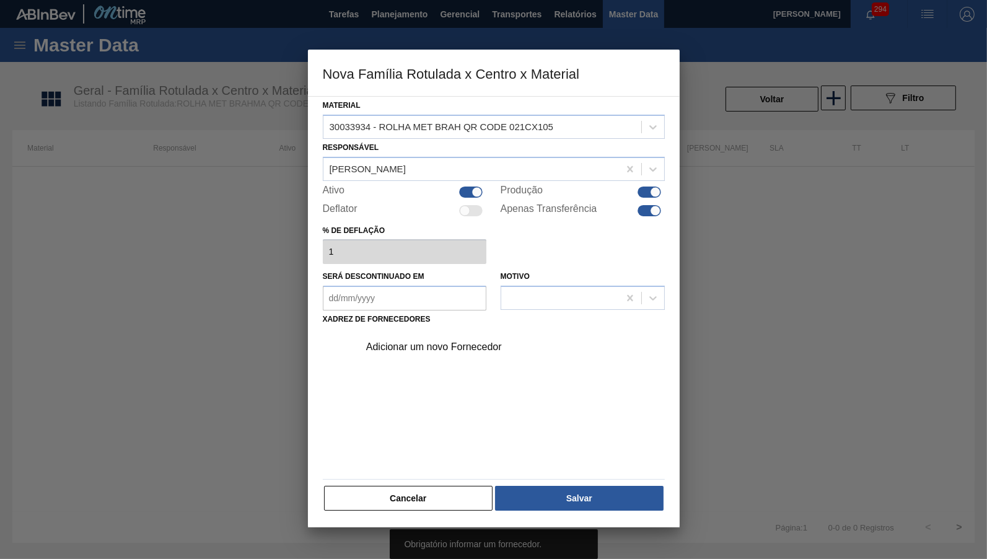
click at [484, 328] on div "Adicionar um novo Fornecedor" at bounding box center [494, 345] width 352 height 34
click at [471, 341] on div "Adicionar um novo Fornecedor" at bounding box center [487, 346] width 243 height 11
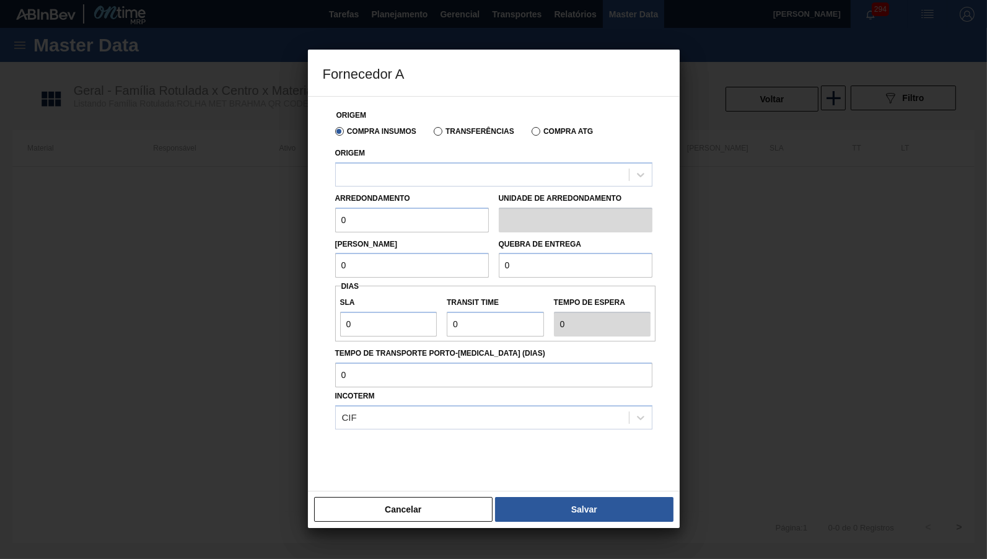
click at [477, 131] on label "Transferências" at bounding box center [474, 131] width 81 height 9
click at [432, 134] on input "Transferências" at bounding box center [432, 134] width 0 height 0
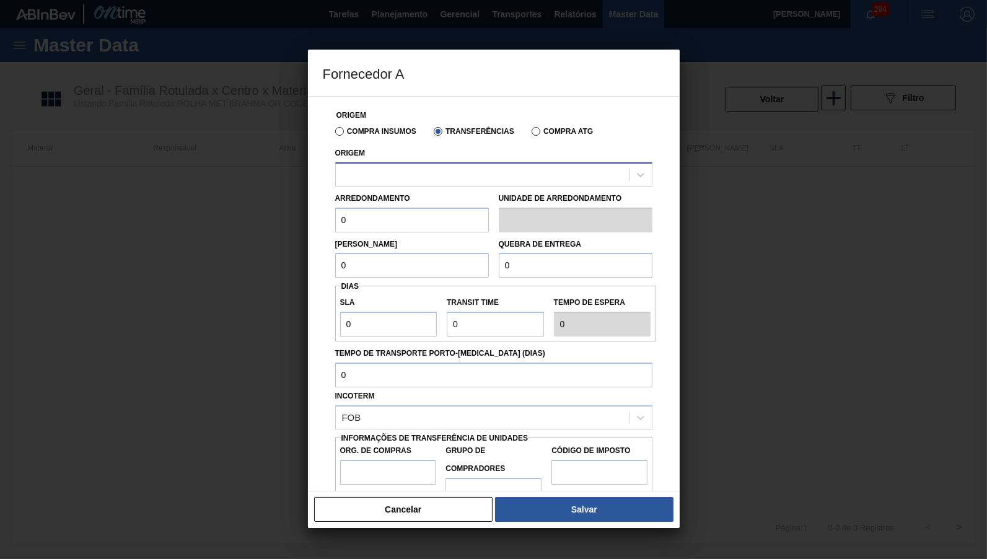
click at [445, 181] on div at bounding box center [482, 174] width 293 height 18
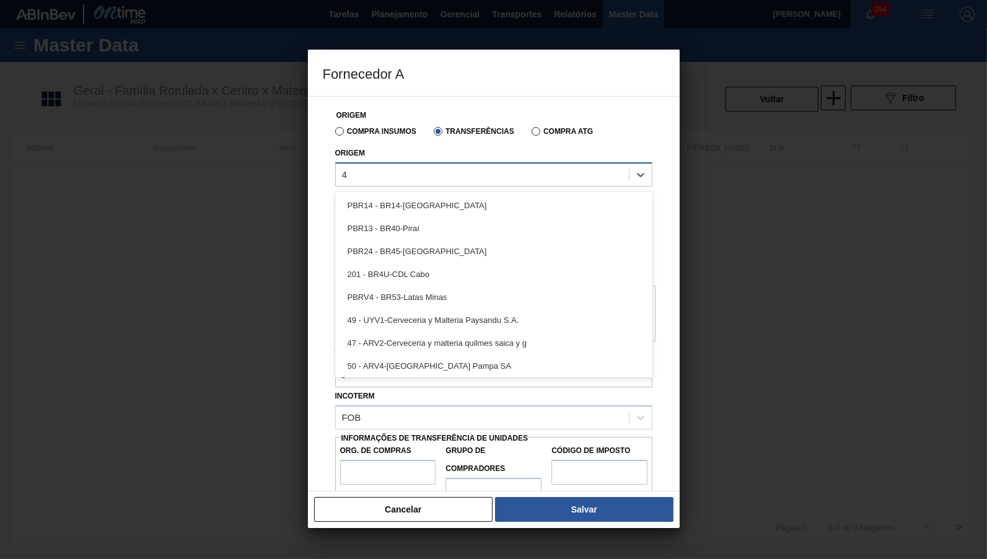
type input "40"
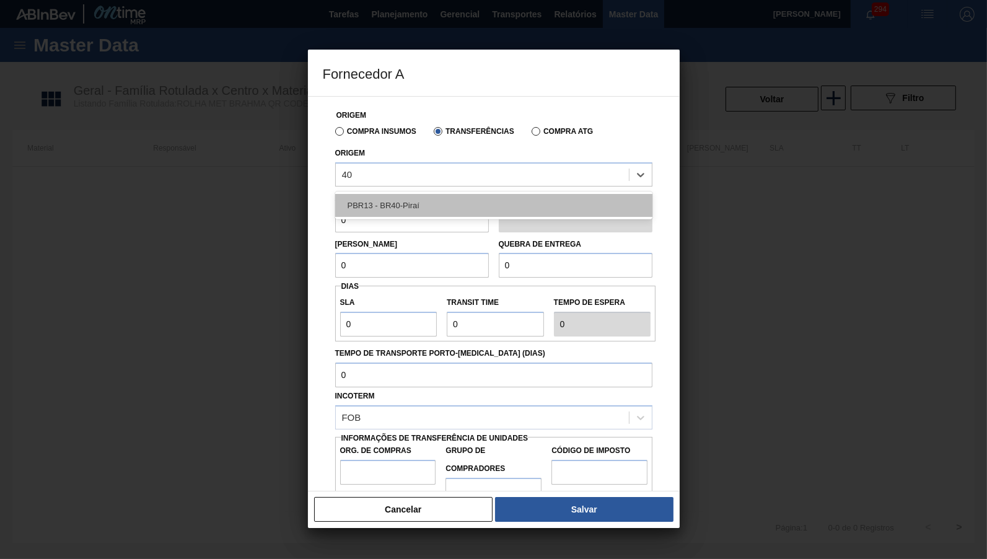
click at [414, 200] on div "PBR13 - BR40-Piraí" at bounding box center [493, 205] width 317 height 23
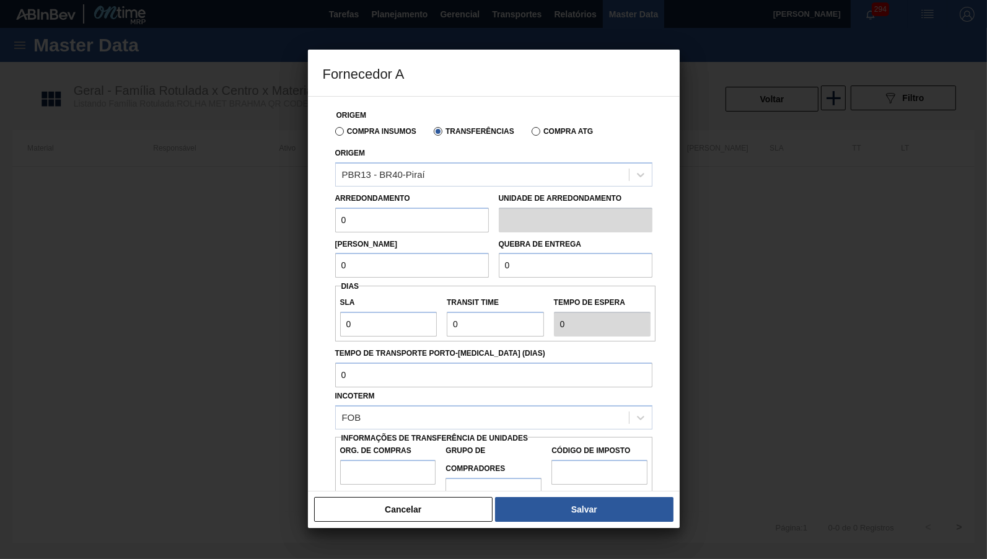
click at [415, 254] on input "0" at bounding box center [412, 265] width 154 height 25
type input "440"
drag, startPoint x: 520, startPoint y: 263, endPoint x: 442, endPoint y: 266, distance: 78.7
click at [499, 266] on input "0" at bounding box center [576, 265] width 154 height 25
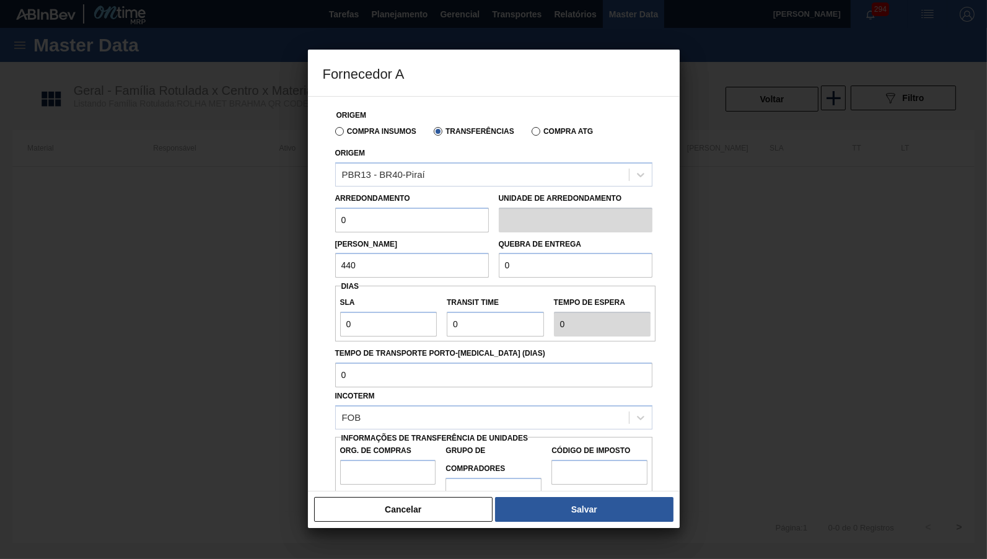
paste input "44"
type input "440"
click at [387, 312] on input "0" at bounding box center [388, 324] width 97 height 25
click at [481, 317] on input "Transit Time" at bounding box center [495, 324] width 97 height 25
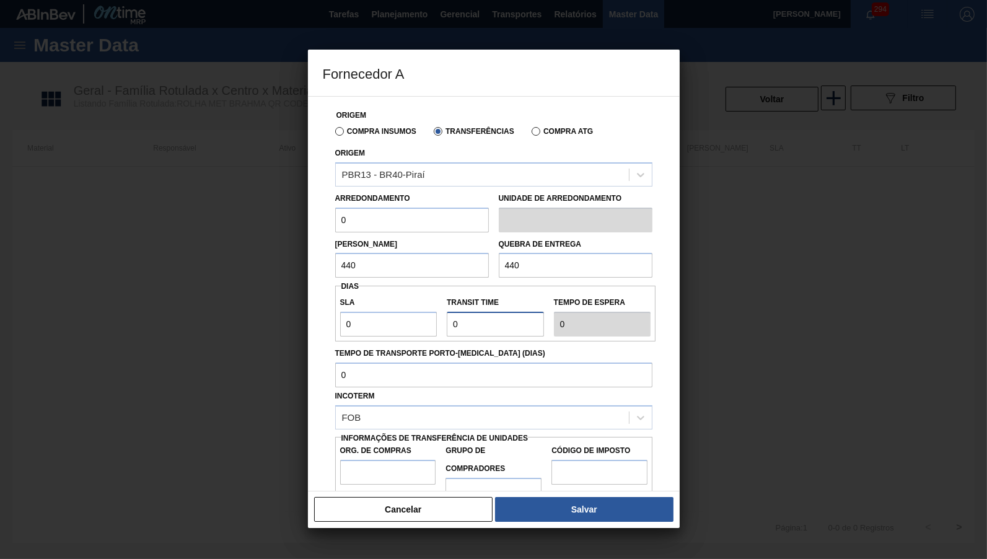
click at [481, 317] on input "Transit Time" at bounding box center [495, 324] width 97 height 25
type input "1"
drag, startPoint x: 353, startPoint y: 317, endPoint x: 260, endPoint y: 311, distance: 92.5
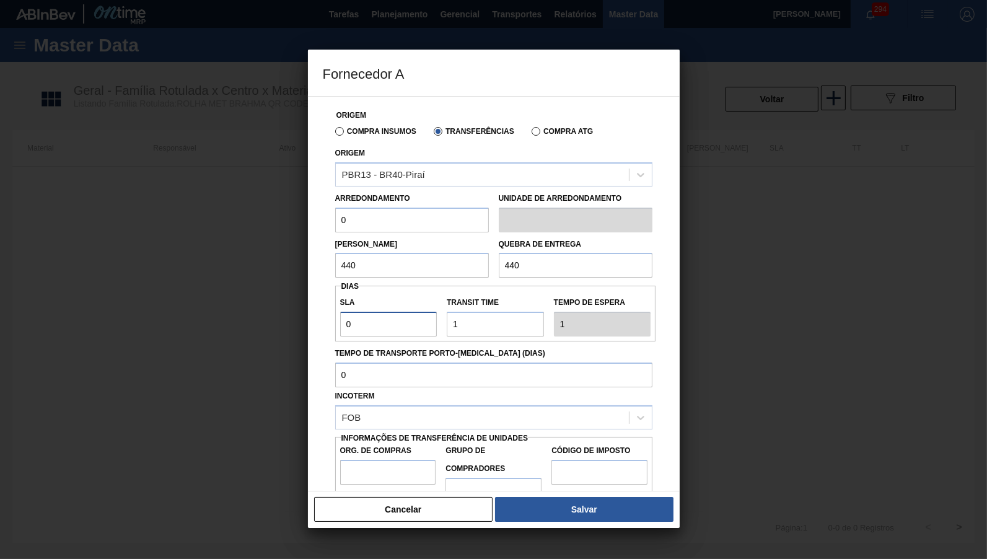
click at [340, 312] on input "0" at bounding box center [388, 324] width 97 height 25
type input "1"
type input "2"
type input "1"
click at [401, 362] on input "Tempo de Transporte Porto-[MEDICAL_DATA] (dias)" at bounding box center [493, 374] width 317 height 25
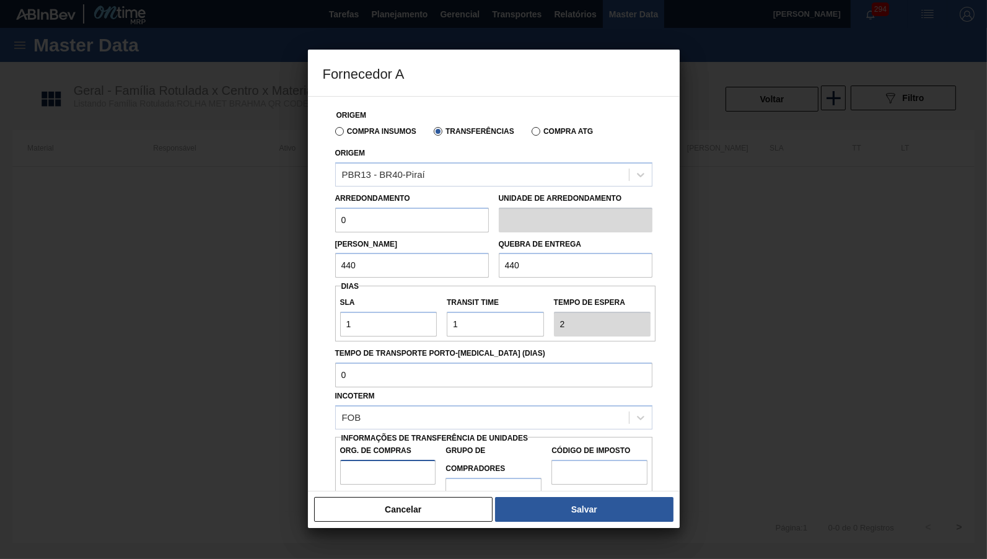
click at [384, 460] on input "Org. de Compras" at bounding box center [388, 472] width 96 height 25
click at [382, 442] on label "Org. de Compras" at bounding box center [388, 451] width 96 height 18
click at [382, 460] on input "BR02" at bounding box center [388, 472] width 96 height 25
click at [403, 460] on input "BR02" at bounding box center [388, 472] width 96 height 25
type input "BR00"
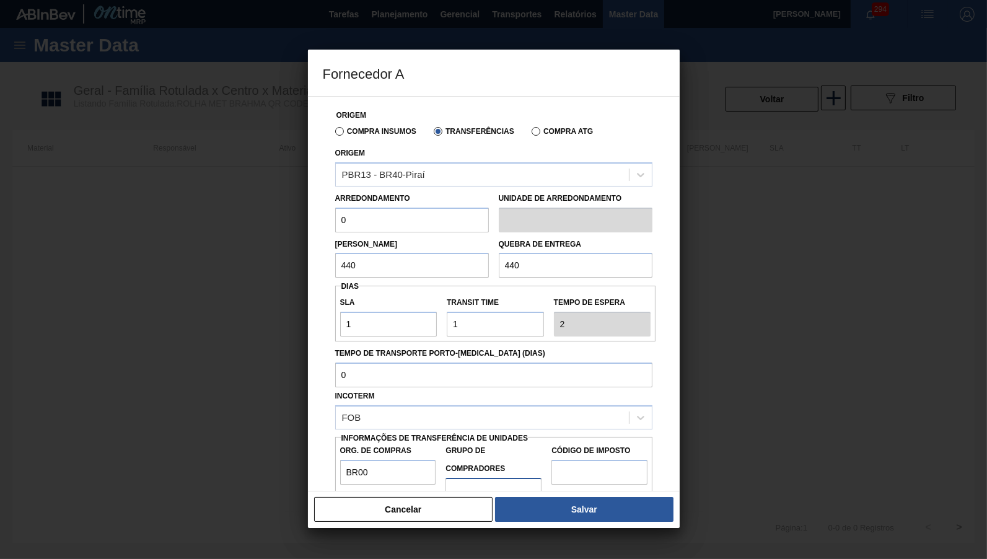
click at [488, 478] on input "Grupo de Compradores" at bounding box center [493, 490] width 96 height 25
type input "B02"
click at [610, 460] on input "Código de Imposto" at bounding box center [599, 472] width 96 height 25
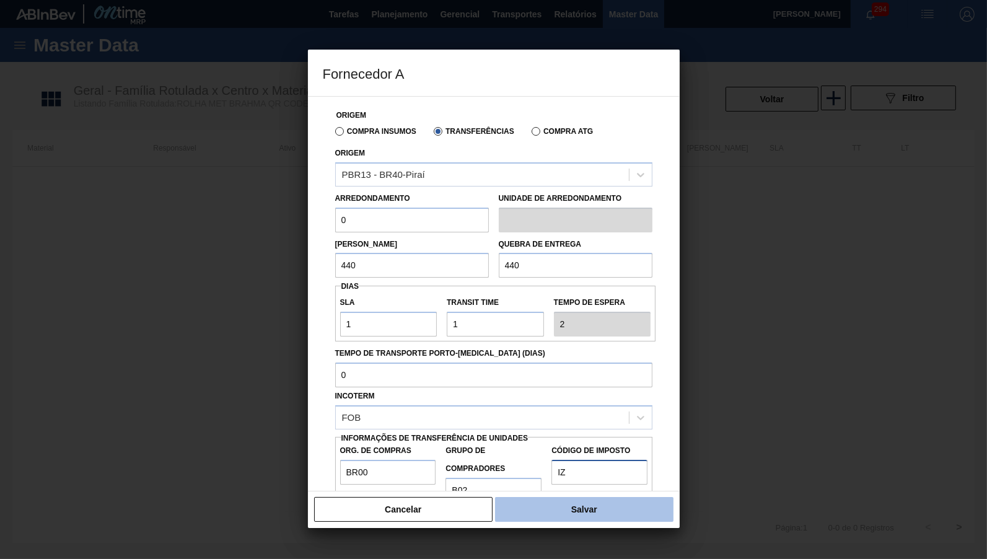
type input "IZ"
click at [611, 500] on button "Salvar" at bounding box center [584, 509] width 178 height 25
type input "Milheiros"
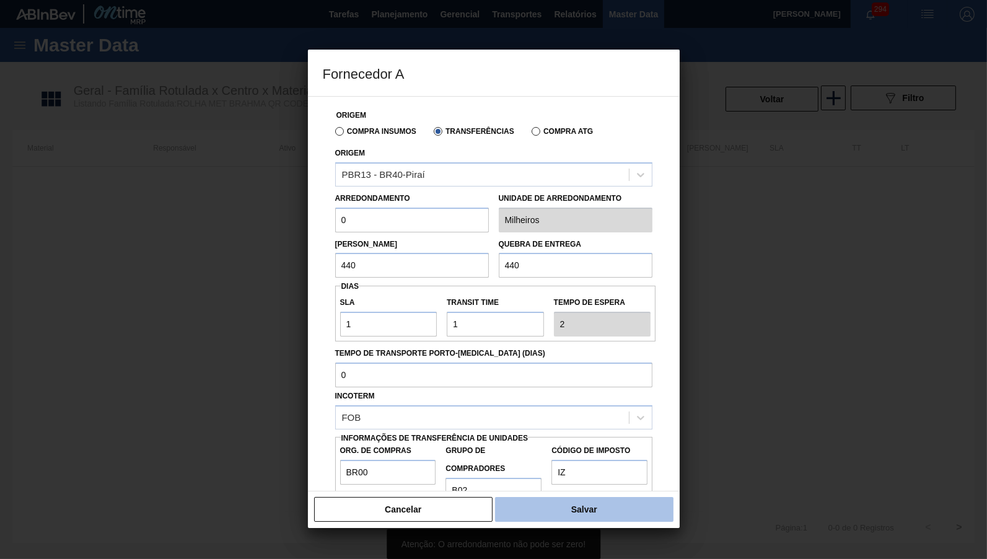
click at [615, 503] on button "Salvar" at bounding box center [584, 509] width 178 height 25
click at [548, 245] on div "Quebra de entrega 440" at bounding box center [576, 256] width 154 height 43
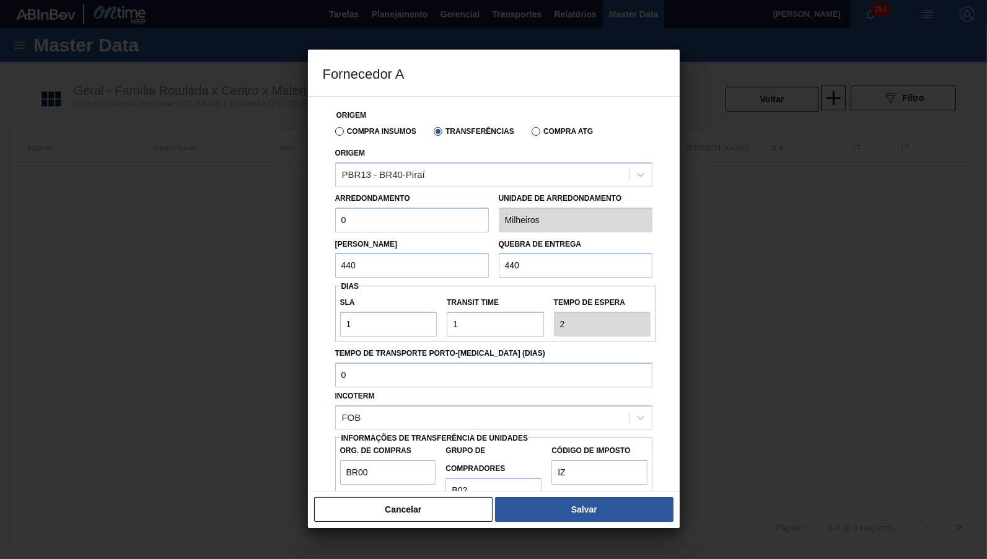
click at [462, 215] on input "0" at bounding box center [412, 220] width 154 height 25
type input "440"
click at [541, 520] on button "Salvar" at bounding box center [584, 509] width 178 height 25
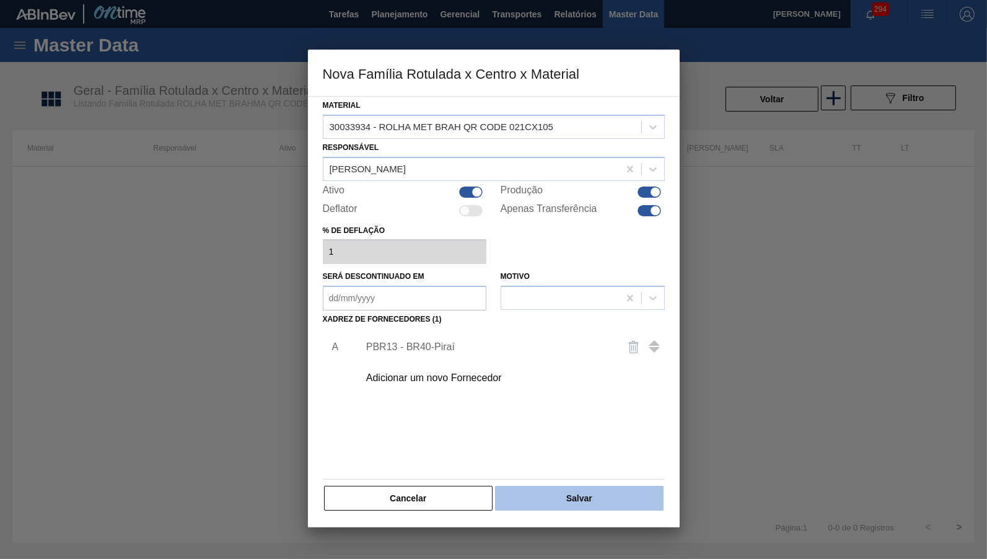
click at [550, 486] on button "Salvar" at bounding box center [579, 498] width 168 height 25
click at [573, 486] on button "Salvar" at bounding box center [579, 498] width 168 height 25
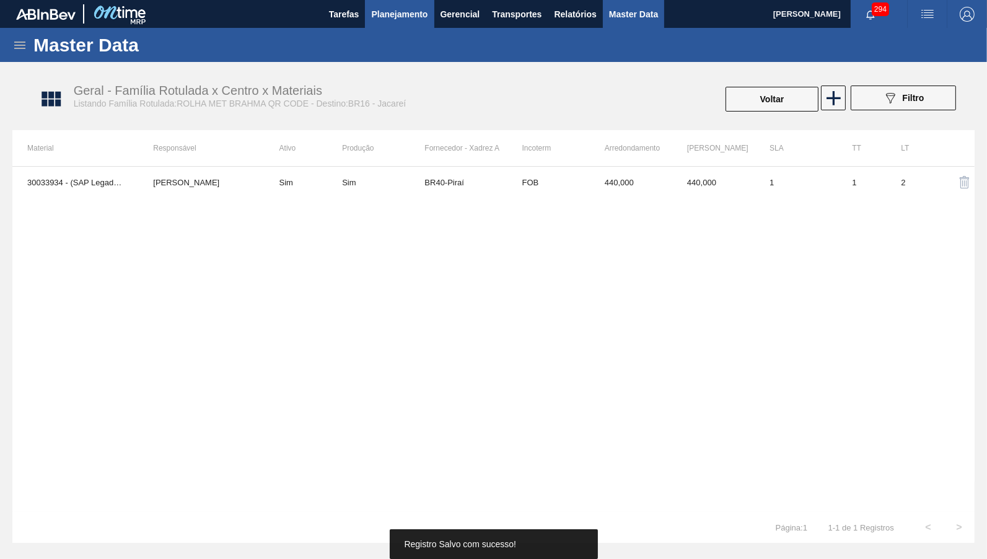
click at [389, 18] on span "Planejamento" at bounding box center [399, 14] width 56 height 15
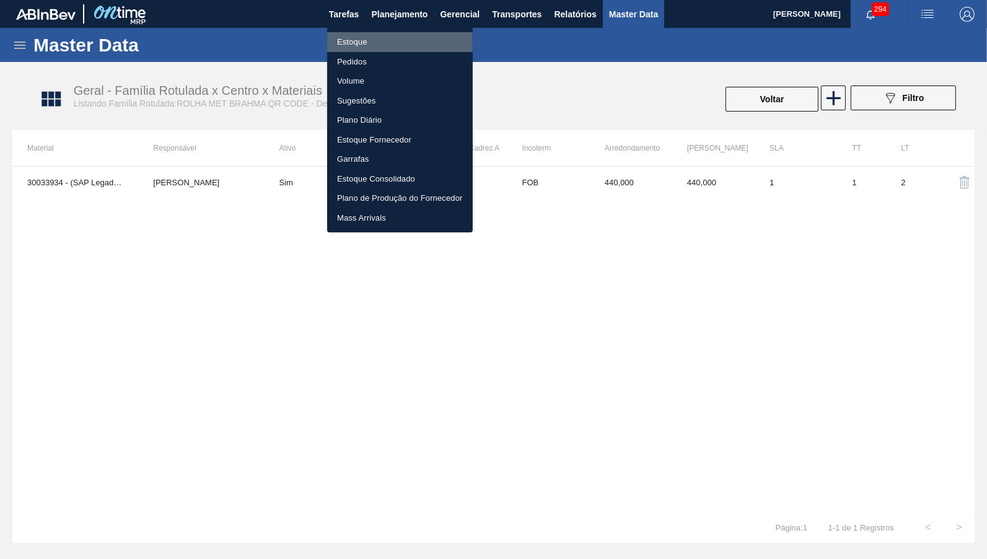
click at [359, 50] on li "Estoque" at bounding box center [400, 42] width 146 height 20
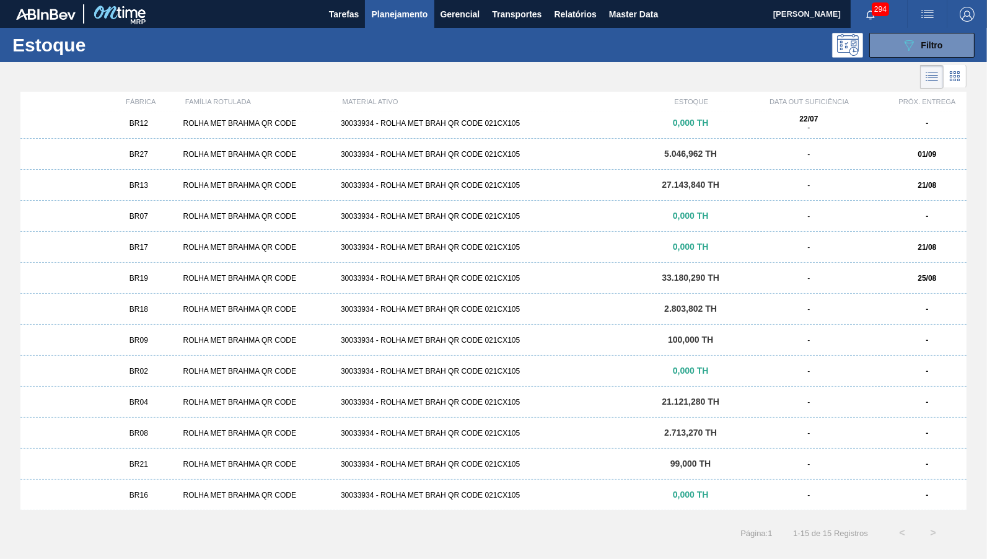
scroll to position [67, 0]
click at [172, 496] on div "BR16" at bounding box center [138, 494] width 79 height 9
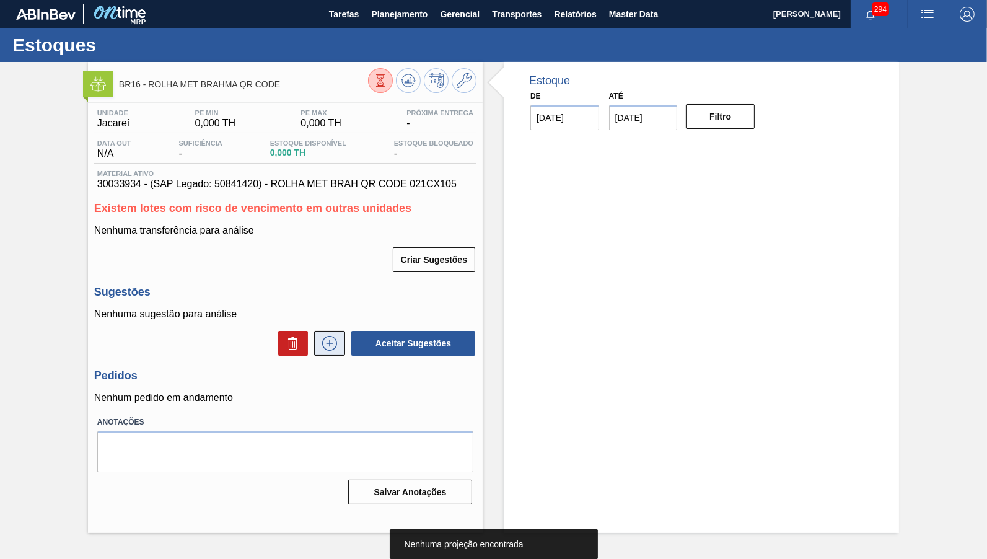
click at [334, 331] on button at bounding box center [329, 343] width 31 height 25
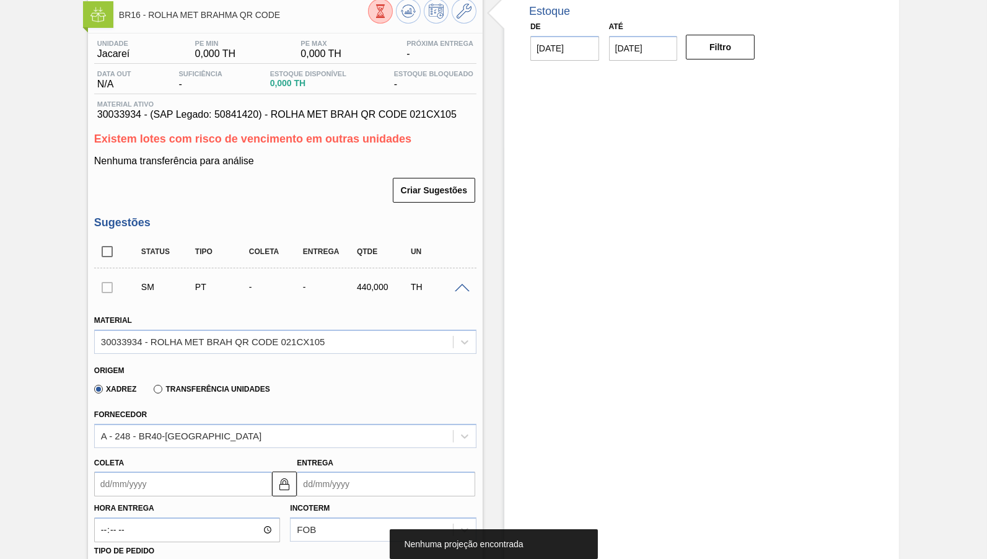
scroll to position [116, 0]
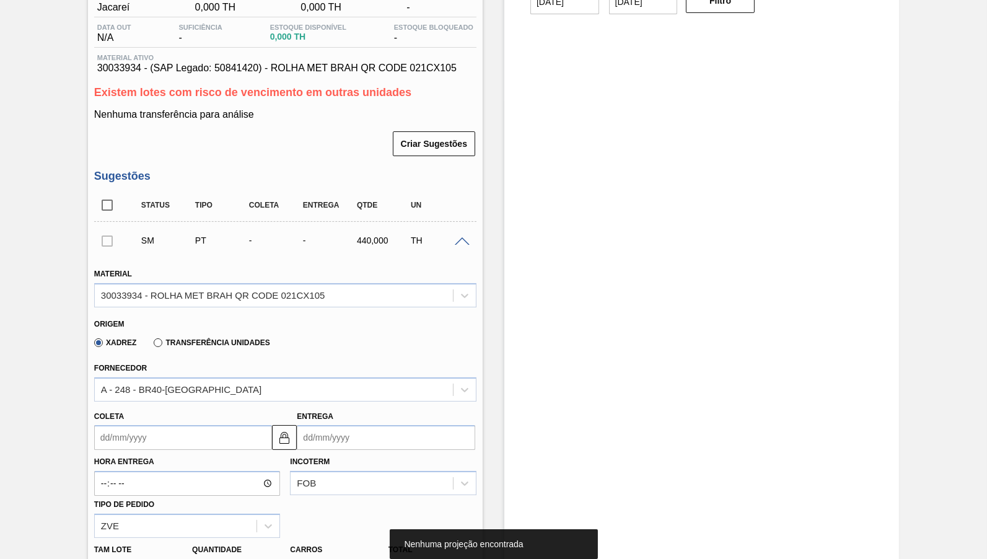
click at [198, 341] on div "Xadrez Transferência Unidades" at bounding box center [179, 341] width 181 height 21
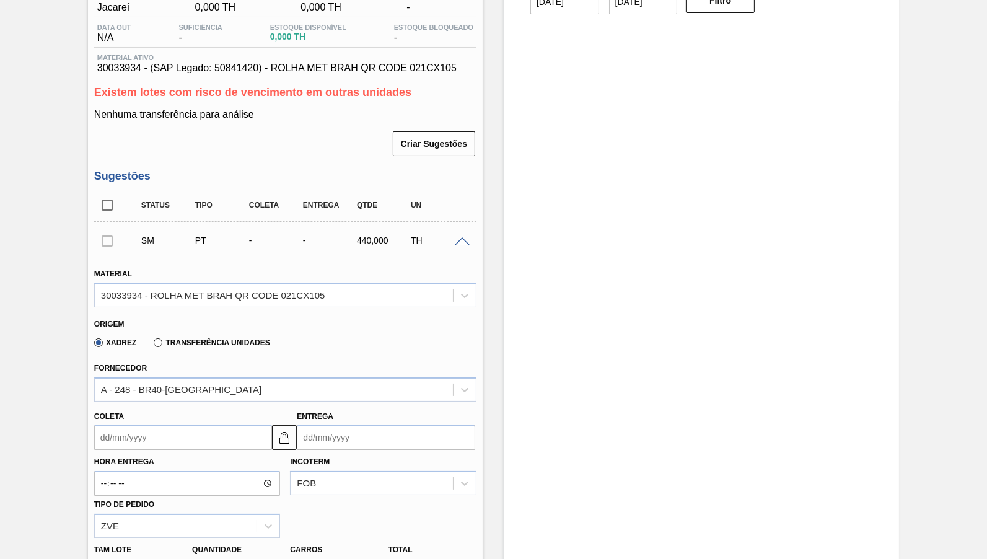
click at [191, 338] on label "Transferência Unidades" at bounding box center [212, 342] width 116 height 9
click at [152, 345] on input "Transferência Unidades" at bounding box center [152, 345] width 0 height 0
click at [171, 341] on div "Xadrez Transferência Unidades" at bounding box center [179, 341] width 181 height 21
click at [159, 379] on div "BR02-[GEOGRAPHIC_DATA]" at bounding box center [285, 389] width 382 height 24
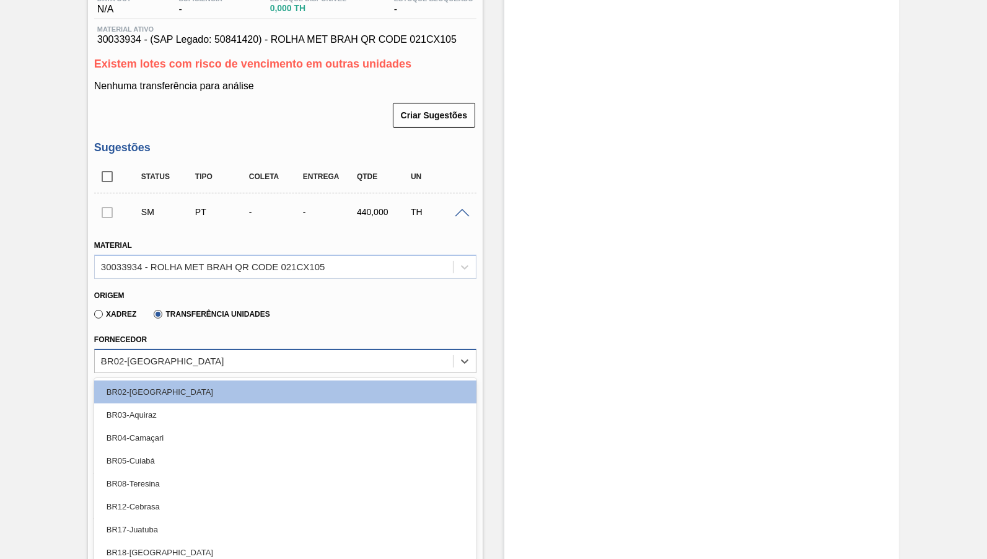
type input "40"
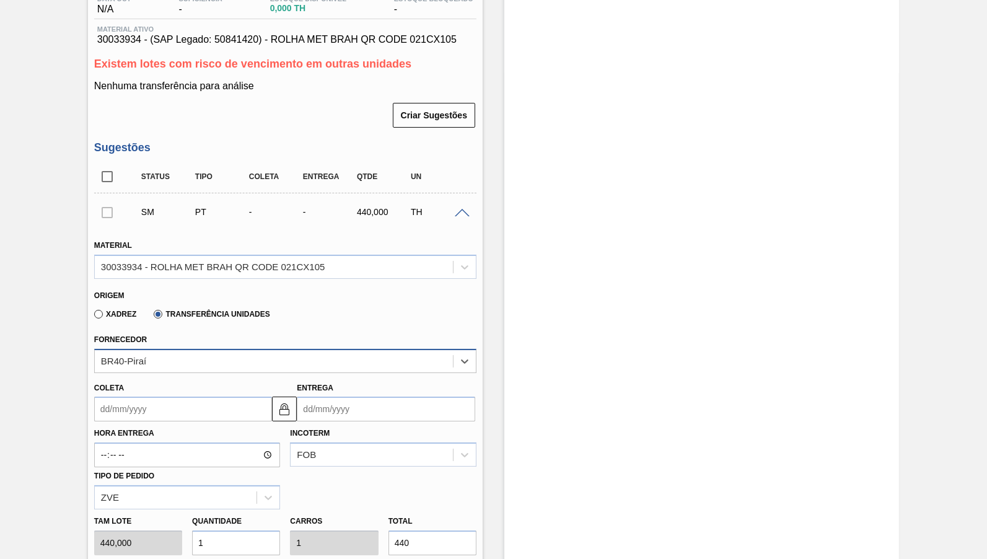
scroll to position [376, 0]
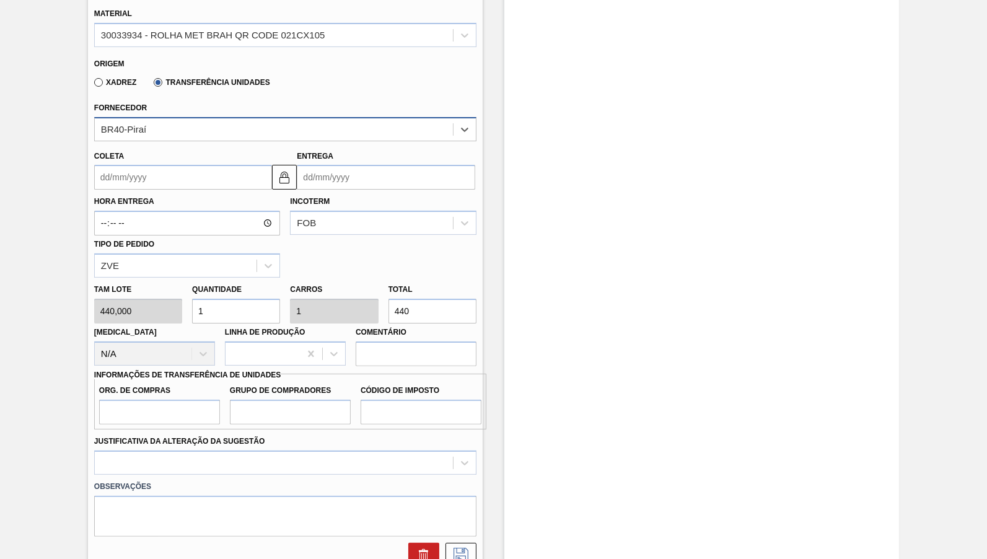
click at [177, 166] on input "Coleta" at bounding box center [183, 177] width 178 height 25
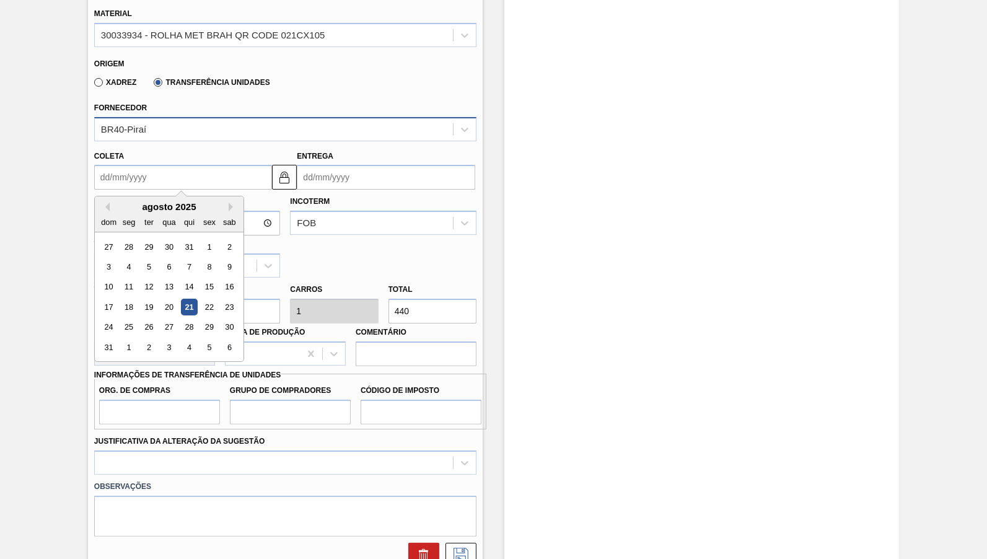
click at [181, 299] on div "21" at bounding box center [189, 307] width 17 height 17
type input "[DATE]"
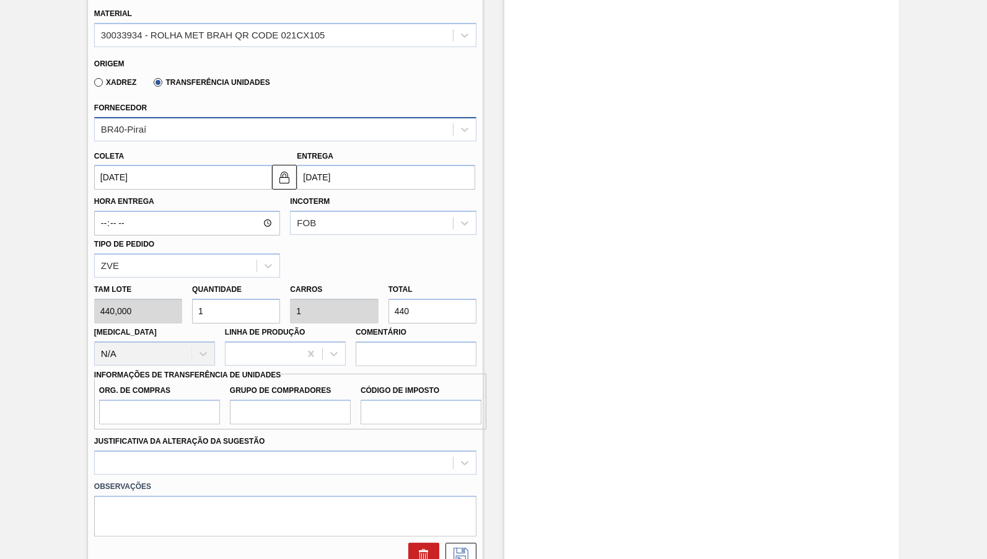
drag, startPoint x: 420, startPoint y: 297, endPoint x: 379, endPoint y: 289, distance: 42.3
click at [388, 299] on input "440" at bounding box center [432, 311] width 88 height 25
click at [176, 400] on input "Org. de Compras" at bounding box center [159, 412] width 121 height 25
type input "BR02"
type input "BR2"
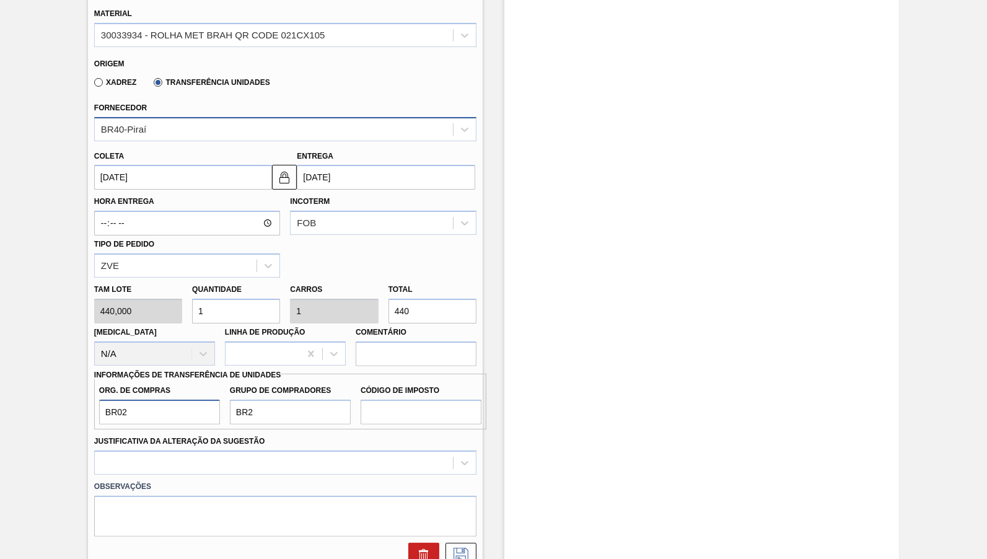
click at [181, 400] on input "BR02" at bounding box center [159, 412] width 121 height 25
type input "BR00"
click at [395, 400] on input "Código de Imposto" at bounding box center [421, 412] width 121 height 25
type input "U"
type input "IZ"
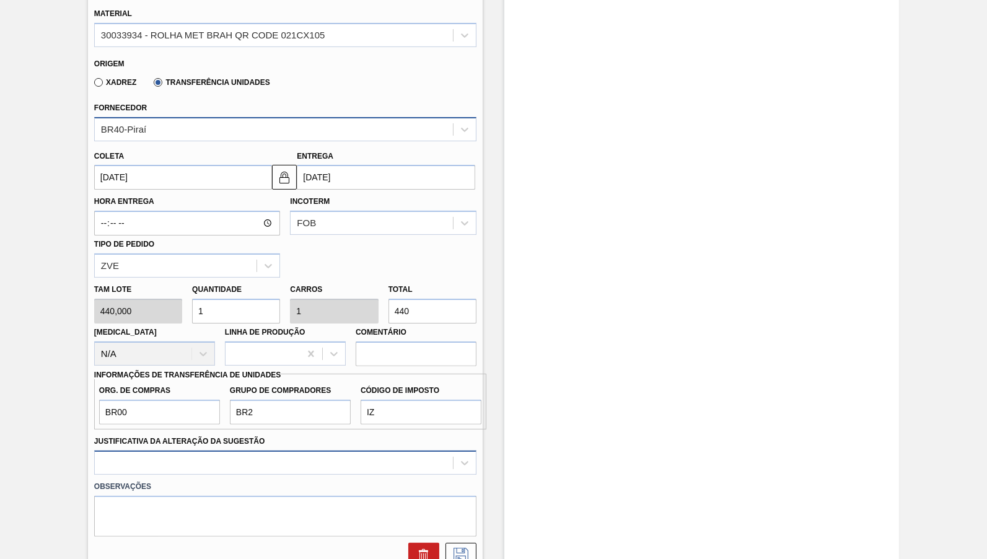
click at [385, 450] on div at bounding box center [285, 462] width 382 height 24
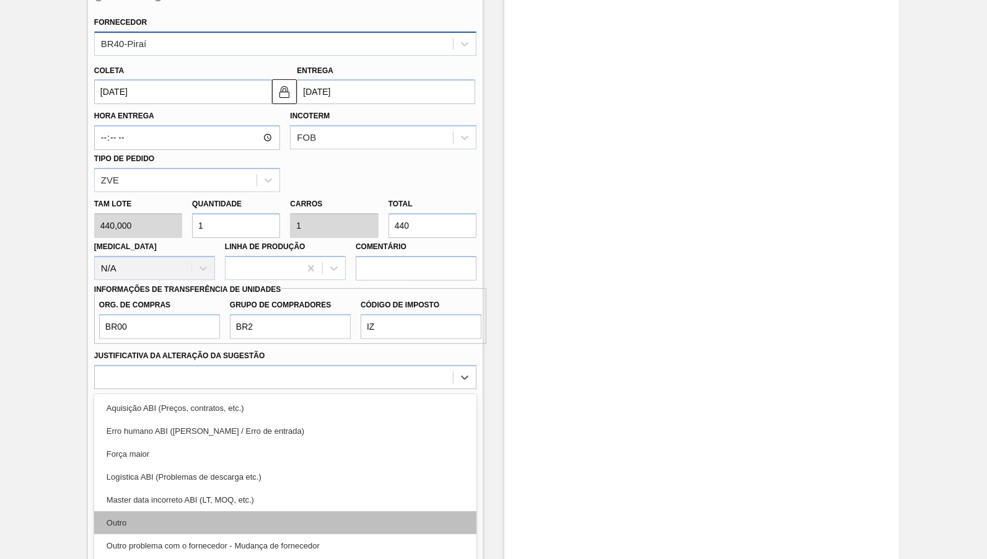
click at [296, 511] on div "Outro" at bounding box center [285, 522] width 382 height 23
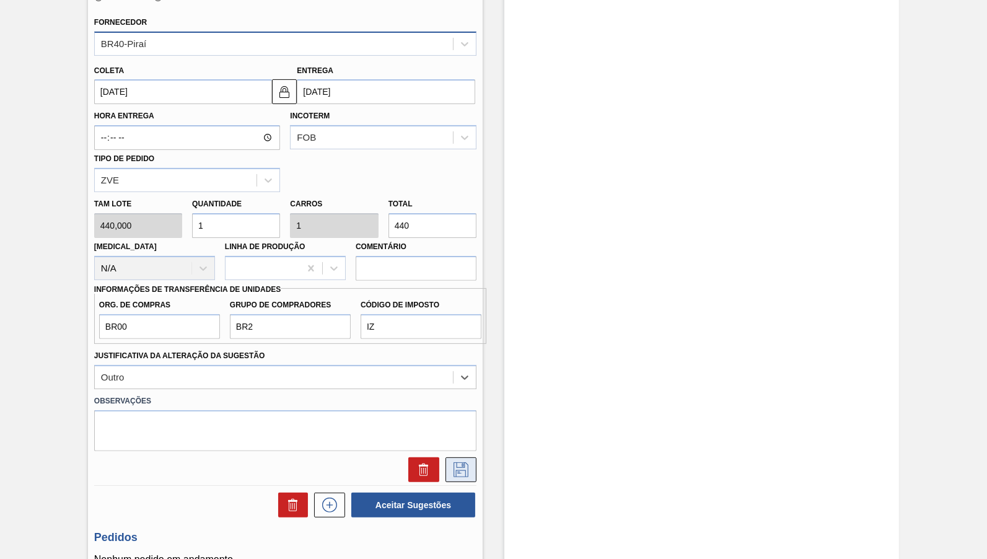
click at [469, 462] on icon at bounding box center [461, 469] width 20 height 15
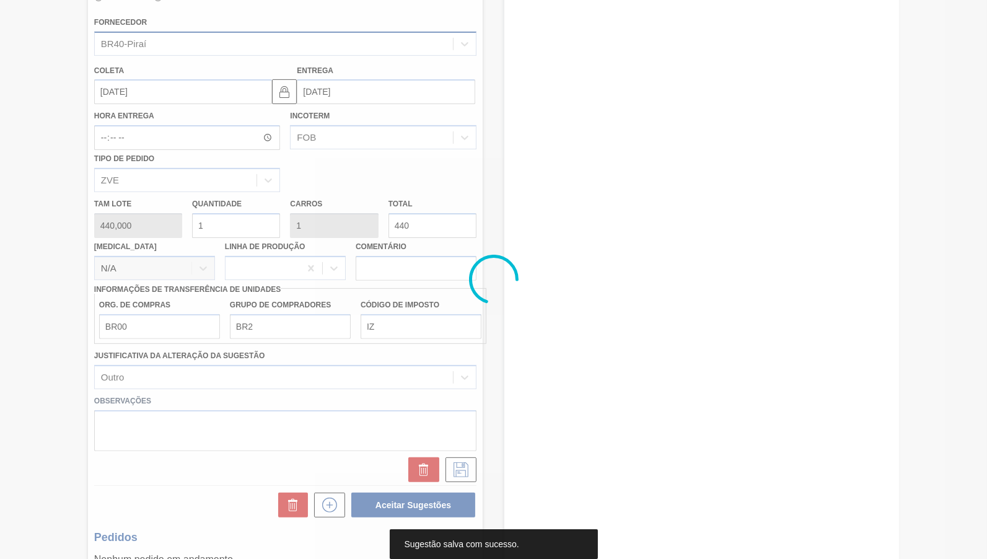
scroll to position [0, 0]
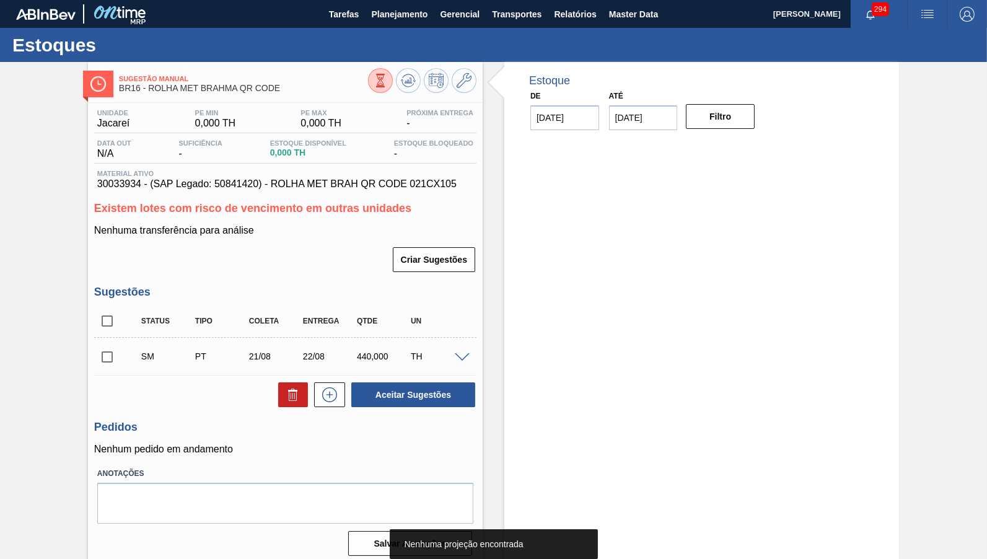
click at [464, 356] on div "TH" at bounding box center [437, 356] width 59 height 10
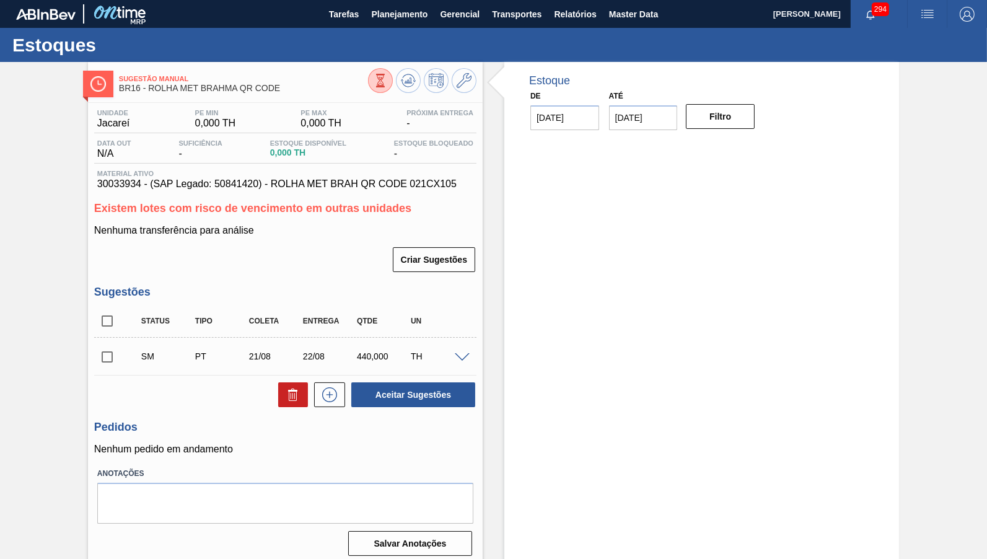
click at [463, 356] on span at bounding box center [462, 357] width 15 height 9
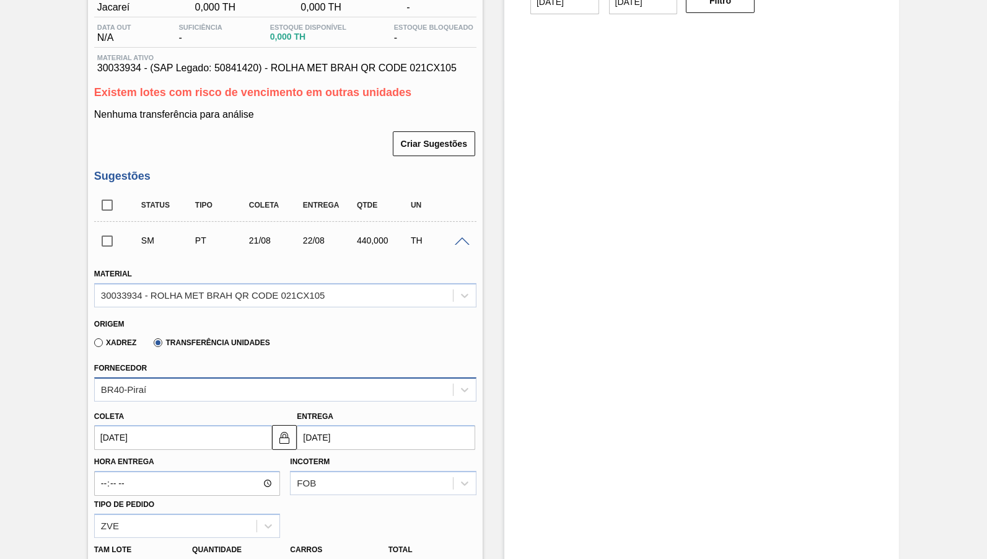
scroll to position [58, 0]
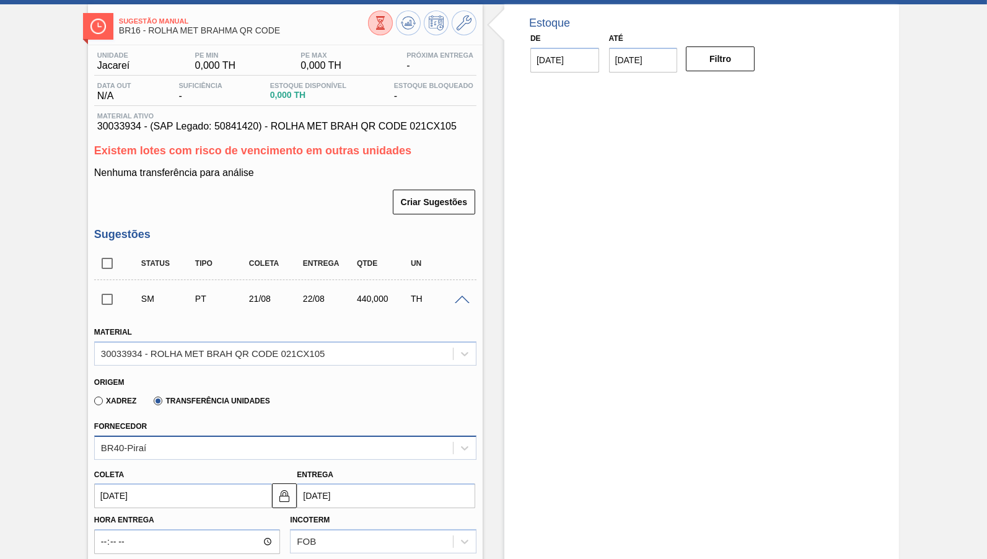
click at [460, 287] on div "SM PT 21/08 22/08 440,000 TH" at bounding box center [285, 298] width 382 height 31
click at [109, 289] on input "checkbox" at bounding box center [107, 299] width 26 height 26
click at [458, 296] on span at bounding box center [462, 300] width 15 height 9
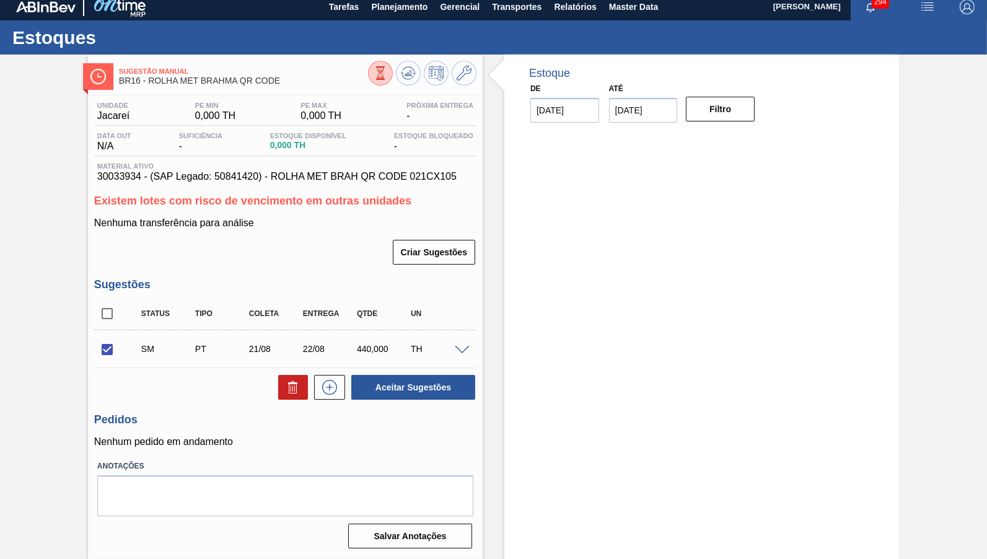
scroll to position [0, 0]
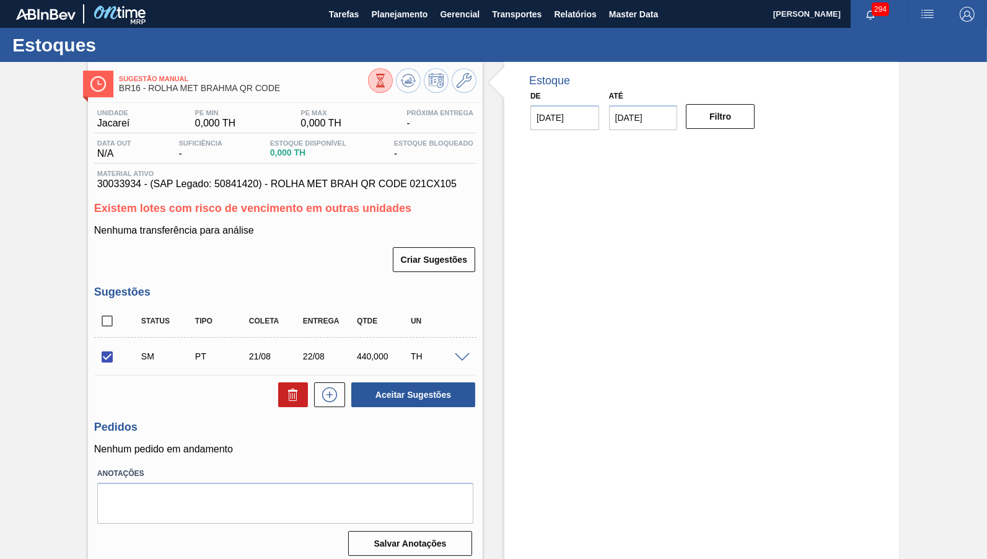
click at [465, 353] on span at bounding box center [462, 357] width 15 height 9
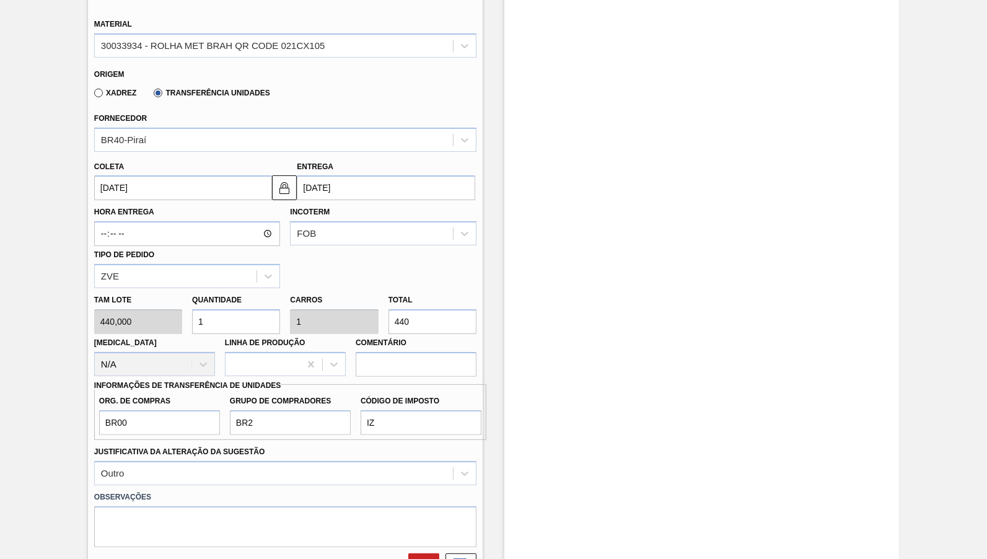
scroll to position [405, 0]
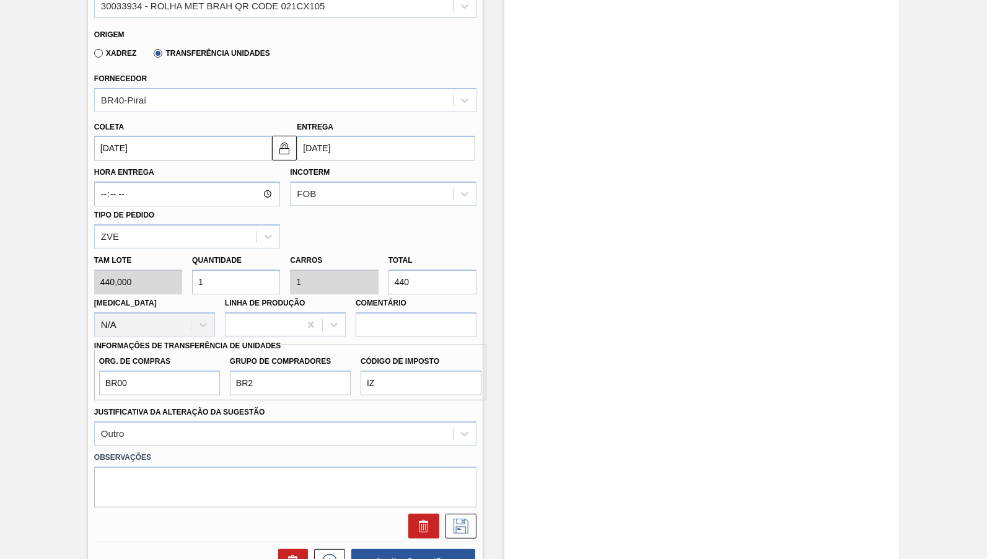
drag, startPoint x: 425, startPoint y: 270, endPoint x: 365, endPoint y: 252, distance: 62.9
click at [388, 270] on input "440" at bounding box center [432, 282] width 88 height 25
checkbox input "false"
type input "0,002"
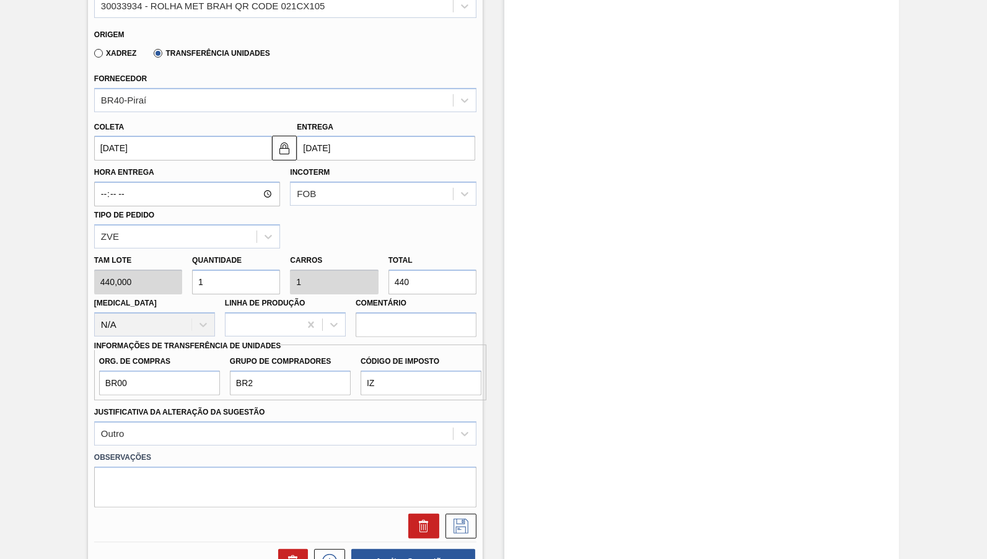
type input "1"
type input "0,027"
type input "12"
type input "0,273"
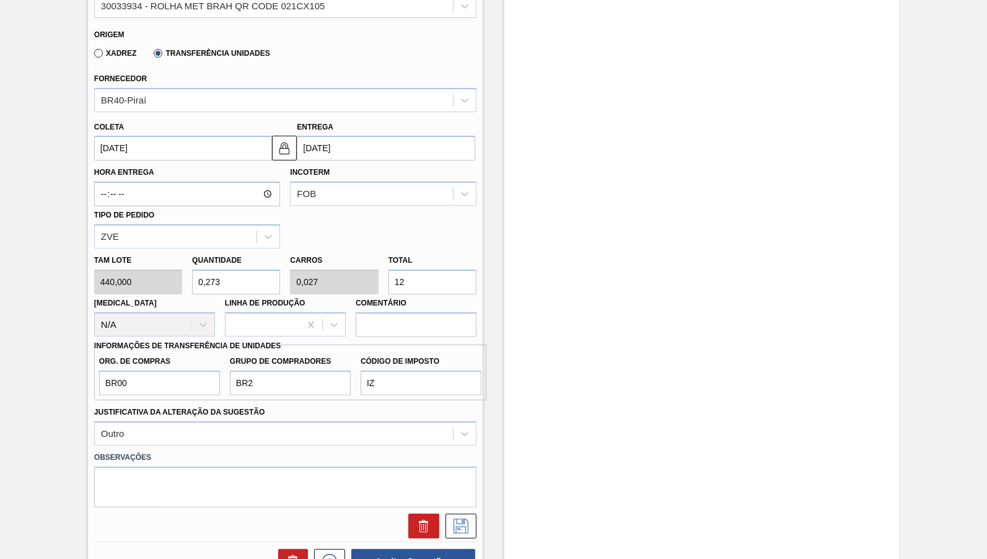
type input "0,273"
type input "120"
type input "2,727"
type input "1.200"
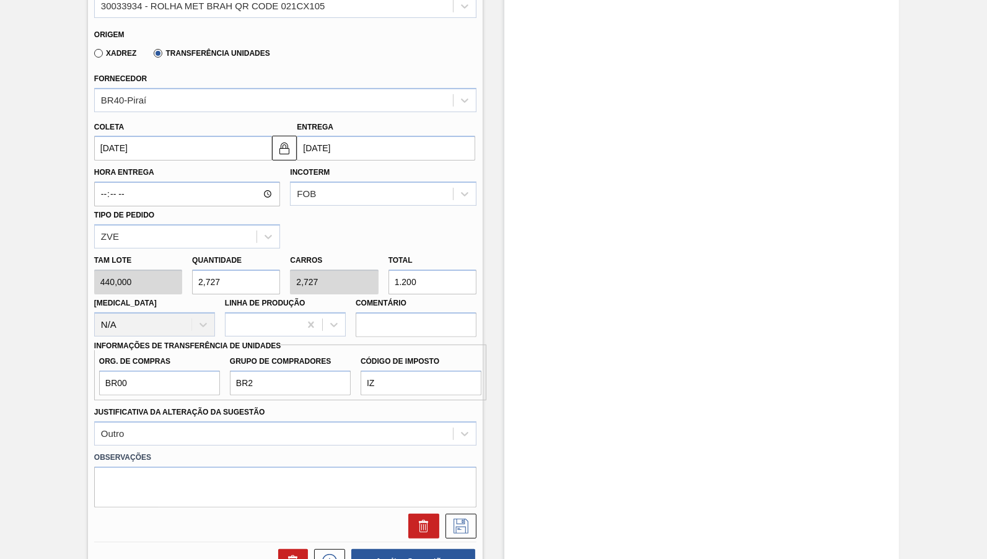
type input "27,273"
type input "12.000"
click at [464, 519] on icon at bounding box center [461, 526] width 20 height 15
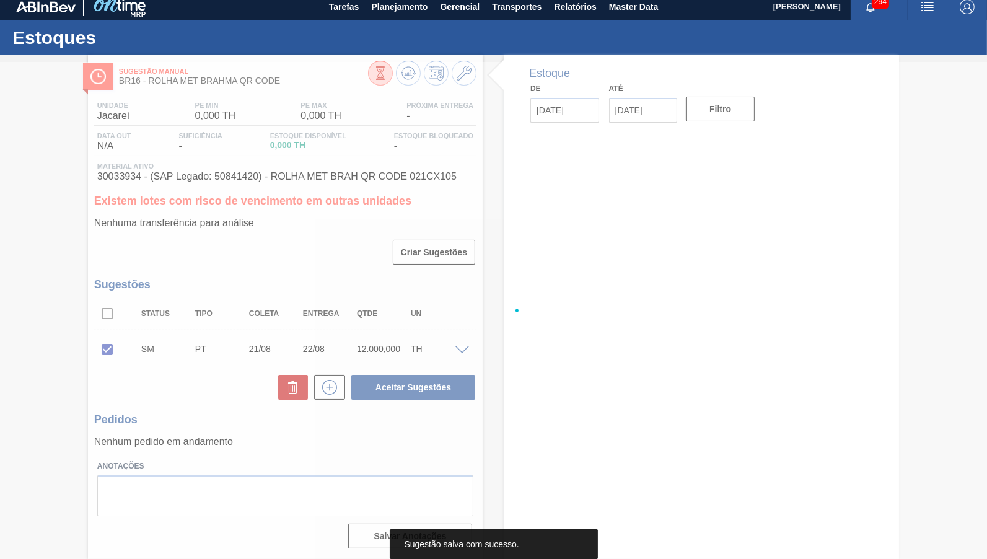
scroll to position [0, 0]
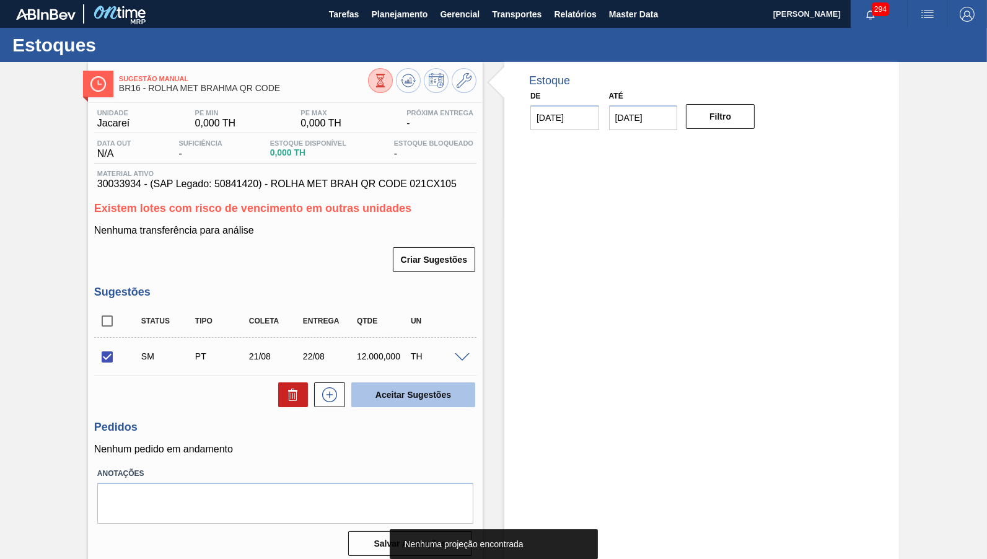
click at [418, 389] on button "Aceitar Sugestões" at bounding box center [413, 394] width 124 height 25
checkbox input "false"
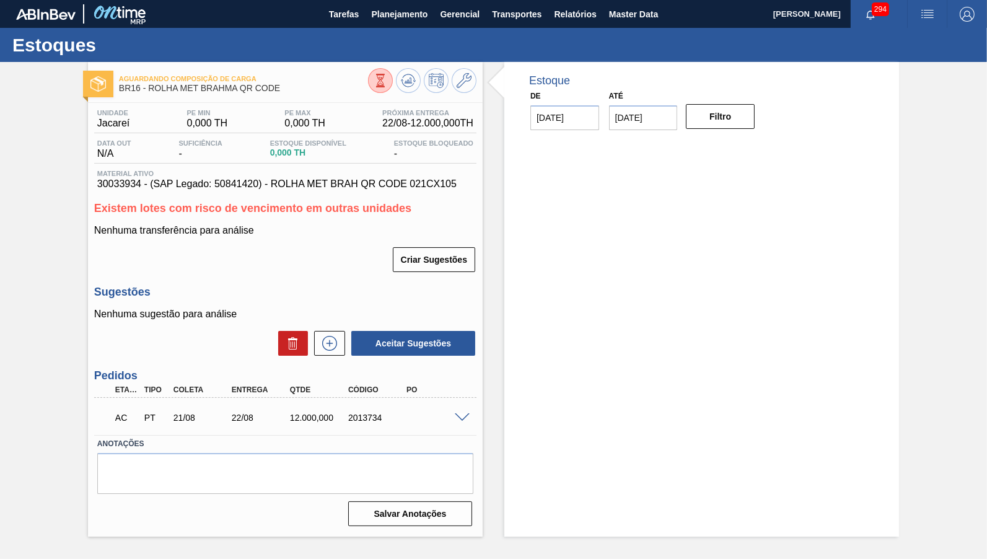
click at [467, 415] on div "AC PT 21/08 22/08 12.000,000 2013734" at bounding box center [285, 416] width 382 height 31
click at [462, 413] on span at bounding box center [462, 417] width 15 height 9
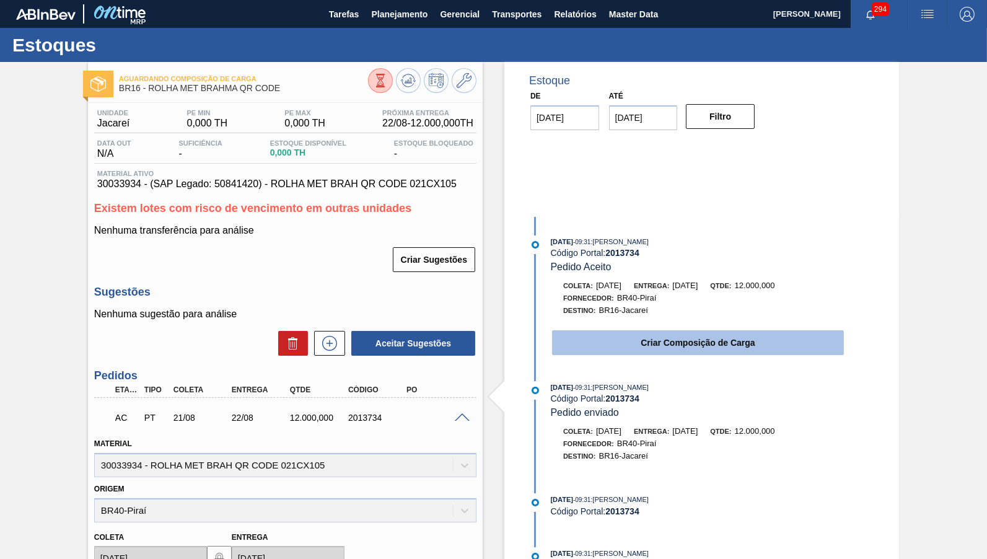
click at [746, 336] on button "Criar Composição de Carga" at bounding box center [698, 342] width 292 height 25
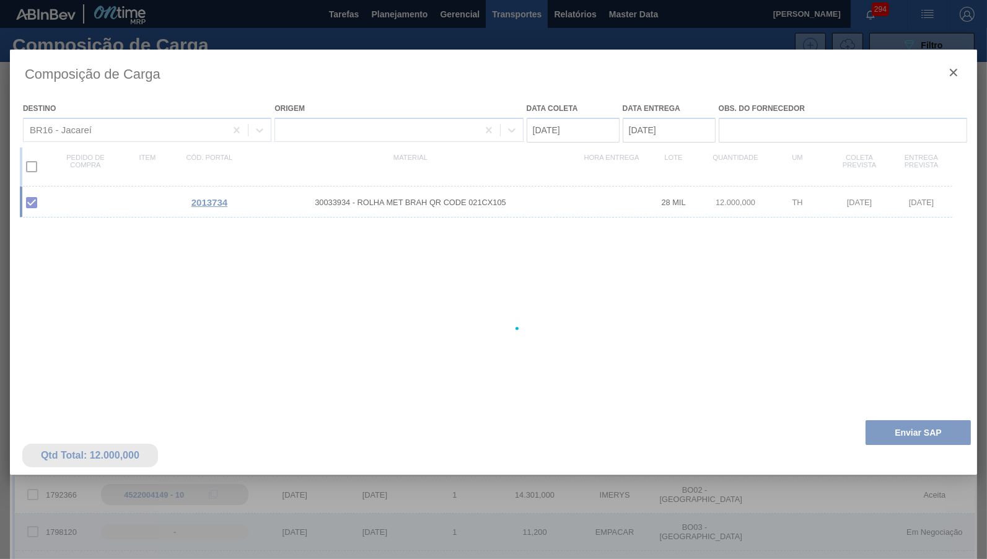
type coleta "[DATE]"
type entrega "[DATE]"
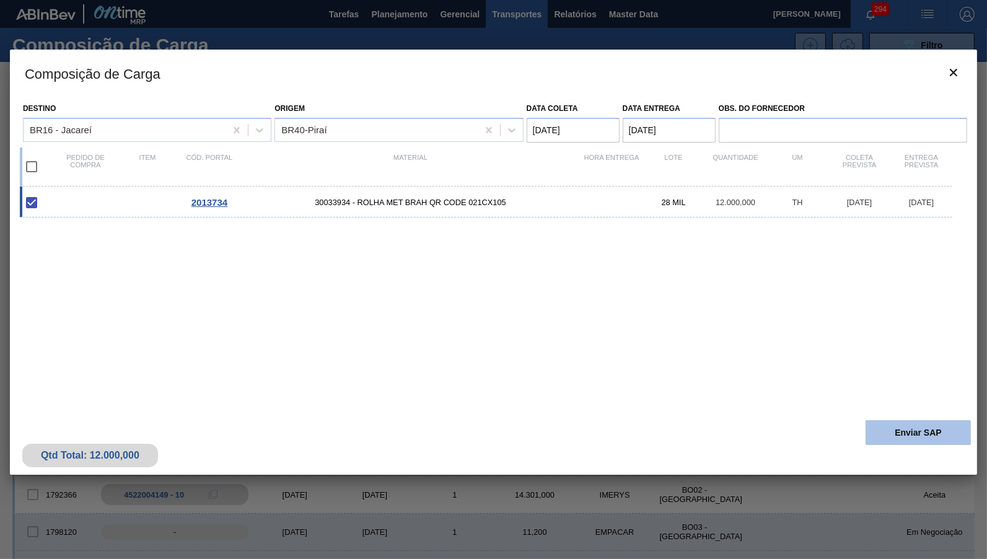
click at [941, 422] on button "Enviar SAP" at bounding box center [918, 432] width 105 height 25
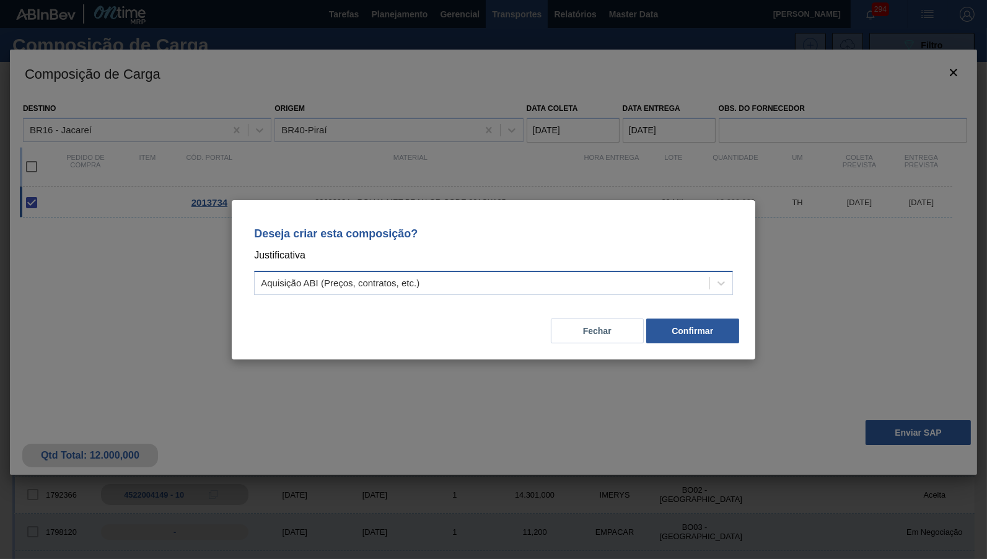
click at [587, 281] on div "Aquisição ABI (Preços, contratos, etc.)" at bounding box center [482, 283] width 455 height 18
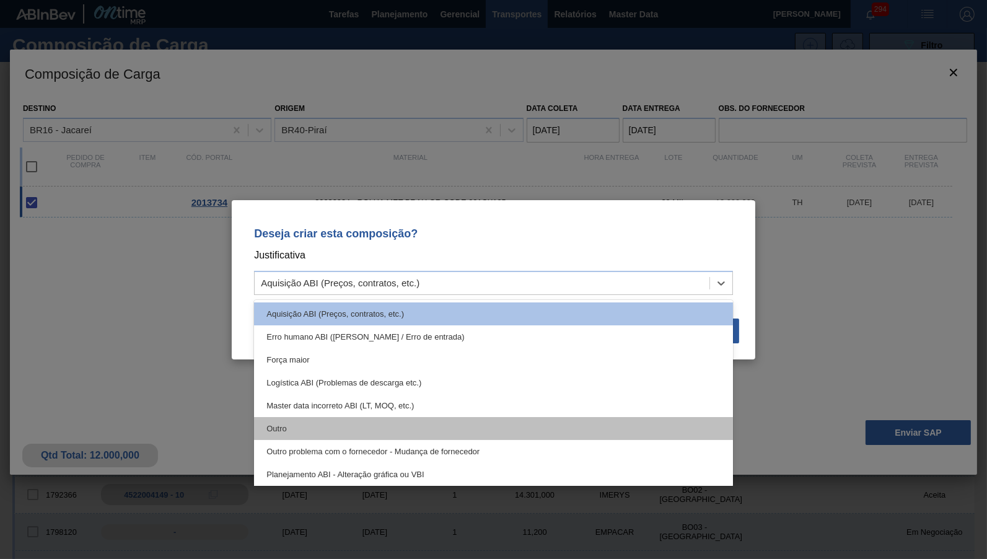
click at [411, 419] on div "Outro" at bounding box center [493, 428] width 479 height 23
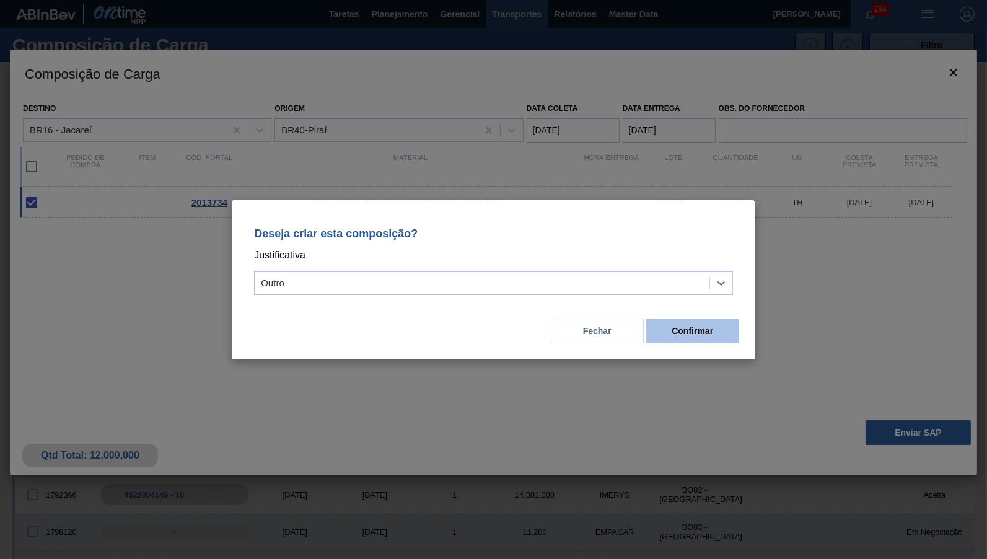
click at [700, 330] on button "Confirmar" at bounding box center [692, 330] width 93 height 25
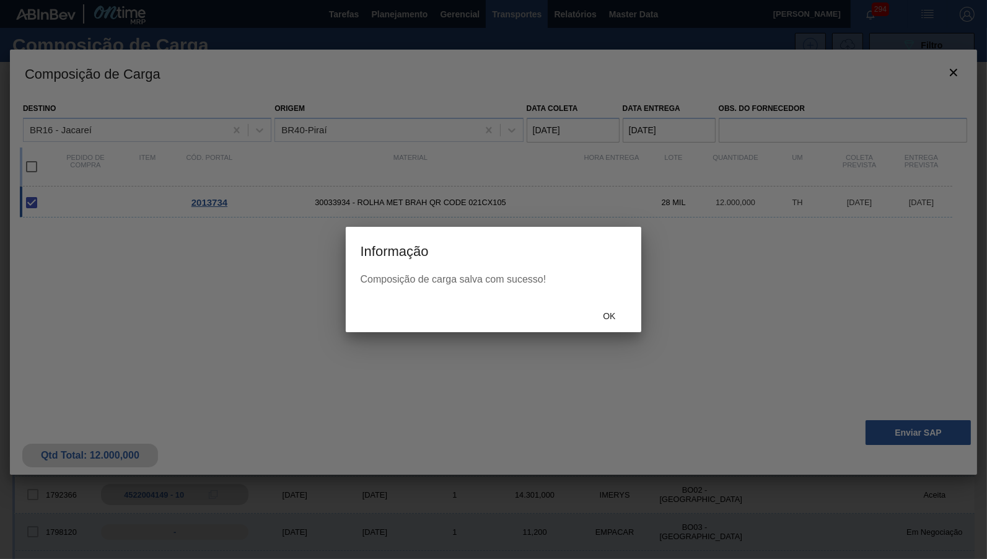
click at [617, 326] on div "Ok" at bounding box center [609, 316] width 55 height 23
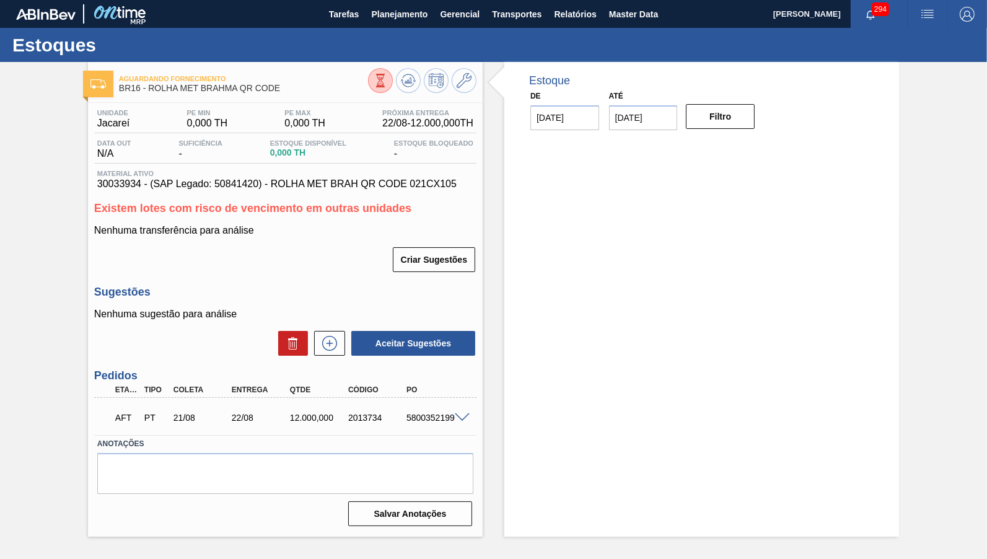
click at [322, 179] on div "Material ativo 30033934 - (SAP Legado: 50841420) - ROLHA MET BRAH QR CODE 021CX…" at bounding box center [285, 180] width 382 height 20
click at [323, 178] on div "Material ativo 30033934 - (SAP Legado: 50841420) - ROLHA MET BRAH QR CODE 021CX…" at bounding box center [285, 180] width 382 height 20
click at [336, 181] on span "30033934 - (SAP Legado: 50841420) - ROLHA MET BRAH QR CODE 021CX105" at bounding box center [285, 183] width 376 height 11
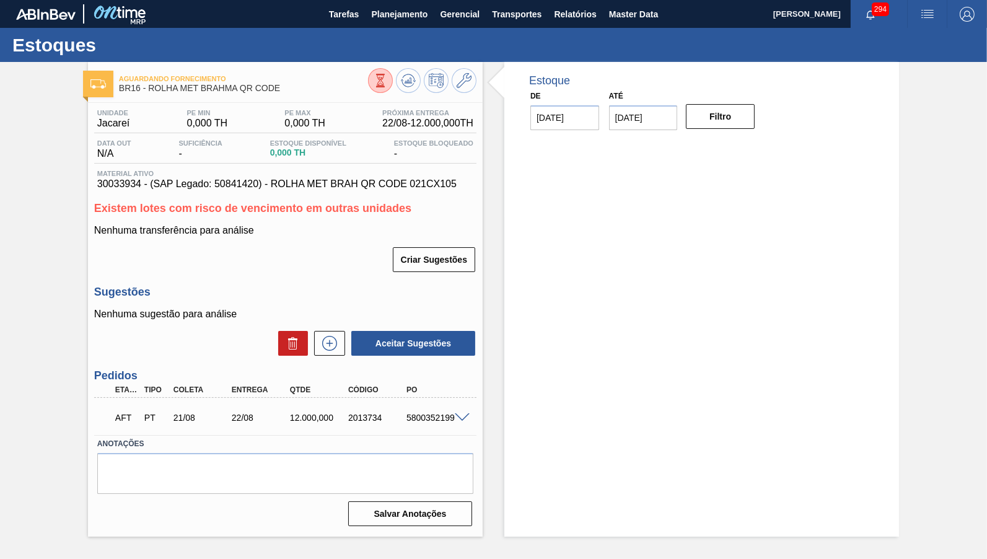
click at [434, 413] on div "5800352199" at bounding box center [435, 418] width 64 height 10
copy div "5800352199"
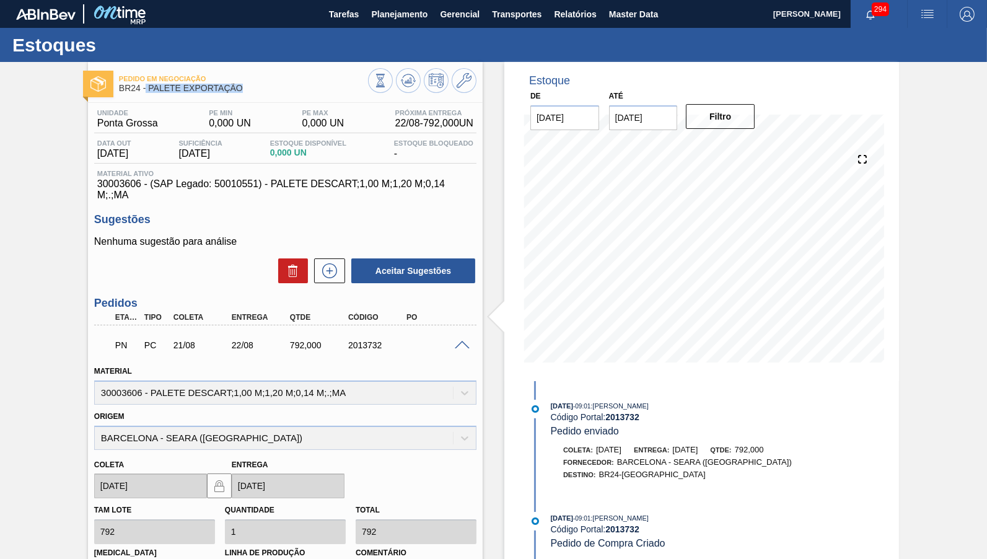
drag, startPoint x: 147, startPoint y: 93, endPoint x: 259, endPoint y: 90, distance: 112.2
click at [259, 90] on span "BR24 - PALETE EXPORTAÇÃO" at bounding box center [243, 88] width 249 height 9
copy span "PALETE EXPORTAÇÃO"
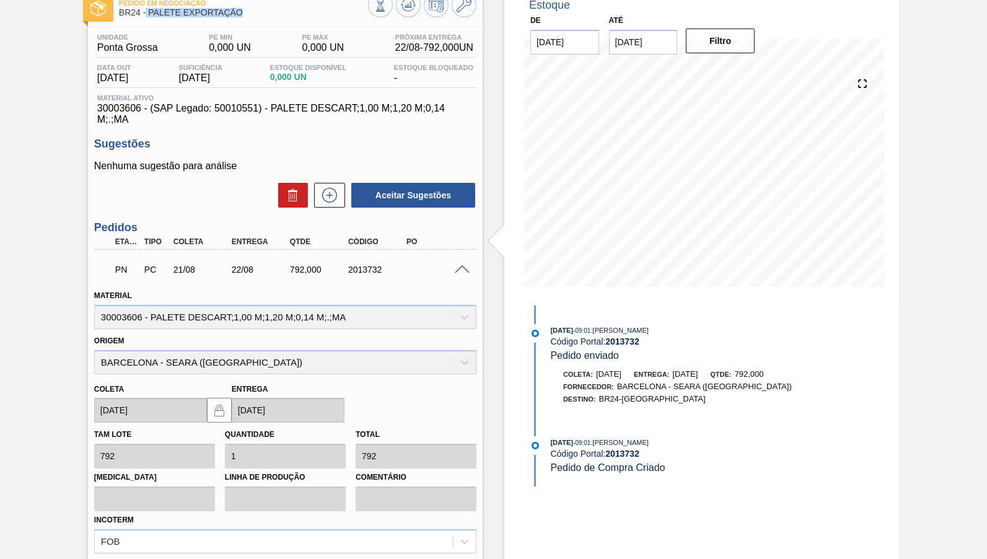
scroll to position [116, 0]
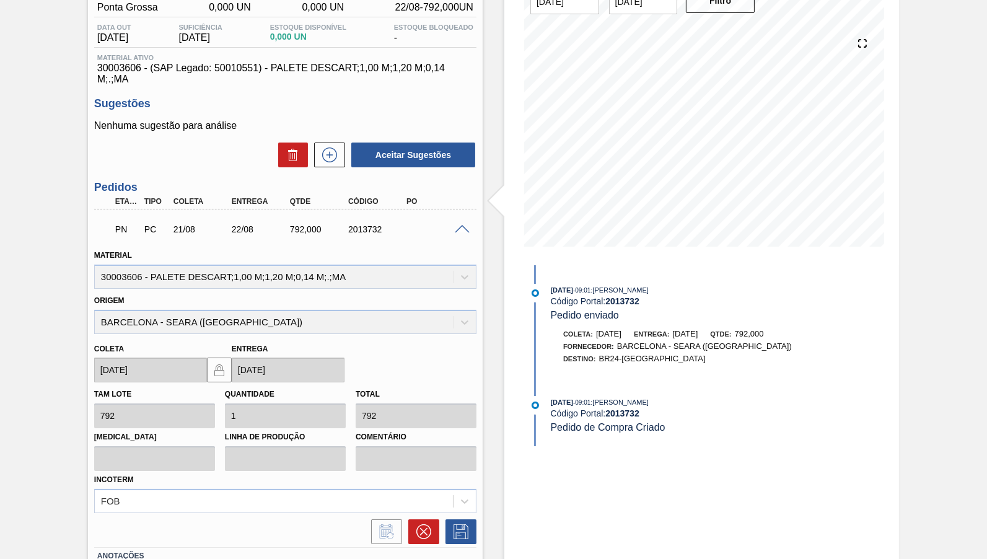
click at [154, 337] on div "Coleta 21/08/2025 Entrega 22/08/2025" at bounding box center [219, 360] width 261 height 46
click at [154, 300] on div "Origem BARCELONA - SEARA (SC)" at bounding box center [285, 313] width 382 height 42
drag, startPoint x: 156, startPoint y: 300, endPoint x: 102, endPoint y: 300, distance: 53.3
click at [89, 296] on div "Unidade Ponta Grossa PE MIN 0,000 UN PE MAX 0,000 UN Próxima Entrega 22/08 - 79…" at bounding box center [285, 315] width 395 height 656
click at [123, 302] on div "Origem BARCELONA - SEARA (SC)" at bounding box center [285, 313] width 382 height 42
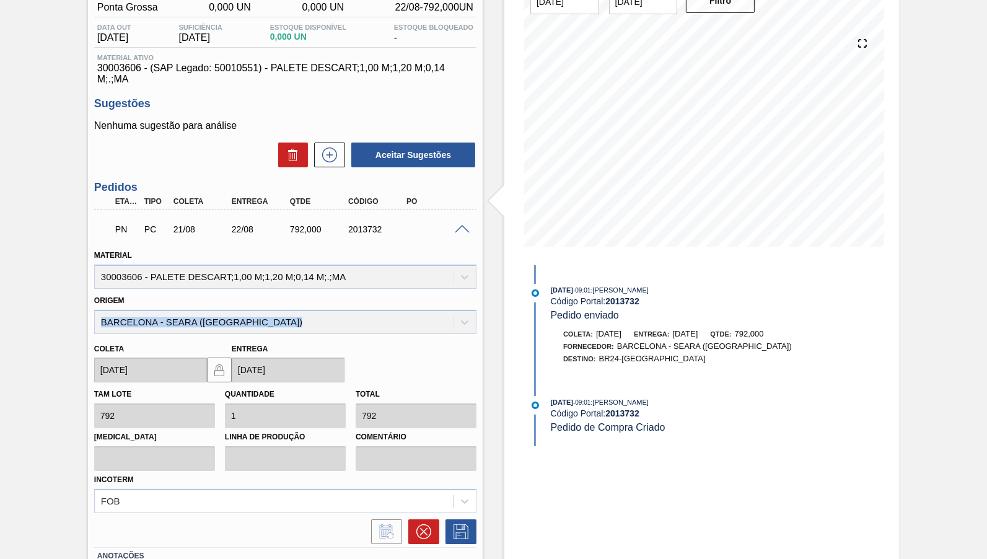
drag, startPoint x: 160, startPoint y: 301, endPoint x: 101, endPoint y: 302, distance: 59.5
click at [101, 302] on div "Origem BARCELONA - SEARA (SC)" at bounding box center [285, 313] width 382 height 42
click at [104, 303] on div "Origem BARCELONA - SEARA (SC)" at bounding box center [285, 313] width 382 height 42
click at [156, 303] on div "Origem BARCELONA - SEARA (SC)" at bounding box center [285, 313] width 382 height 42
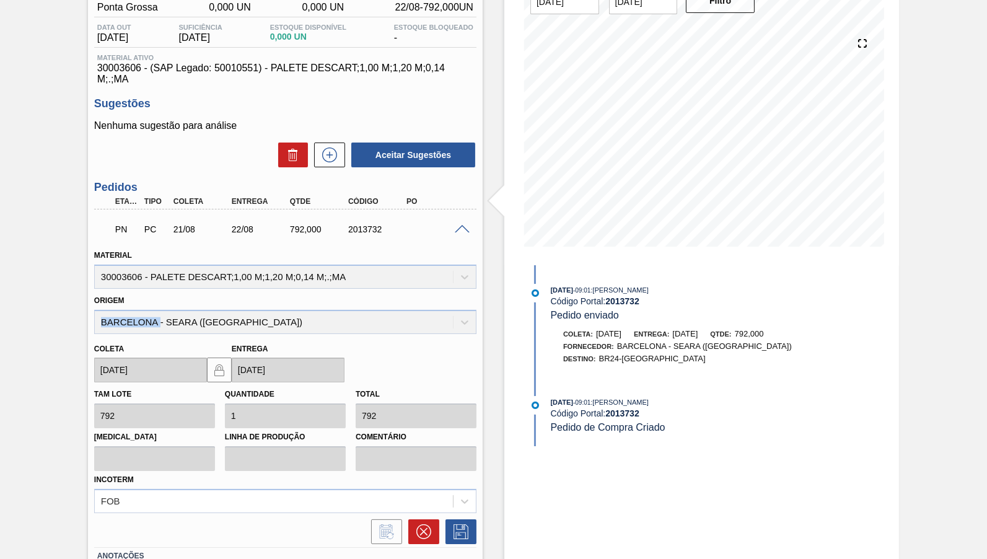
copy div "BARCELONA"
click at [265, 308] on div "Origem BARCELONA - SEARA (SC)" at bounding box center [285, 313] width 382 height 42
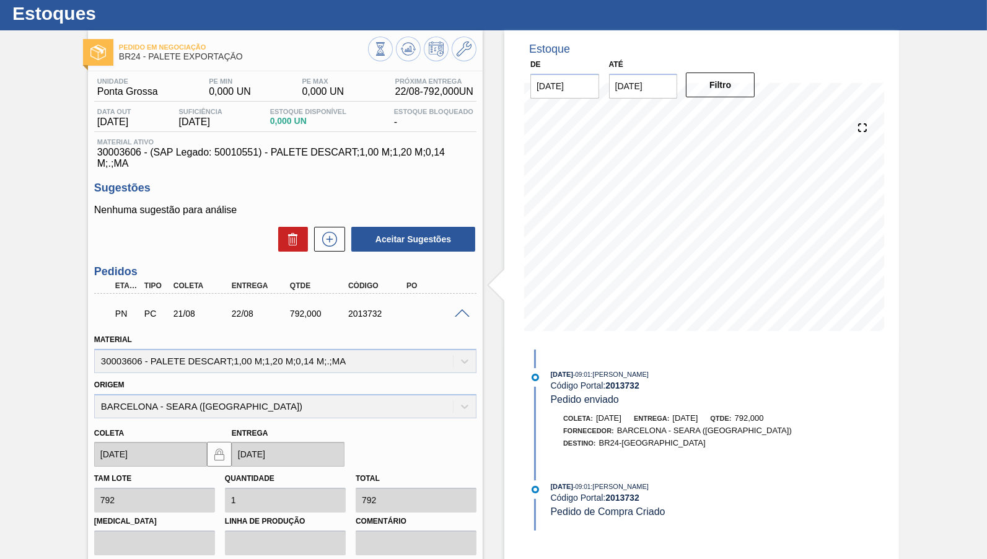
scroll to position [0, 0]
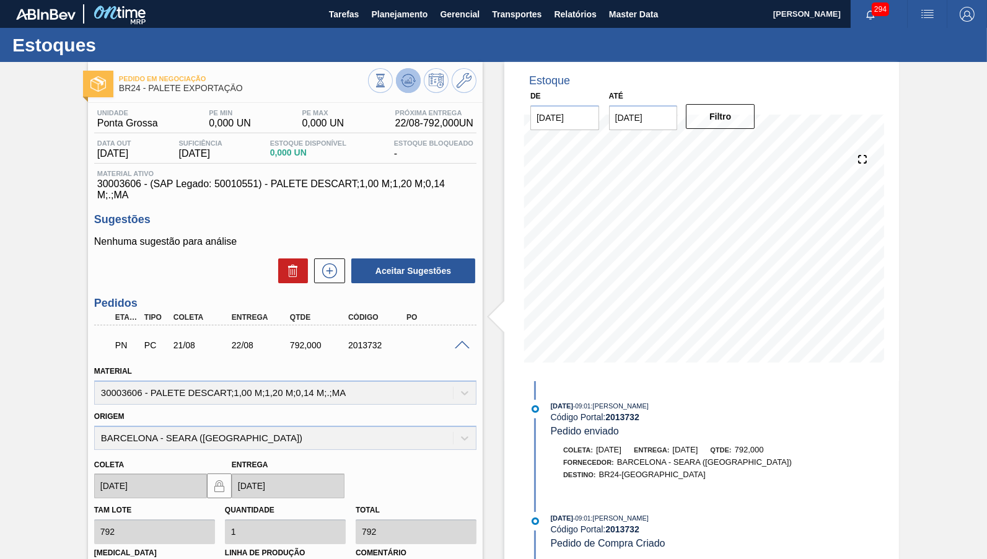
click at [387, 76] on icon at bounding box center [381, 81] width 14 height 14
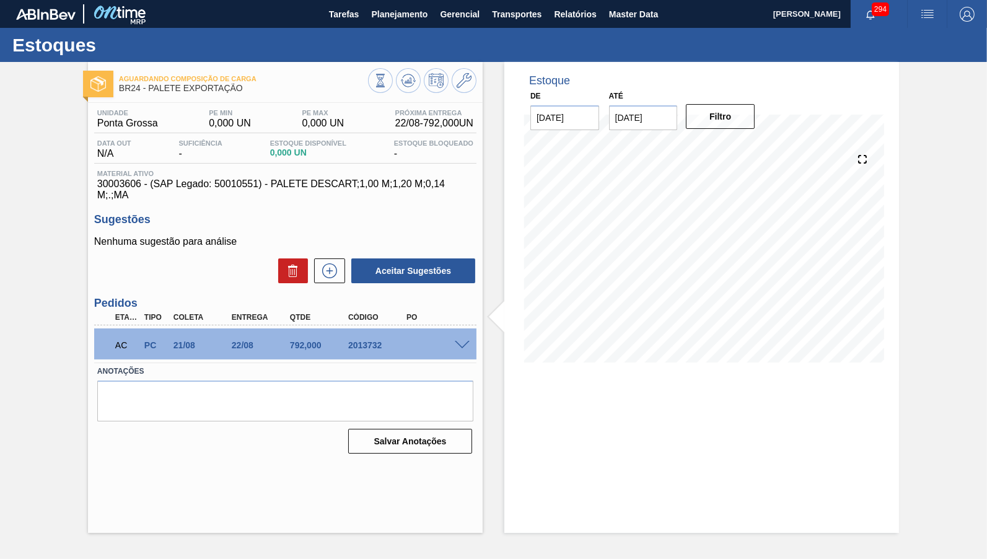
click at [458, 341] on span at bounding box center [462, 345] width 15 height 9
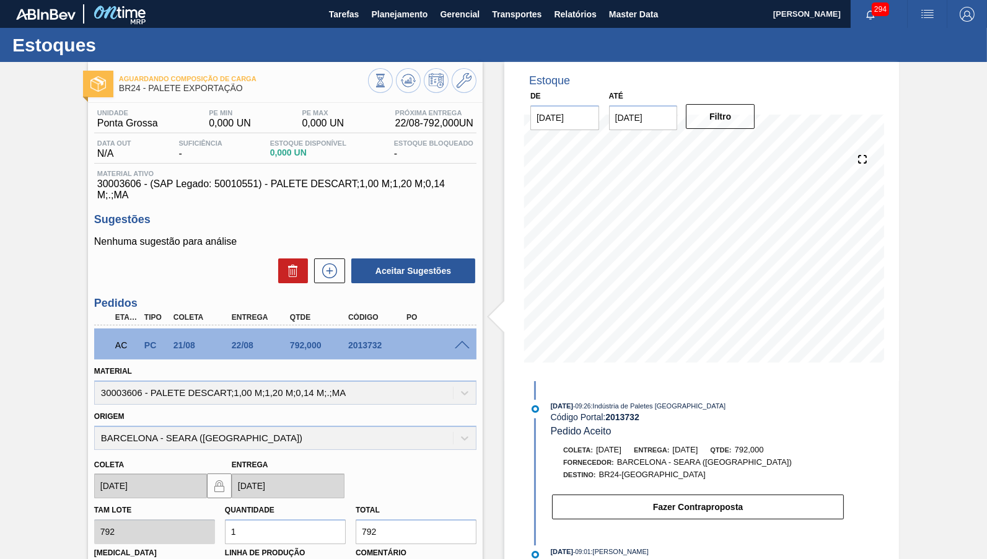
click at [458, 341] on span at bounding box center [462, 345] width 15 height 9
